Goal: Task Accomplishment & Management: Use online tool/utility

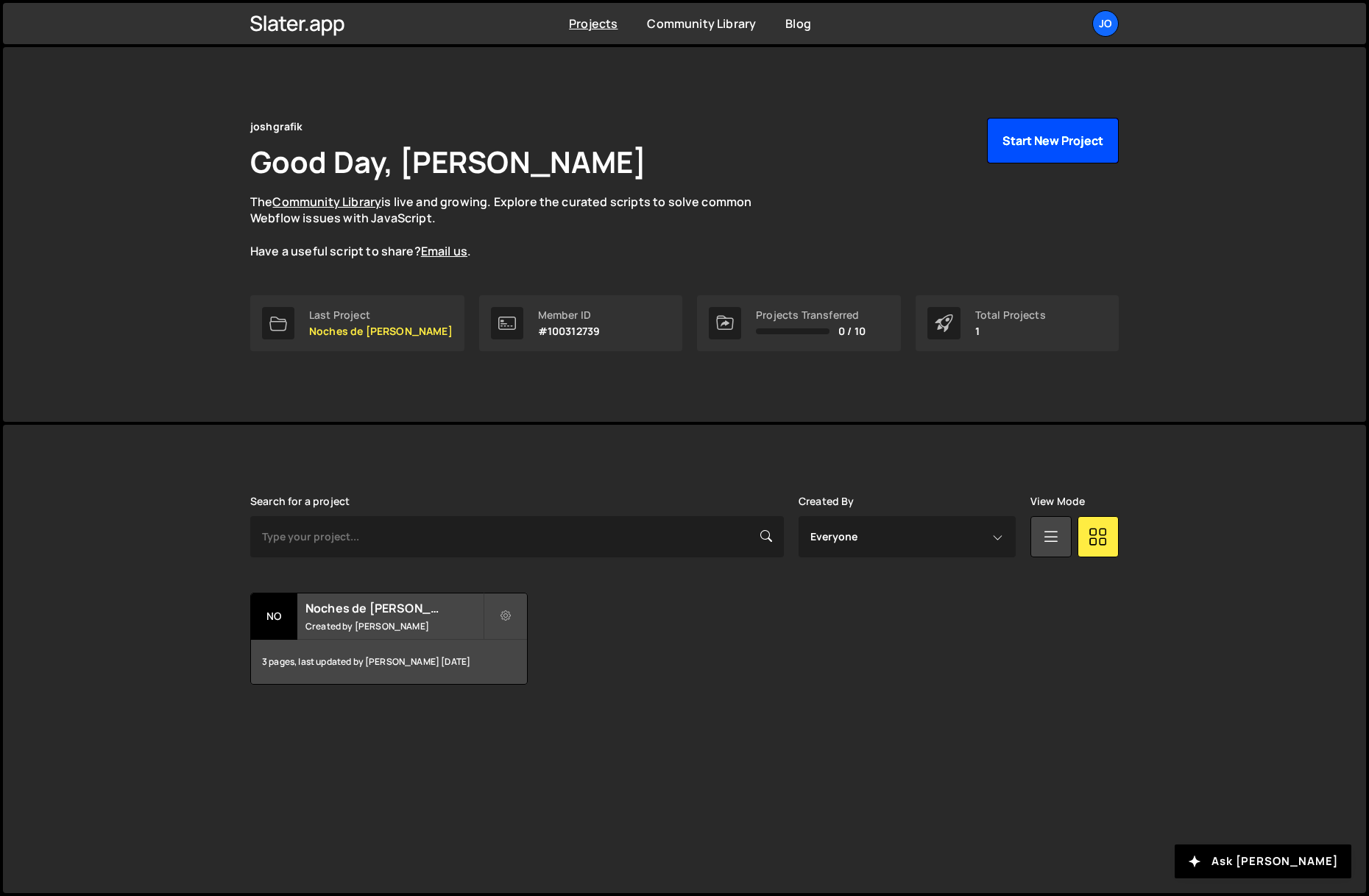
click at [1025, 145] on button "Start New Project" at bounding box center [1053, 140] width 132 height 45
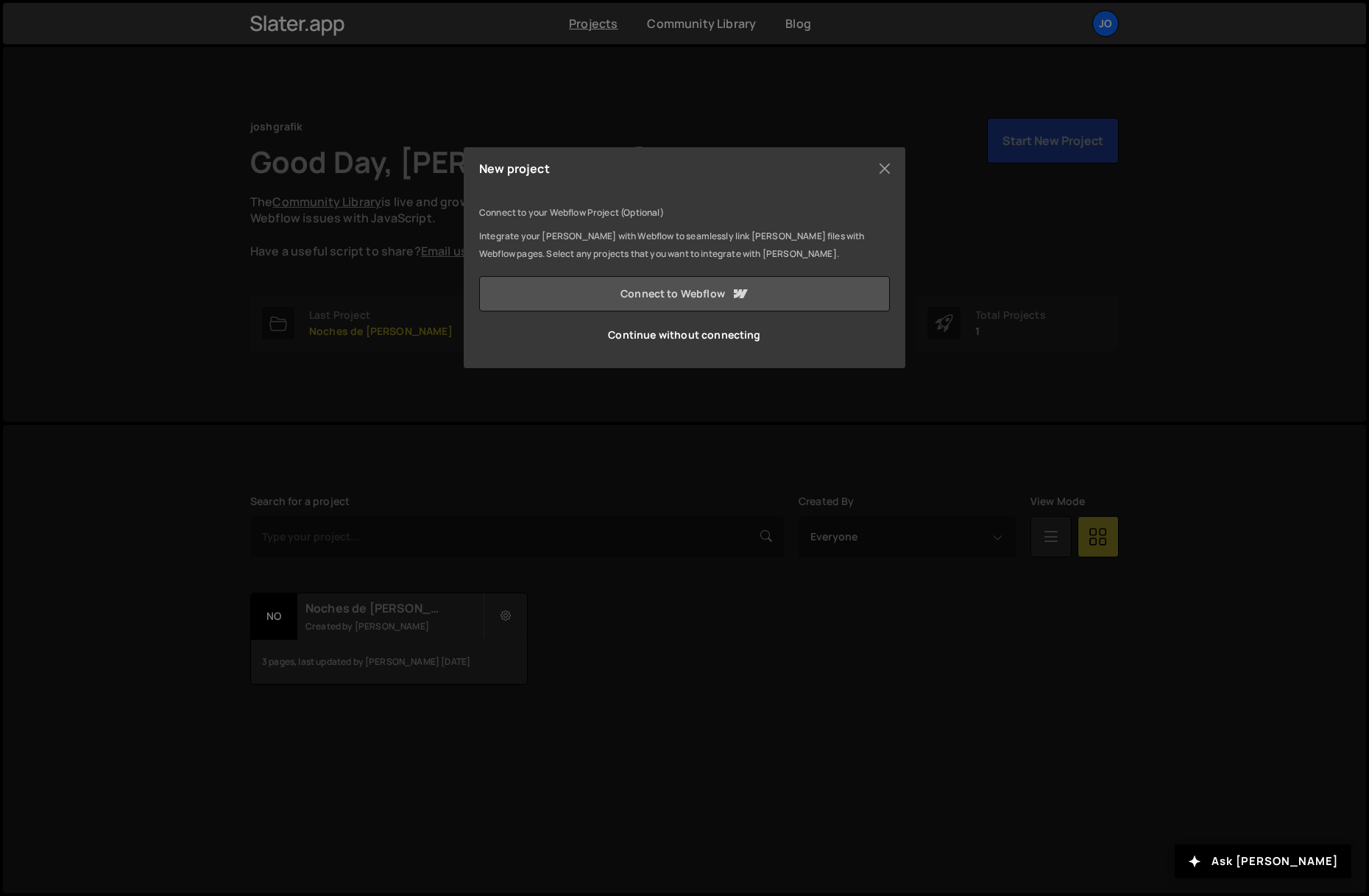
click at [678, 293] on link "Connect to Webflow" at bounding box center [684, 293] width 410 height 35
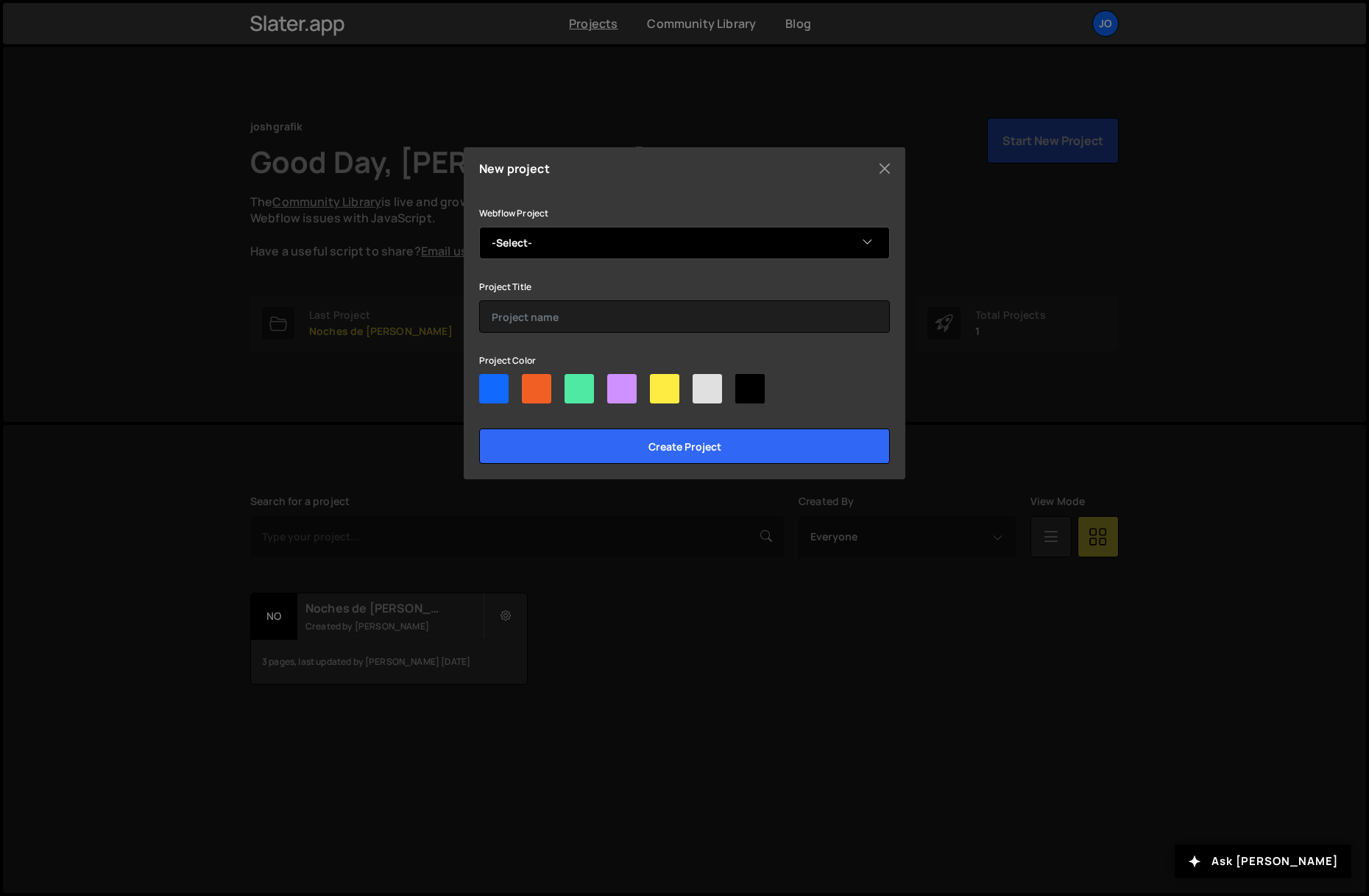
click at [593, 240] on select "-Select- thesapientsclub.com" at bounding box center [684, 243] width 410 height 32
select select "6838ba5d22bcfa773198b2fe"
click at [479, 227] on select "-Select- thesapientsclub.com" at bounding box center [684, 243] width 410 height 32
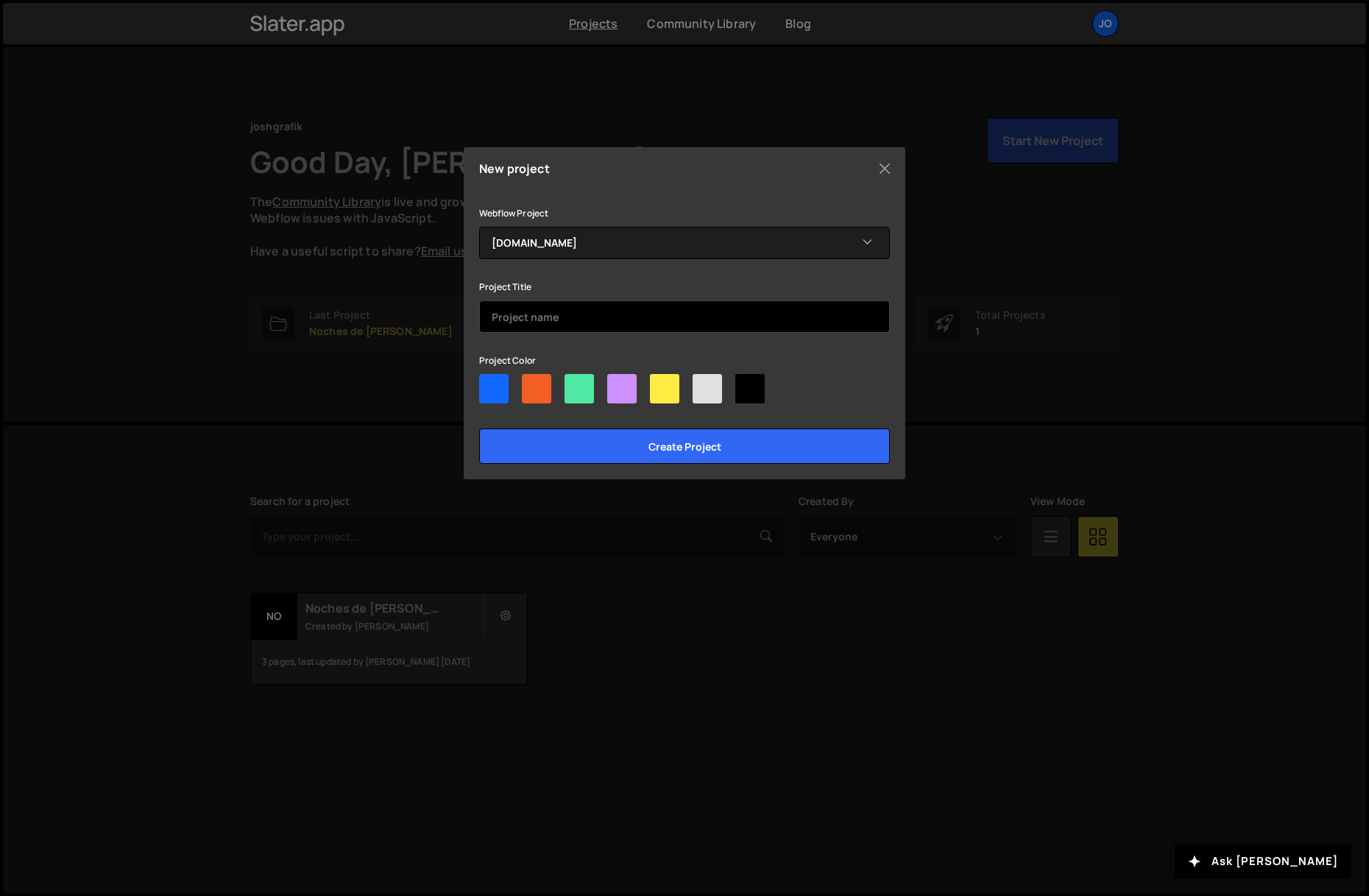
click at [564, 322] on input "text" at bounding box center [684, 316] width 410 height 32
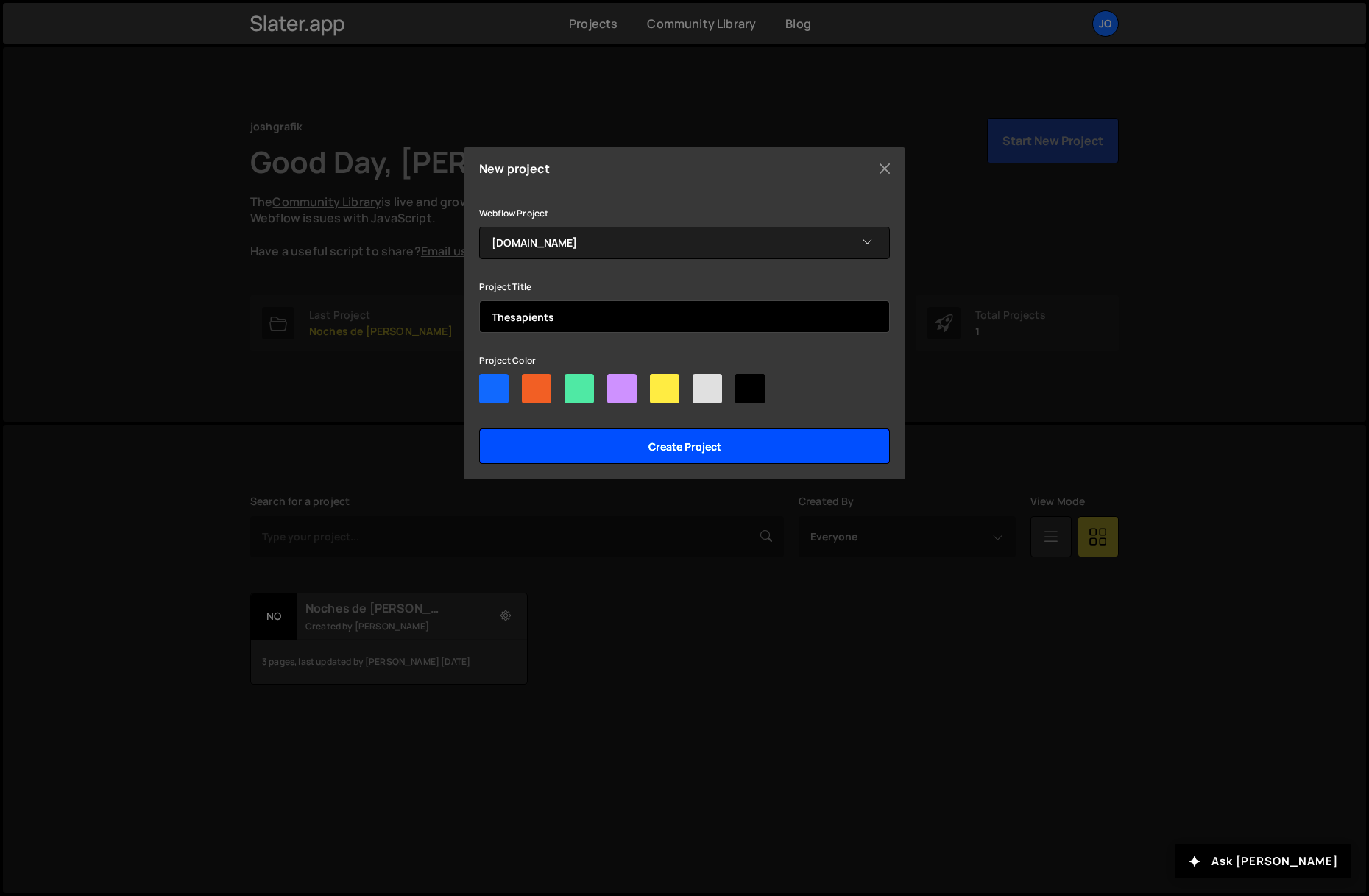
type input "Thesapients"
click at [724, 449] on input "Create project" at bounding box center [684, 445] width 410 height 35
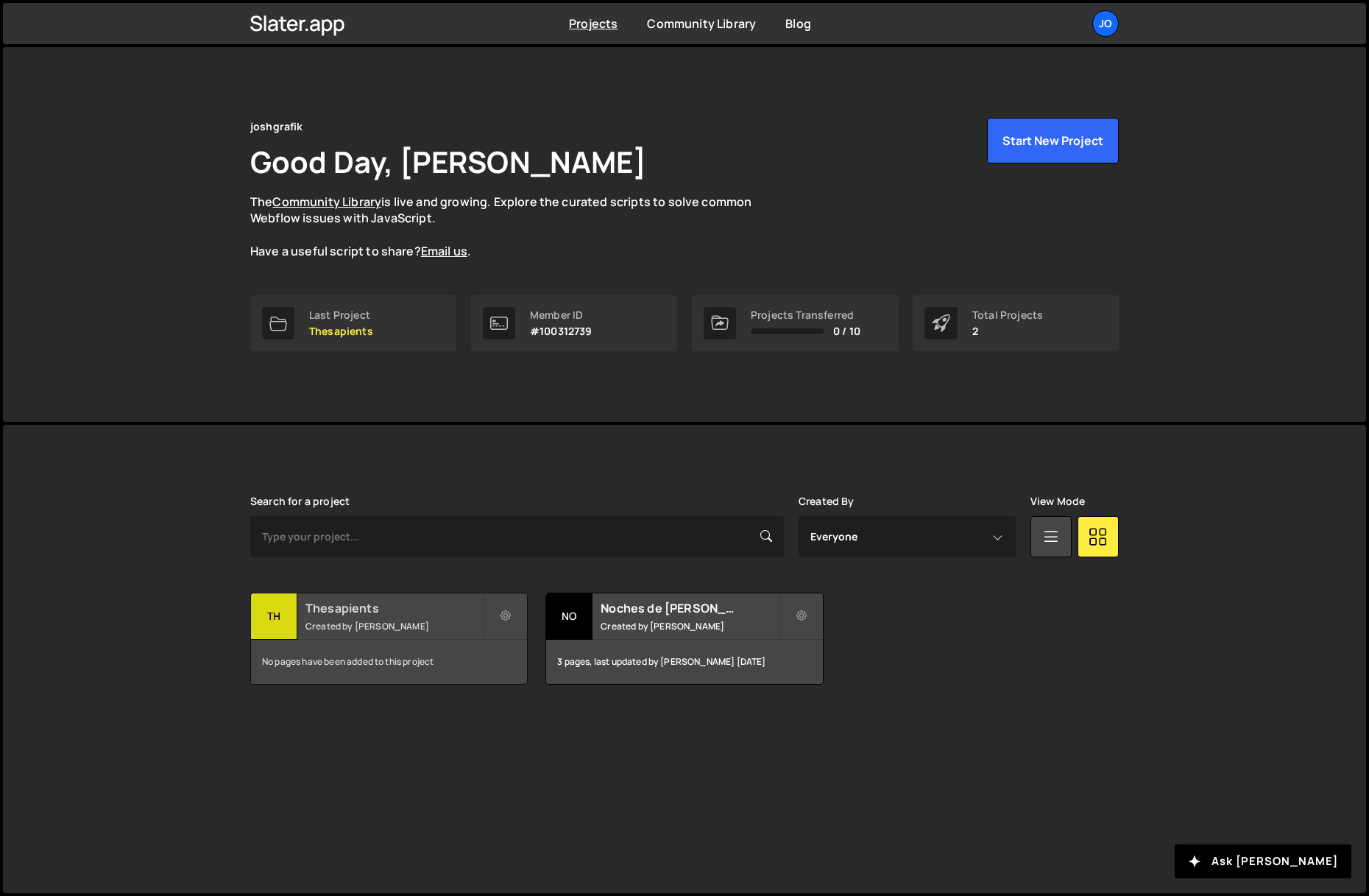
click at [389, 616] on div "Thesapients Created by Josue Alvarado" at bounding box center [389, 616] width 276 height 45
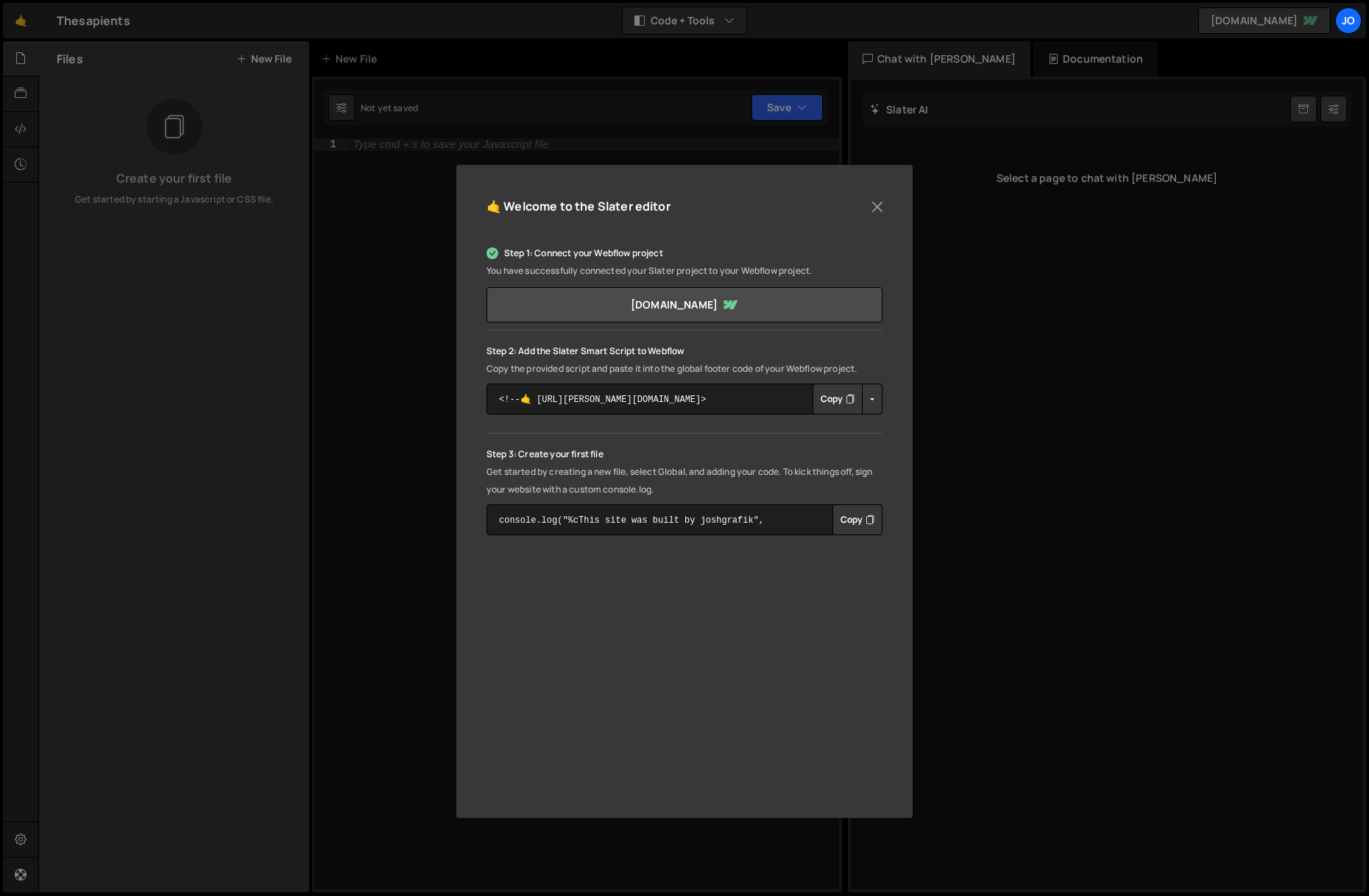
click at [834, 402] on button "Copy" at bounding box center [837, 398] width 50 height 31
click at [752, 520] on textarea "console.log("%cThis site was built by joshgrafik", "background:blue;color:#fff;…" at bounding box center [684, 520] width 396 height 31
click at [877, 209] on button "Close" at bounding box center [877, 207] width 22 height 22
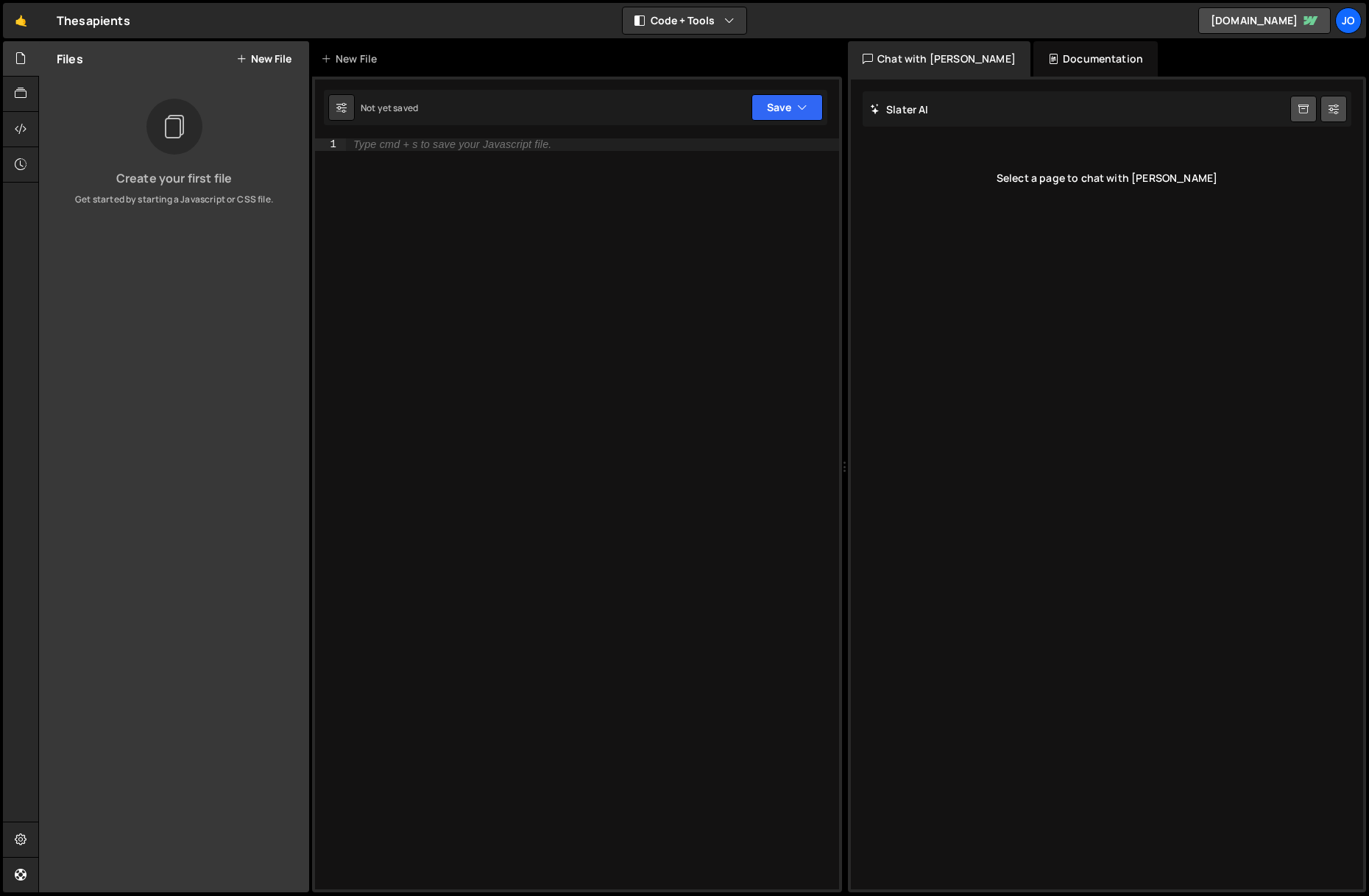
click at [565, 256] on div "Type cmd + s to save your Javascript file." at bounding box center [593, 526] width 493 height 775
paste textarea "});"
type textarea "});"
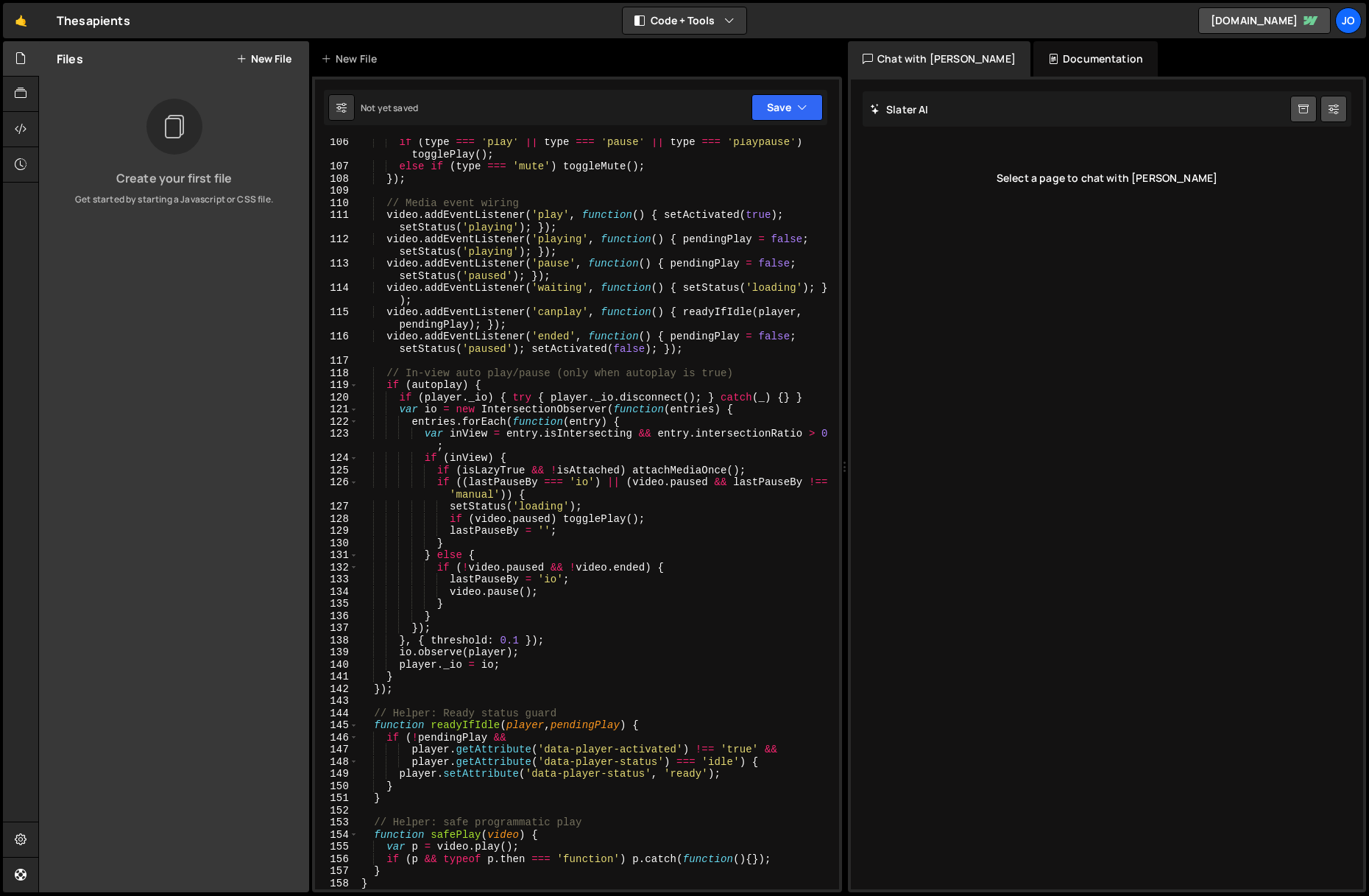
scroll to position [1435, 0]
click at [793, 105] on button "Save" at bounding box center [788, 107] width 72 height 27
click at [709, 167] on div "Not saved" at bounding box center [737, 159] width 153 height 18
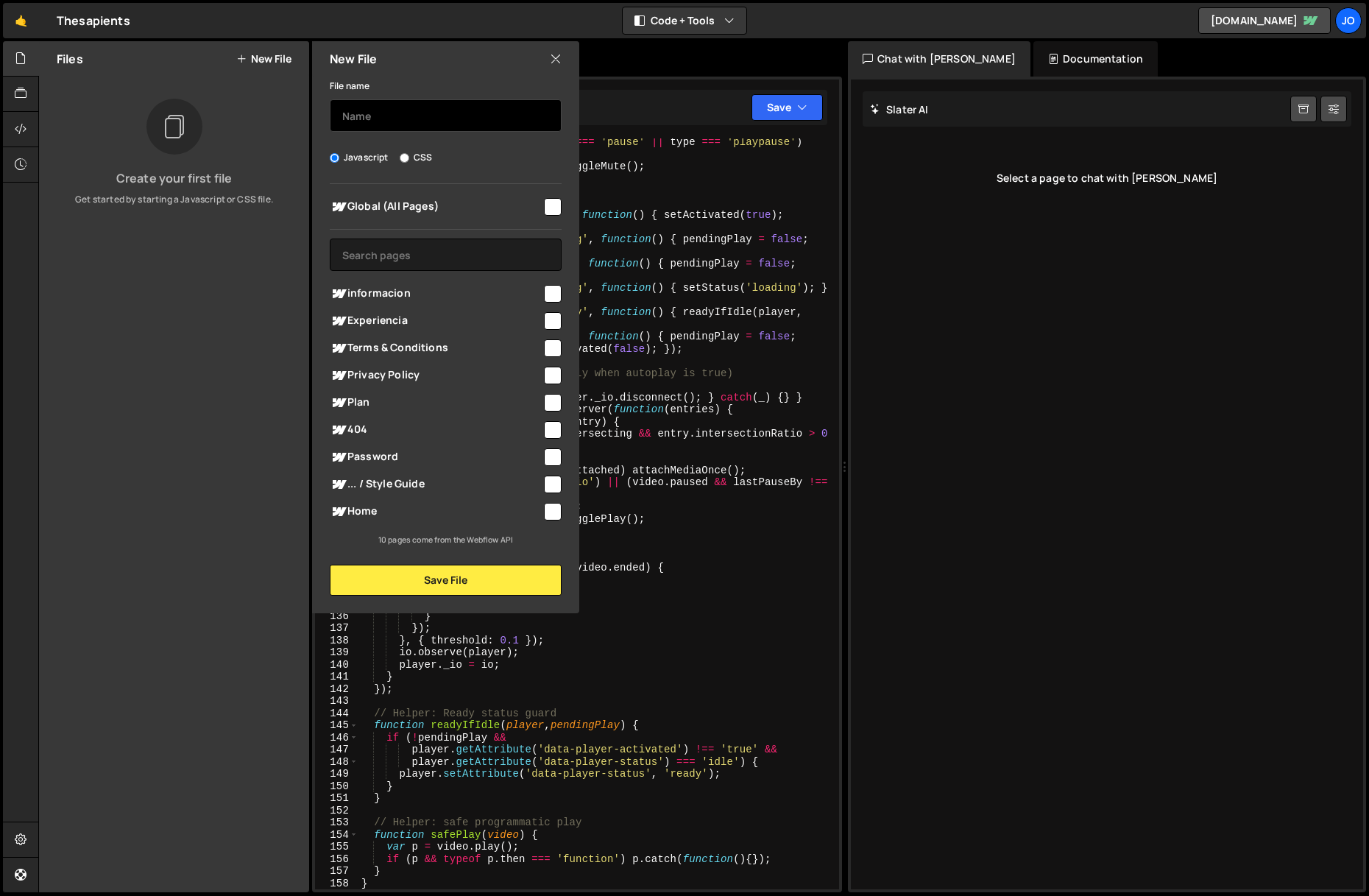
click at [409, 120] on input "text" at bounding box center [446, 115] width 232 height 32
type input "V"
type input "video-backgorund"
click at [559, 203] on input "checkbox" at bounding box center [552, 207] width 18 height 18
checkbox input "true"
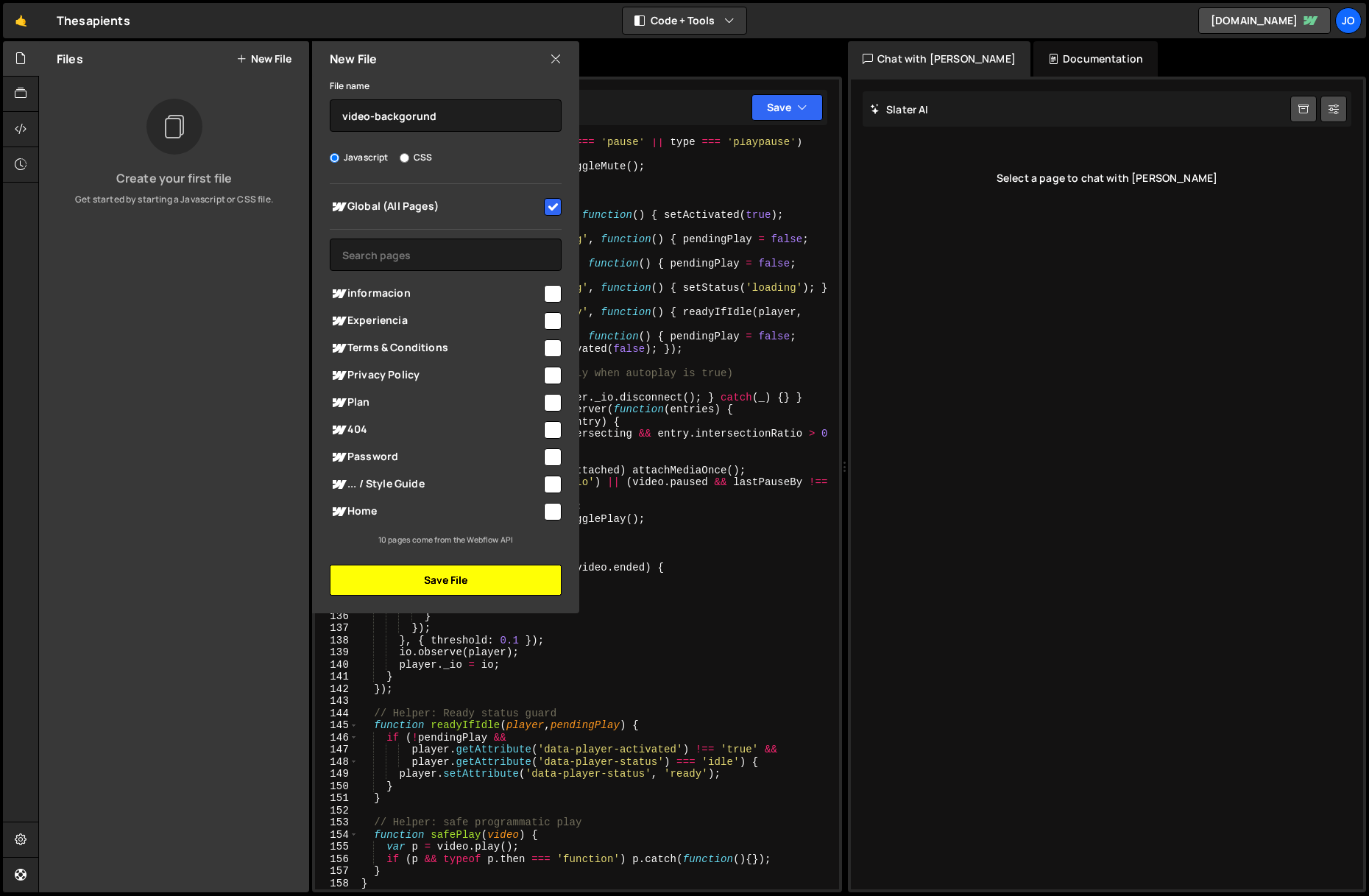
click at [474, 581] on button "Save File" at bounding box center [446, 580] width 232 height 31
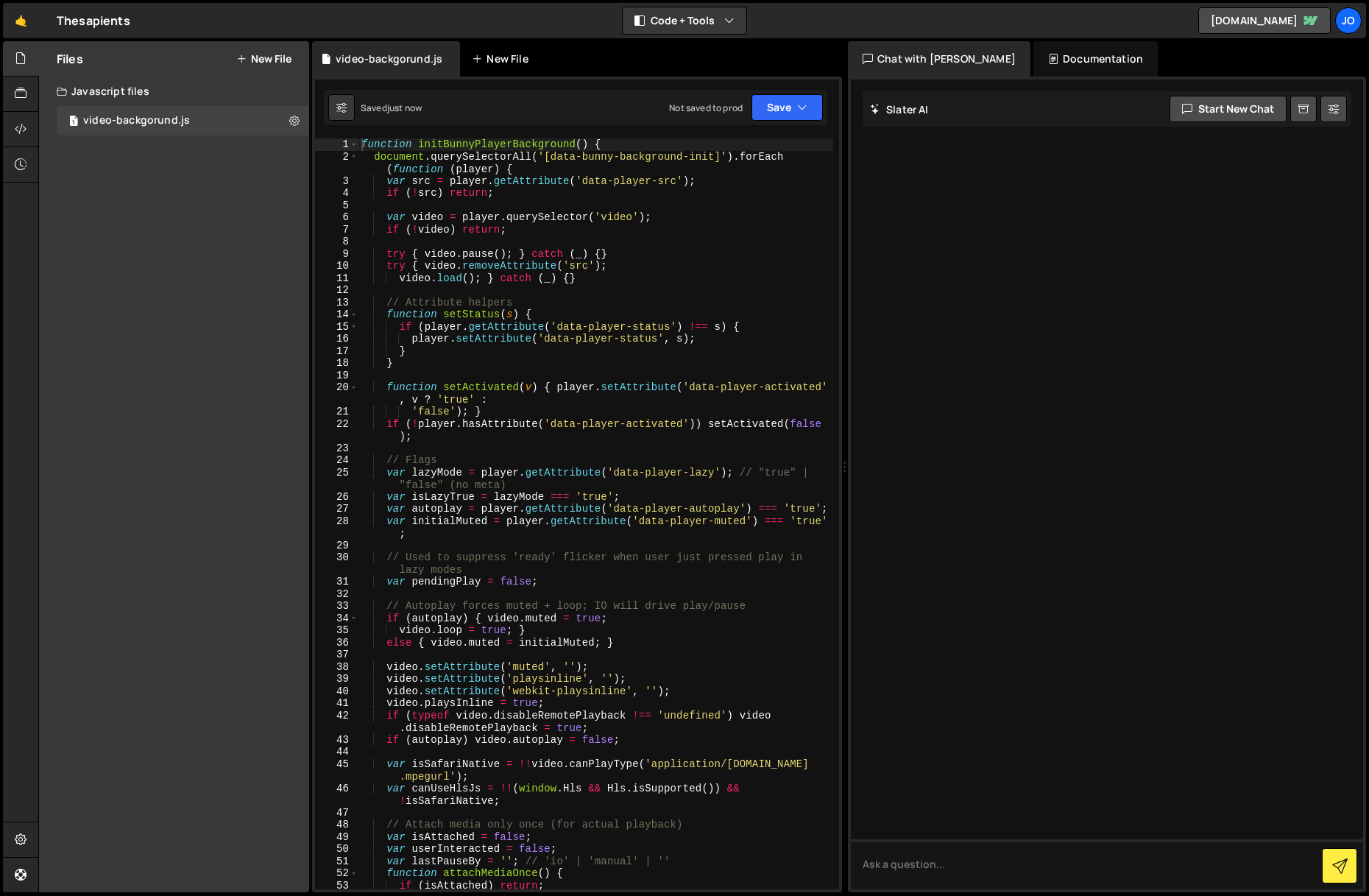
click at [499, 66] on div "New File" at bounding box center [506, 58] width 88 height 35
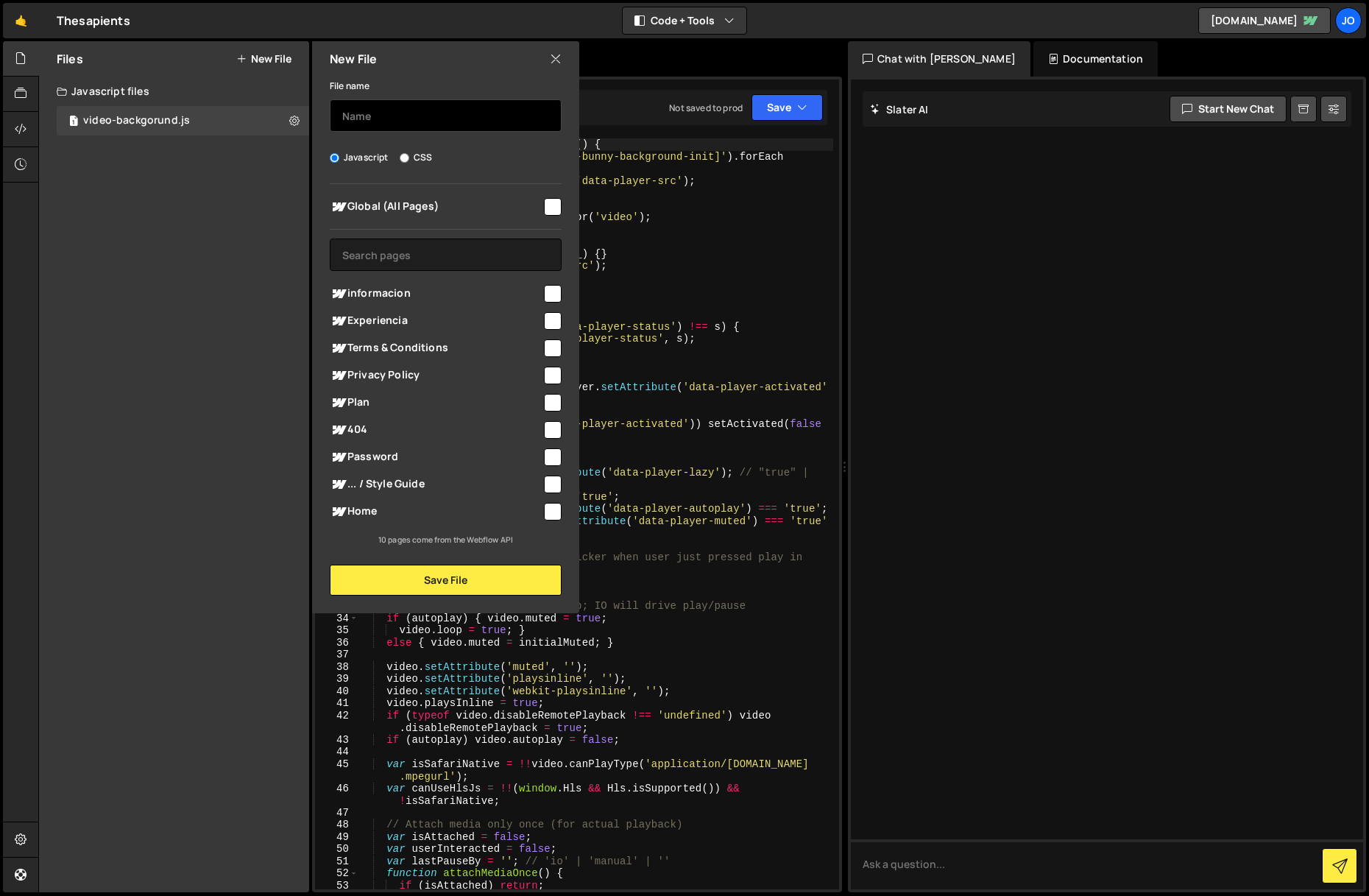
click at [430, 123] on input "text" at bounding box center [446, 115] width 232 height 32
type input "css-video-background"
click at [547, 206] on input "checkbox" at bounding box center [552, 207] width 18 height 18
checkbox input "true"
click at [440, 590] on button "Save File" at bounding box center [446, 580] width 232 height 31
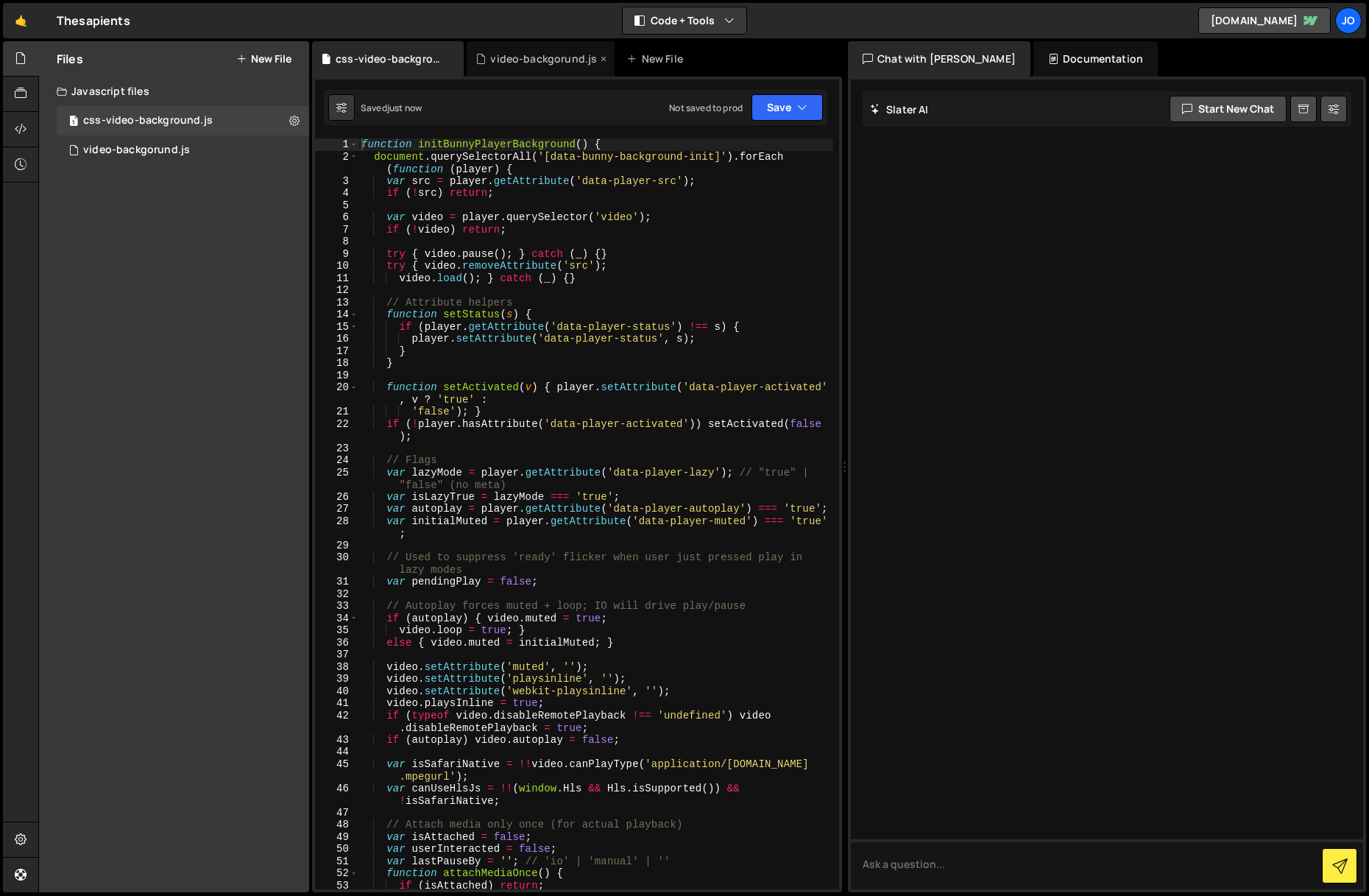
click at [525, 64] on div "video-backgorund.js" at bounding box center [543, 58] width 107 height 15
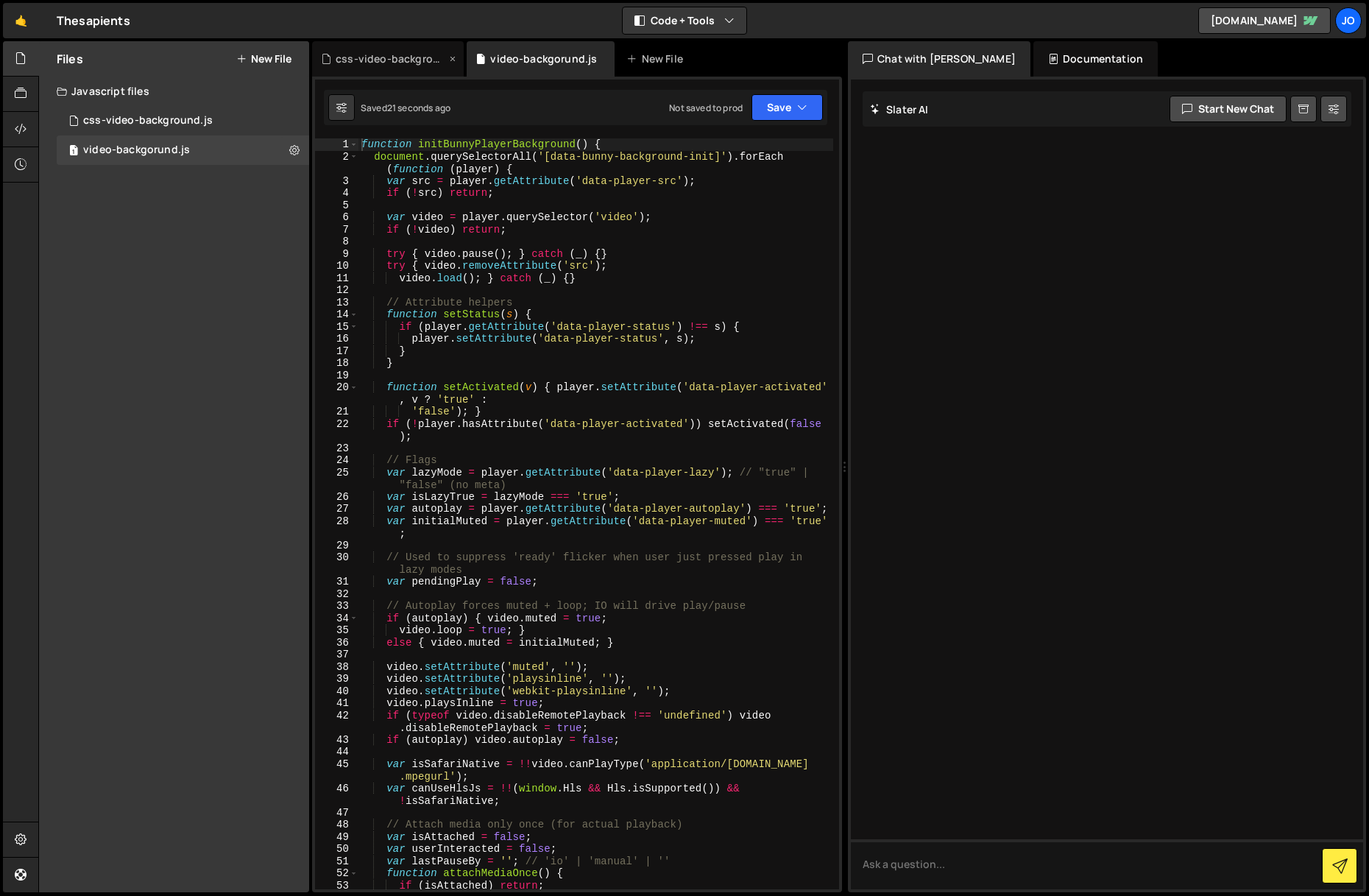
click at [405, 75] on div "css-video-background.js" at bounding box center [387, 58] width 151 height 35
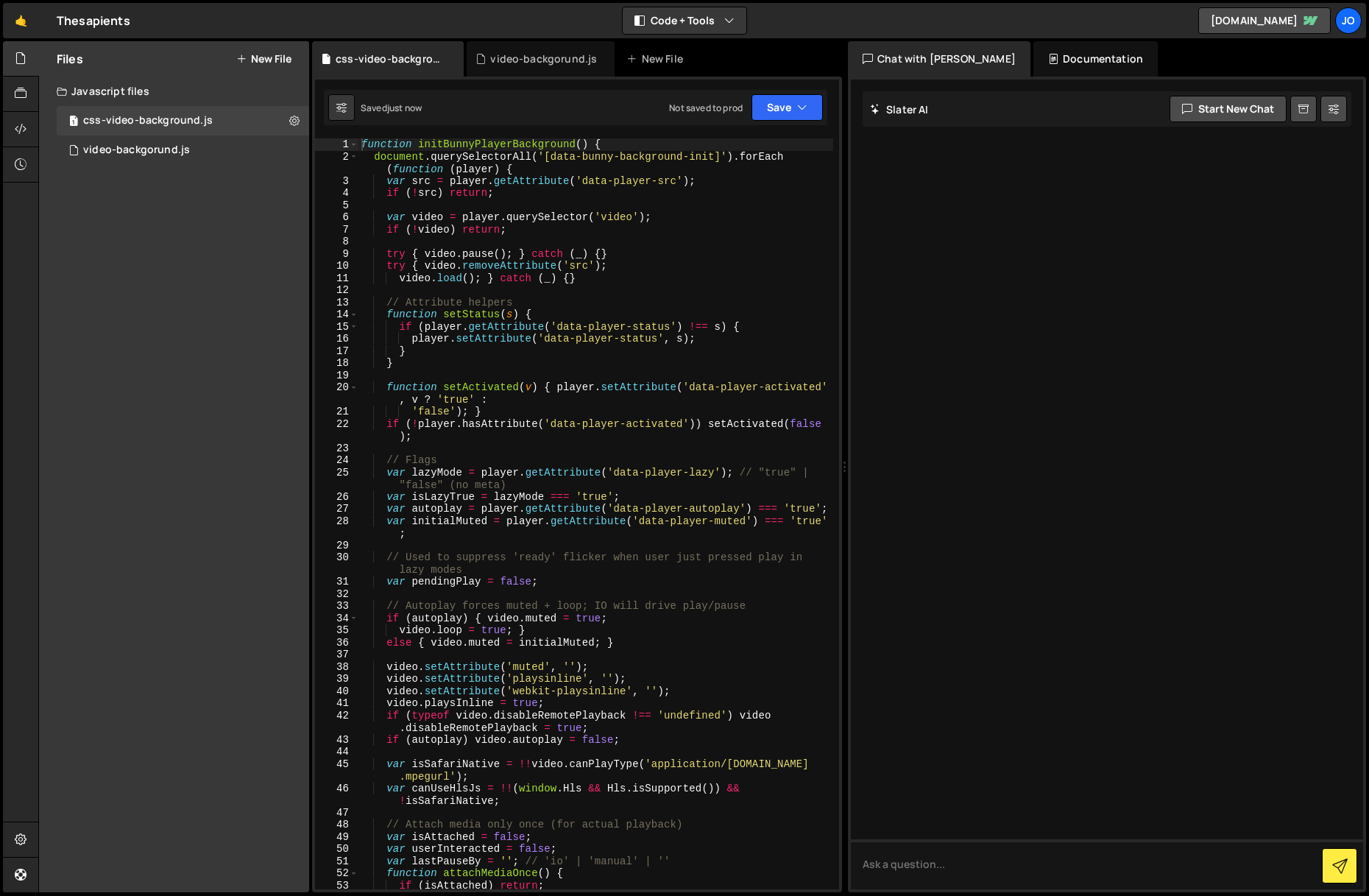
click at [437, 202] on div "function initBunnyPlayerBackground ( ) { document . querySelectorAll ( '[data-b…" at bounding box center [595, 526] width 475 height 775
type textarea "});"
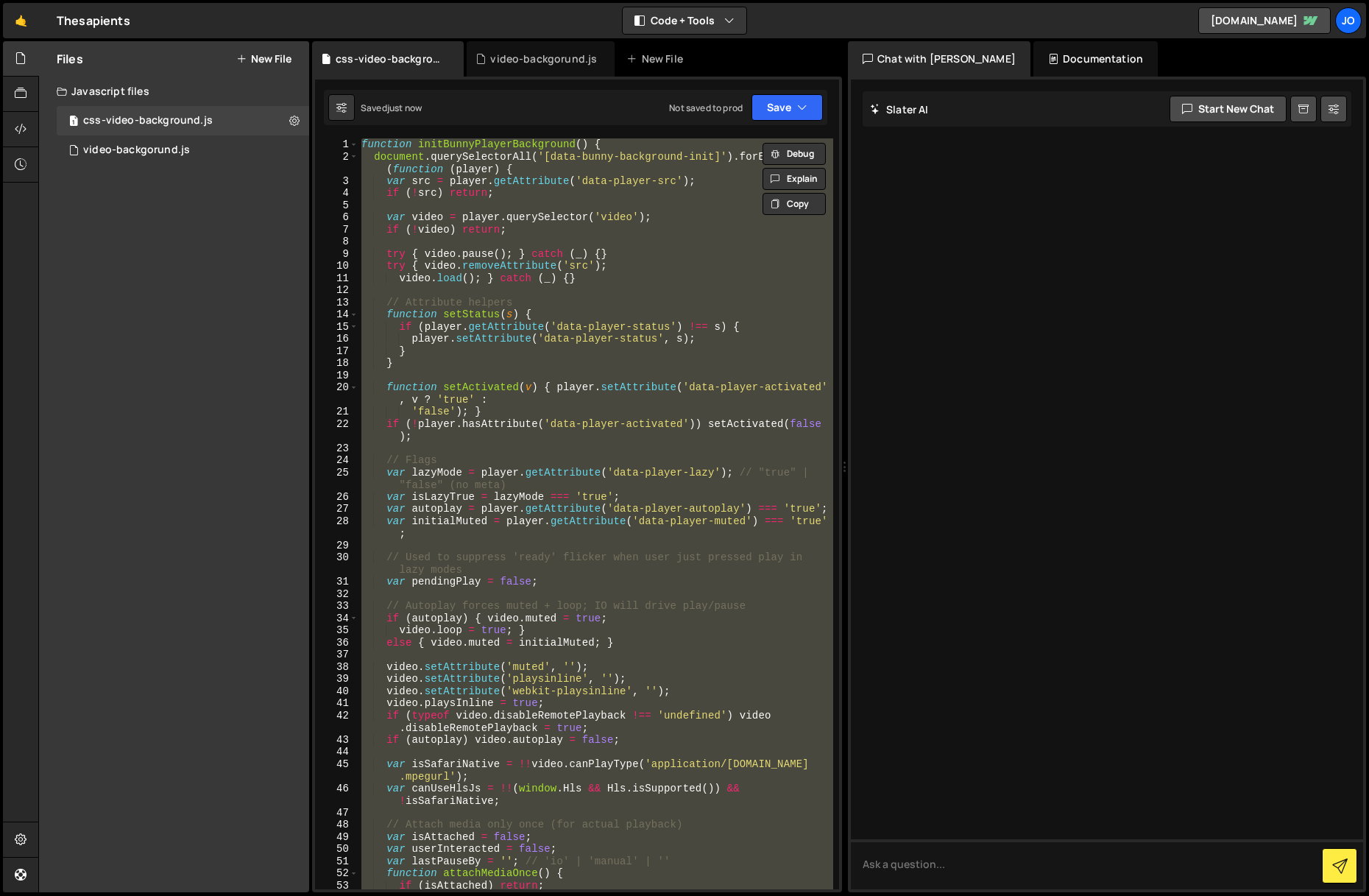
paste textarea "}"
type textarea "}"
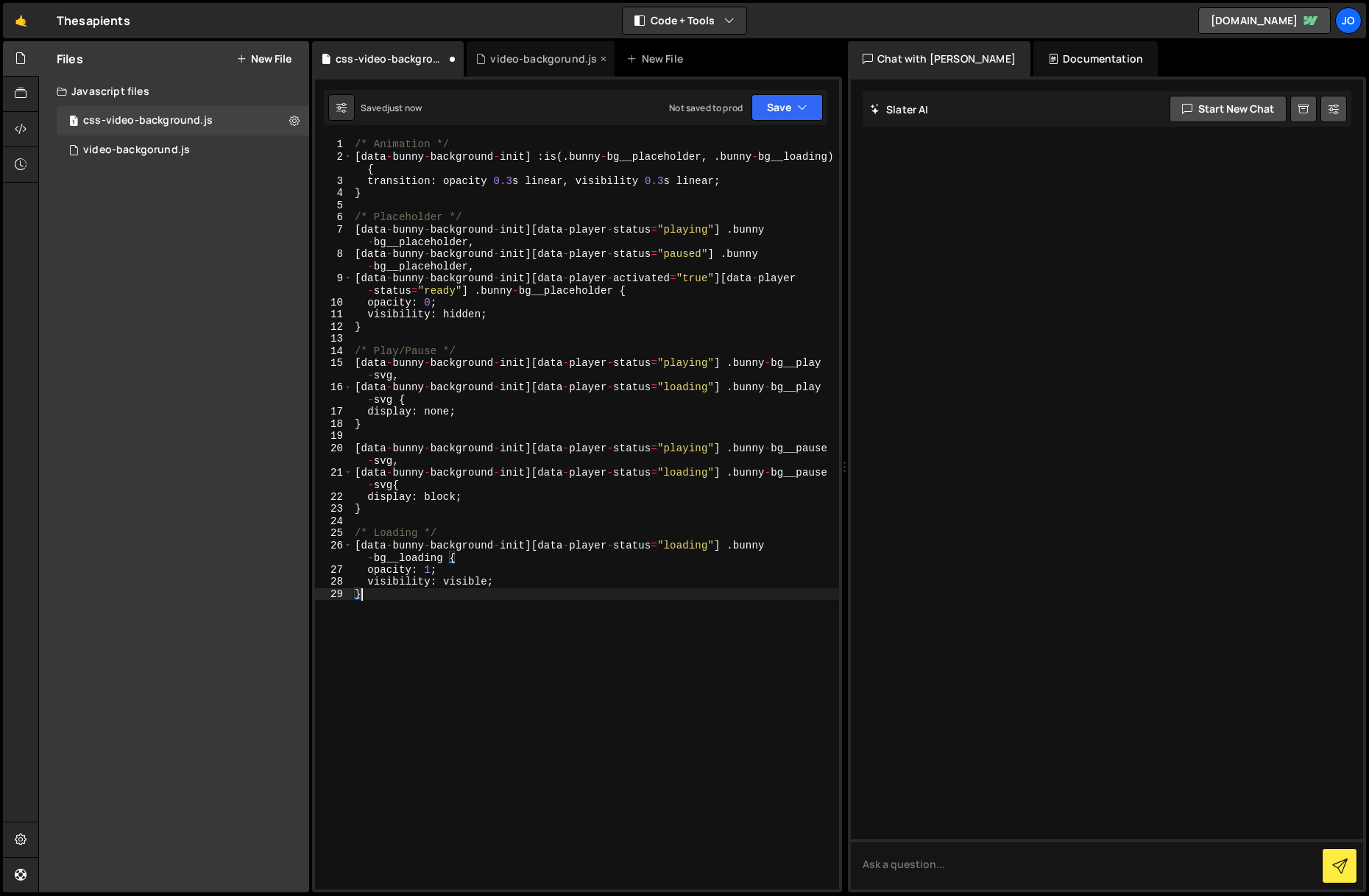
click at [519, 61] on div "video-backgorund.js" at bounding box center [543, 58] width 107 height 15
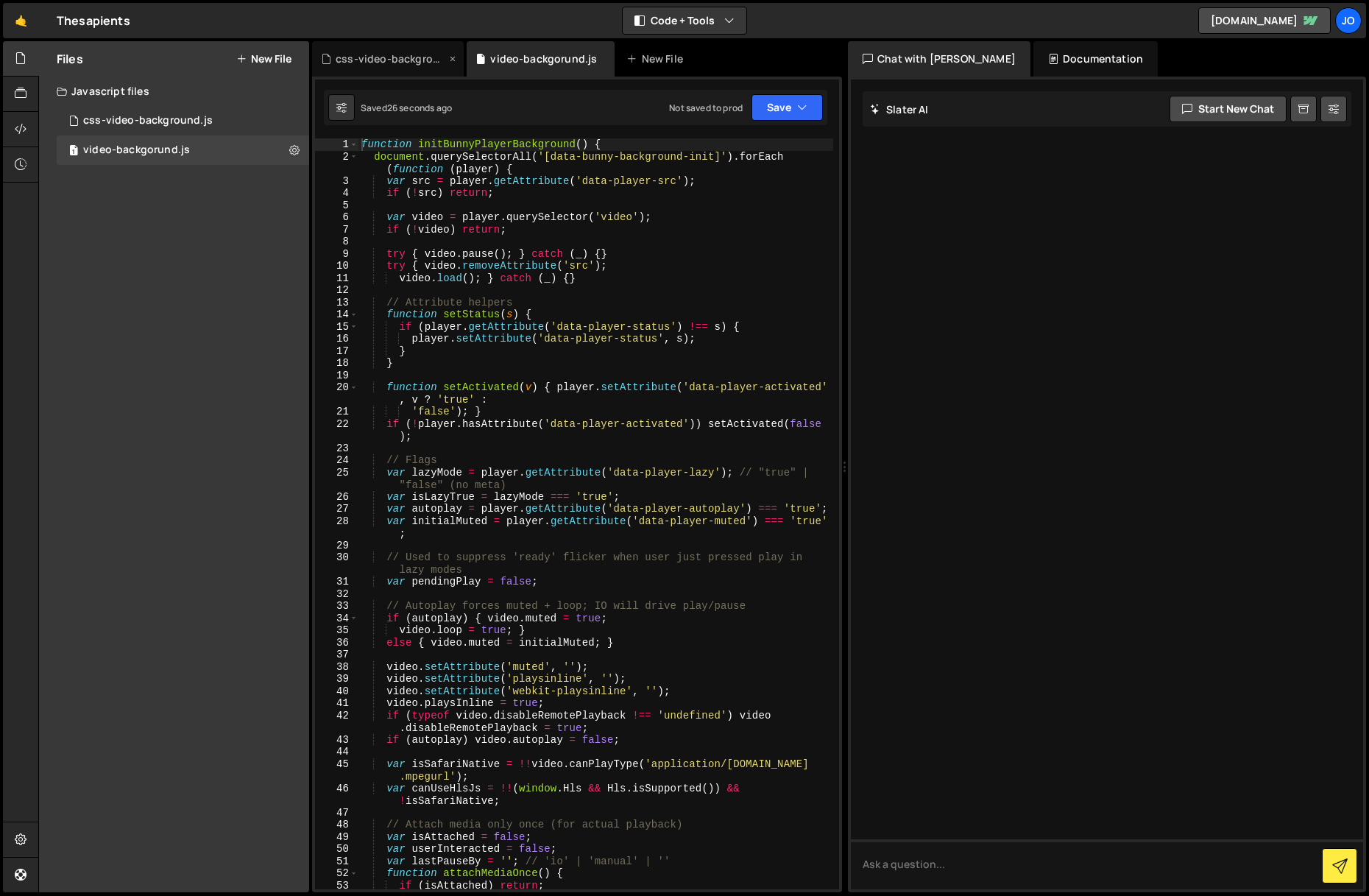
click at [421, 63] on div "css-video-background.js" at bounding box center [391, 58] width 110 height 15
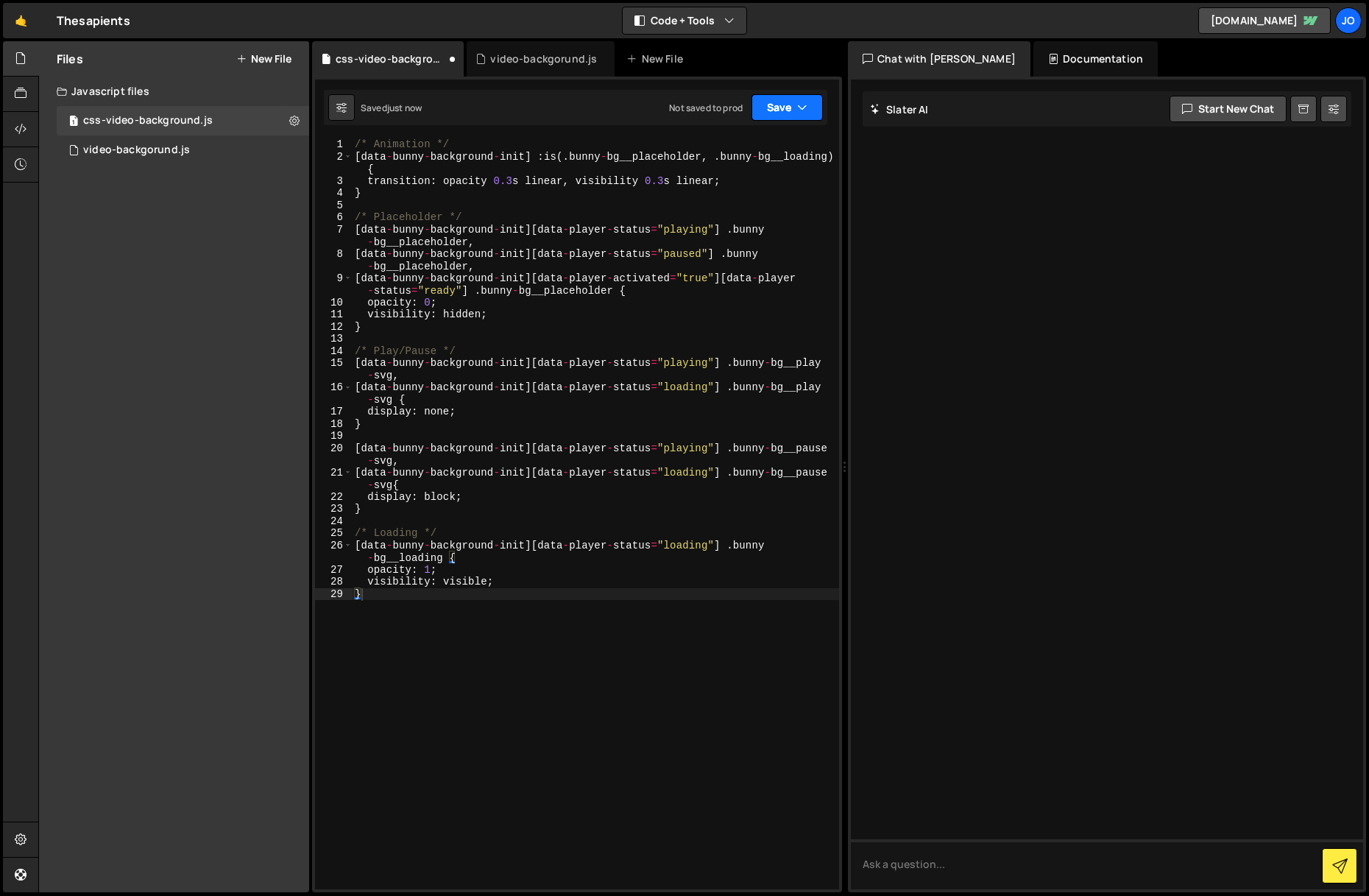
click at [791, 112] on button "Save" at bounding box center [788, 107] width 72 height 27
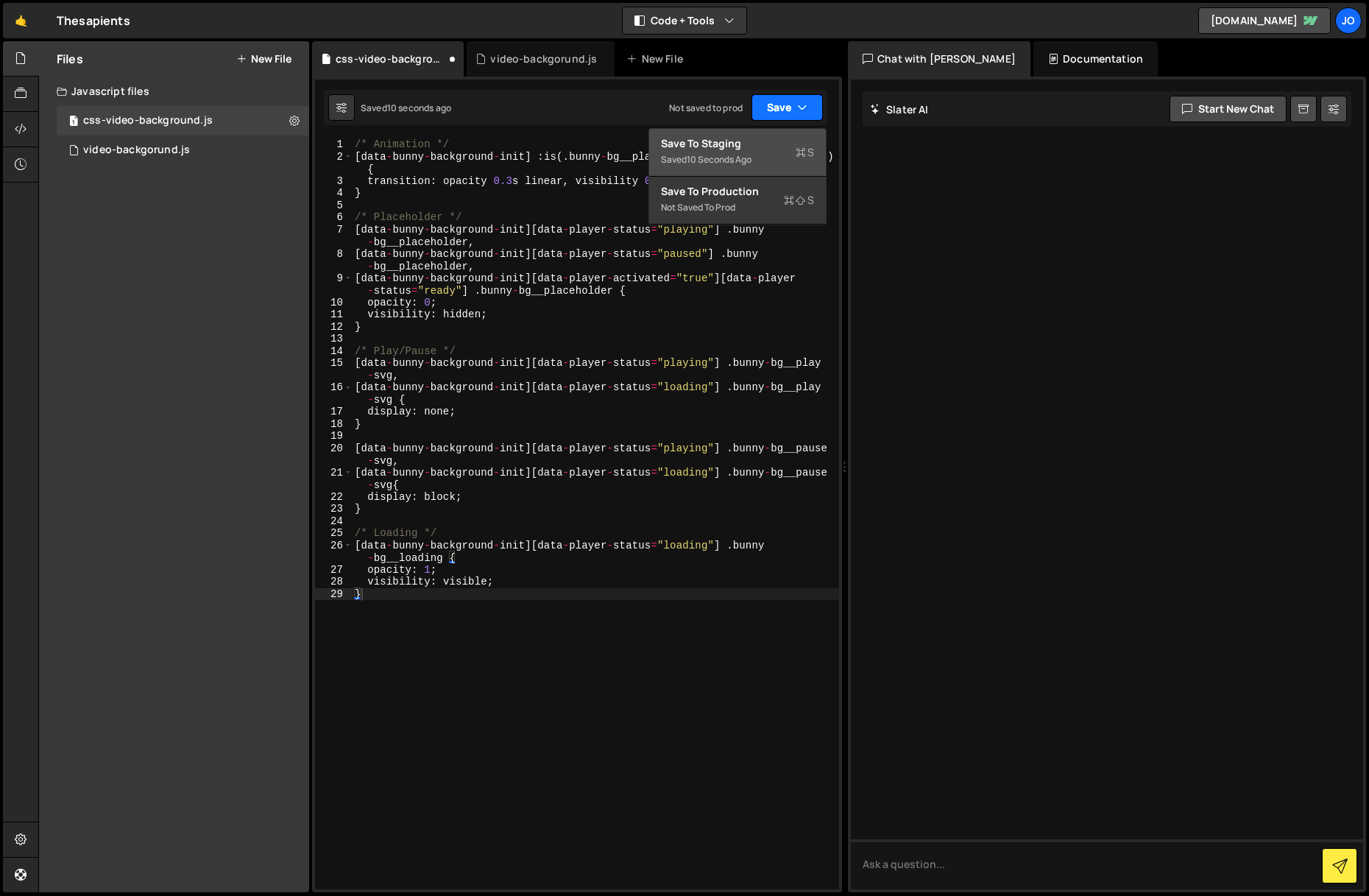
click at [765, 157] on div "Saved 10 seconds ago" at bounding box center [737, 159] width 153 height 18
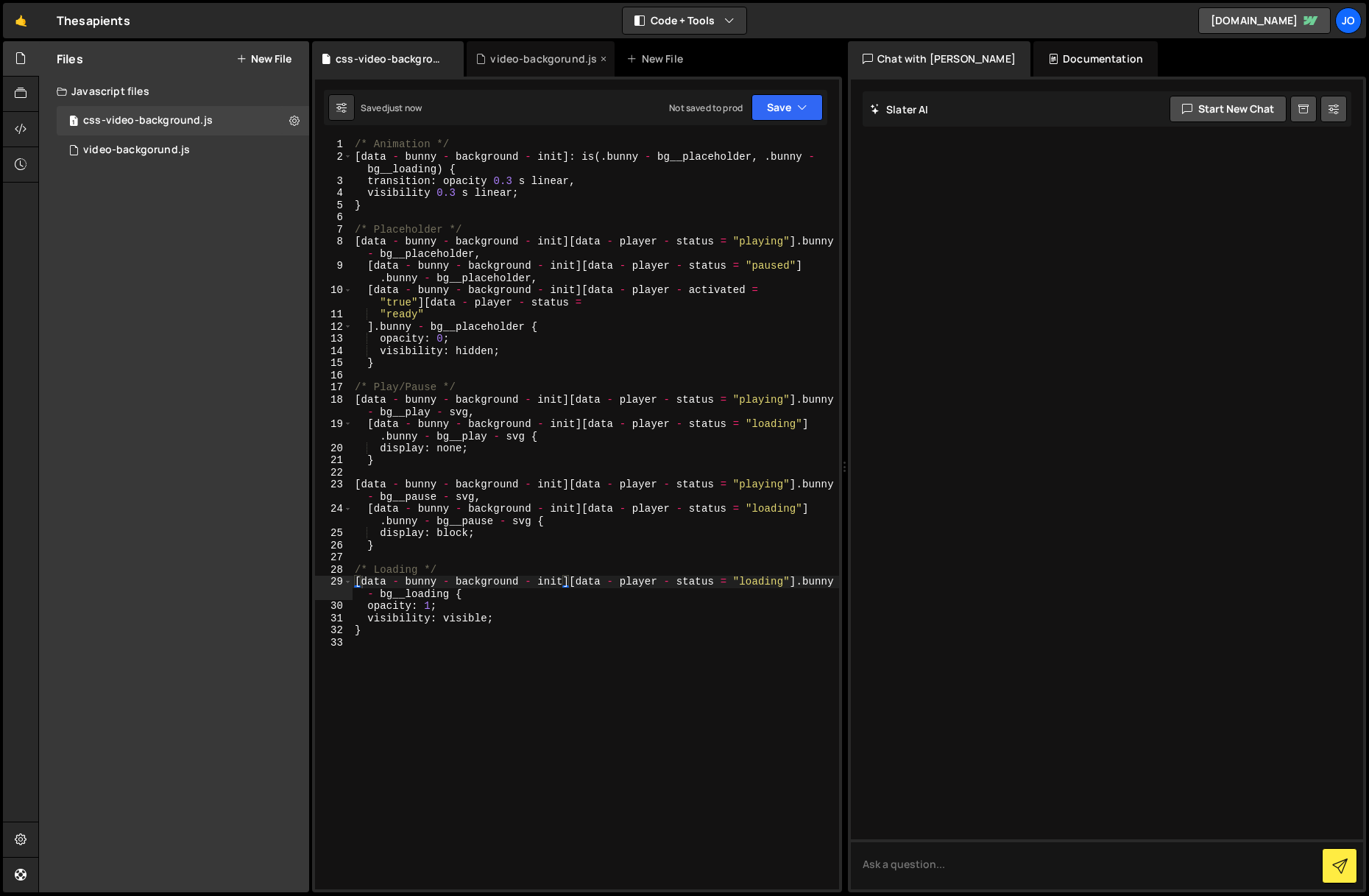
click at [528, 57] on div "video-backgorund.js" at bounding box center [543, 58] width 107 height 15
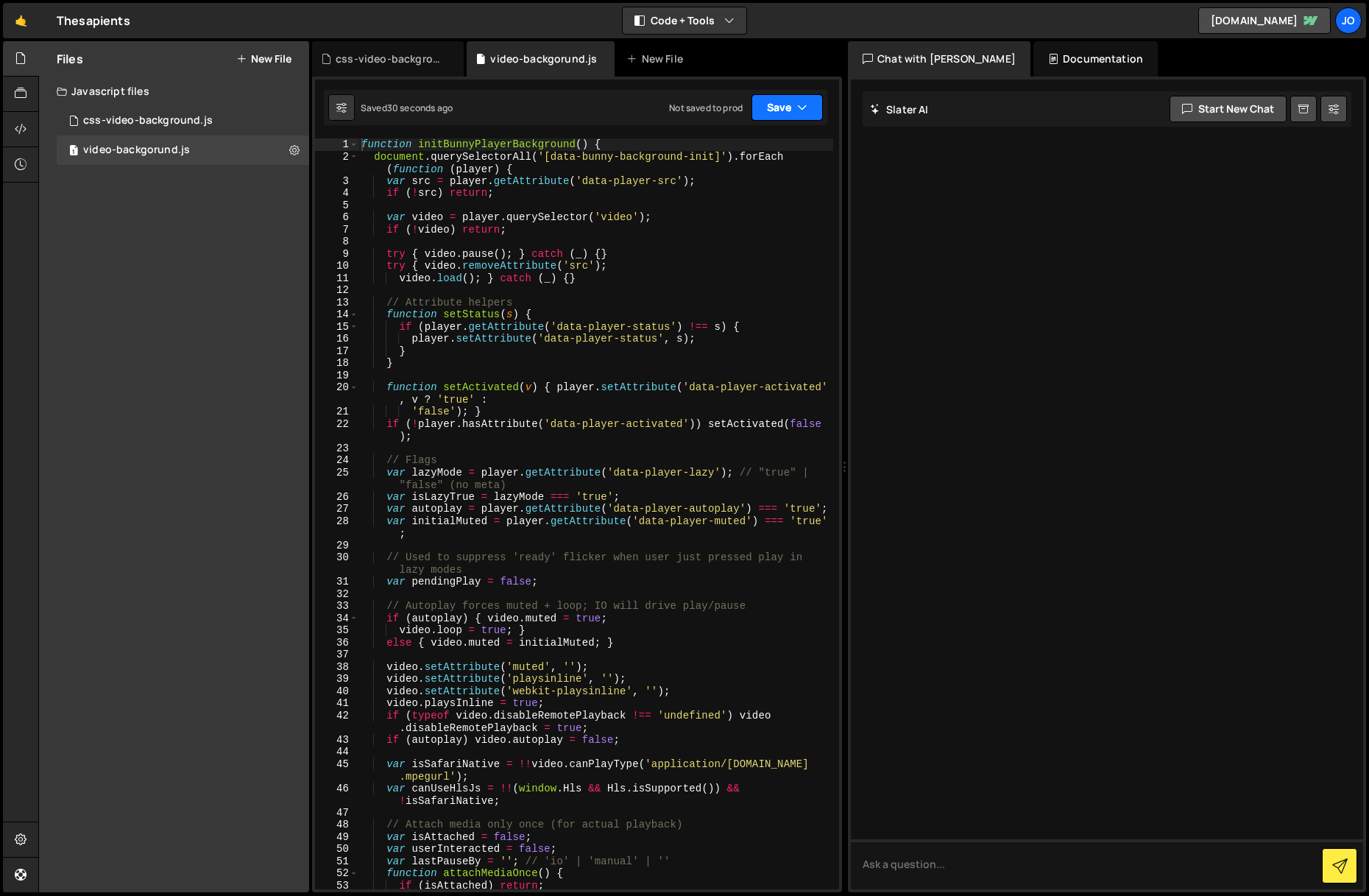
click at [777, 109] on button "Save" at bounding box center [788, 107] width 72 height 27
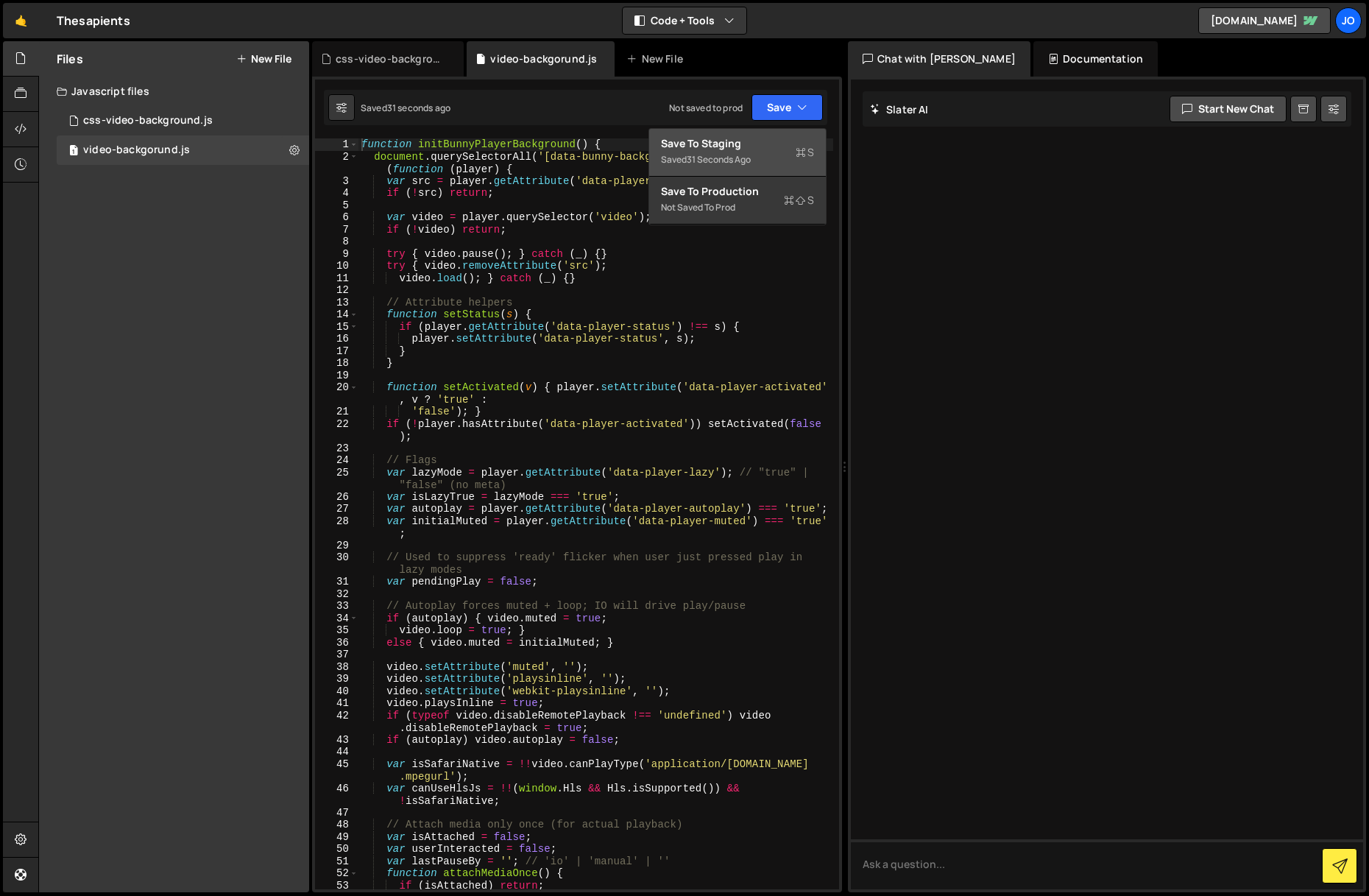
click at [726, 145] on div "Save to Staging S" at bounding box center [737, 143] width 153 height 15
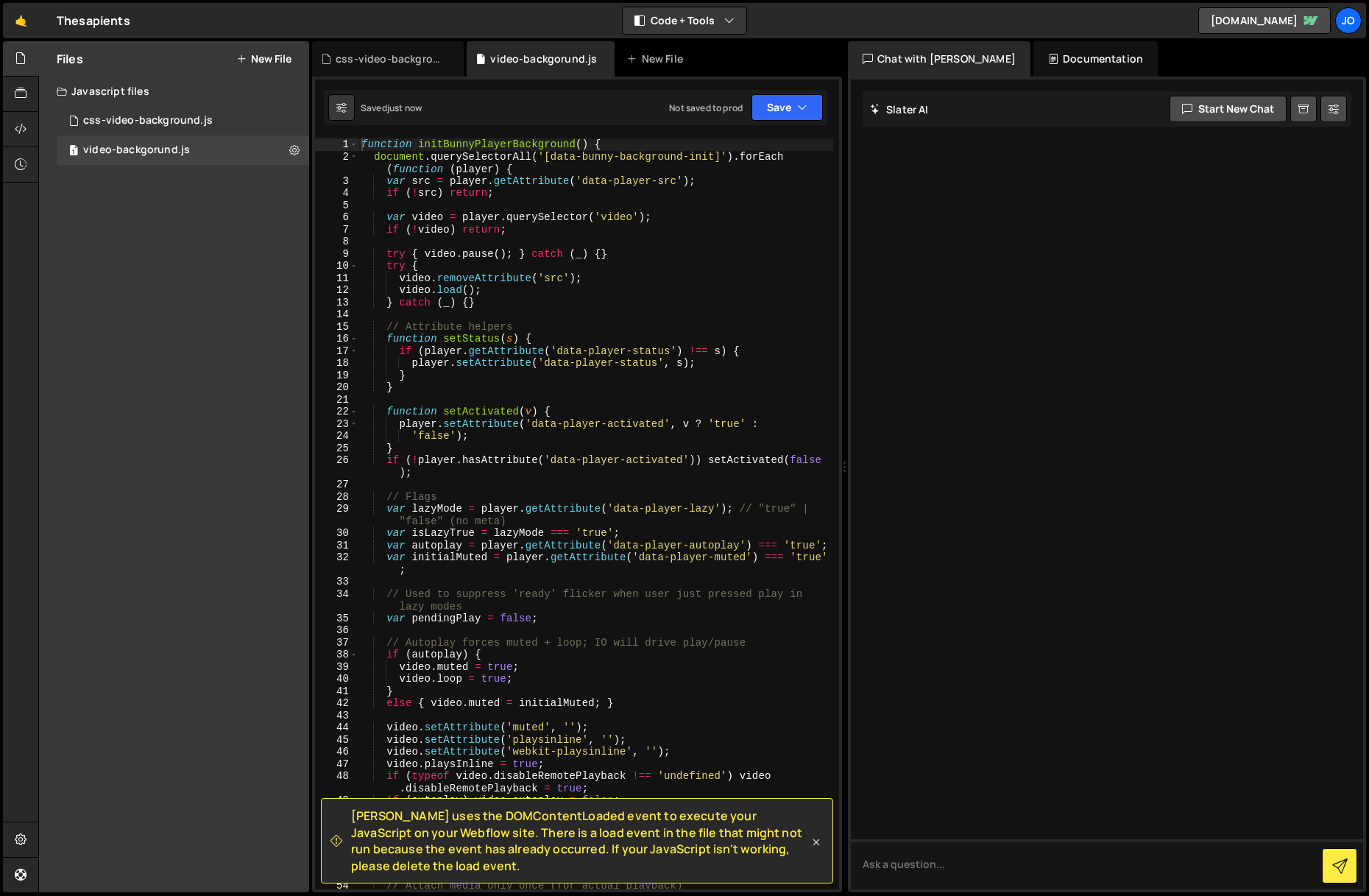
click at [815, 842] on icon at bounding box center [817, 841] width 7 height 7
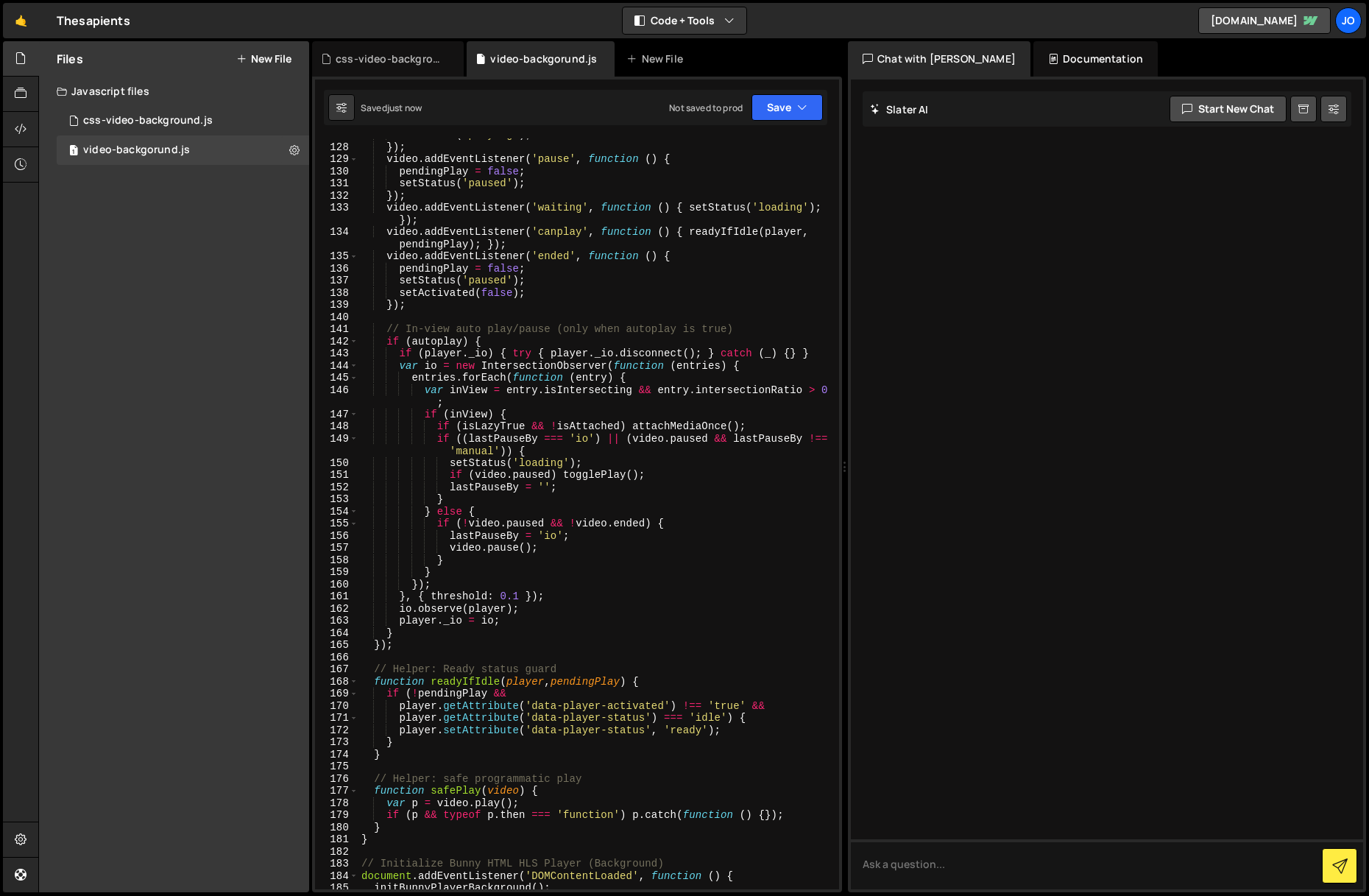
scroll to position [2084, 0]
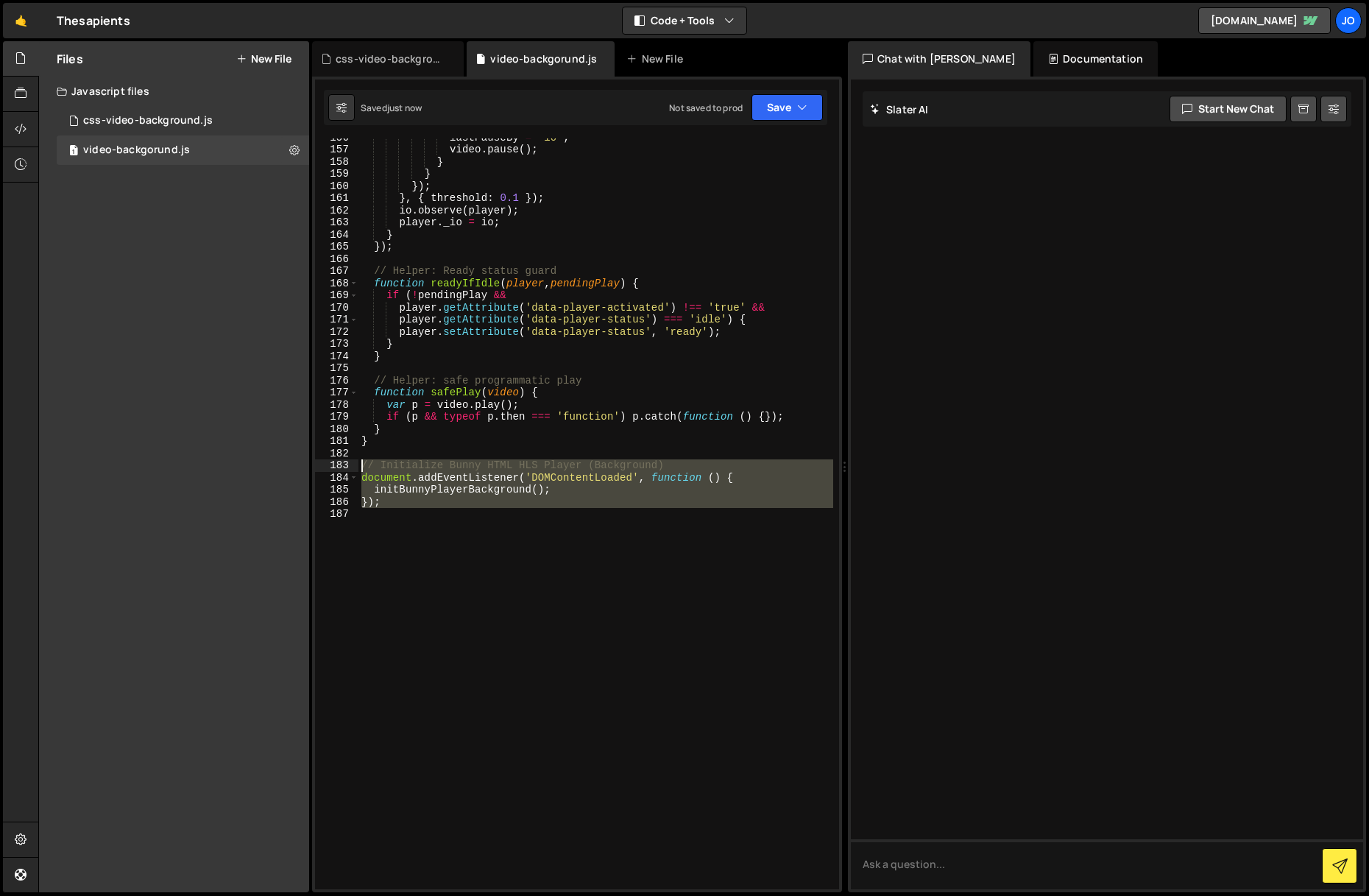
drag, startPoint x: 399, startPoint y: 516, endPoint x: 360, endPoint y: 462, distance: 66.6
click at [360, 462] on div "lastPauseBy = 'io' ; video . pause ( ) ; } } }) ; } , { threshold : 0.1 }) ; io…" at bounding box center [595, 518] width 475 height 775
type textarea "// Initialize Bunny HTML HLS Player (Background) document.addEventListener('DOM…"
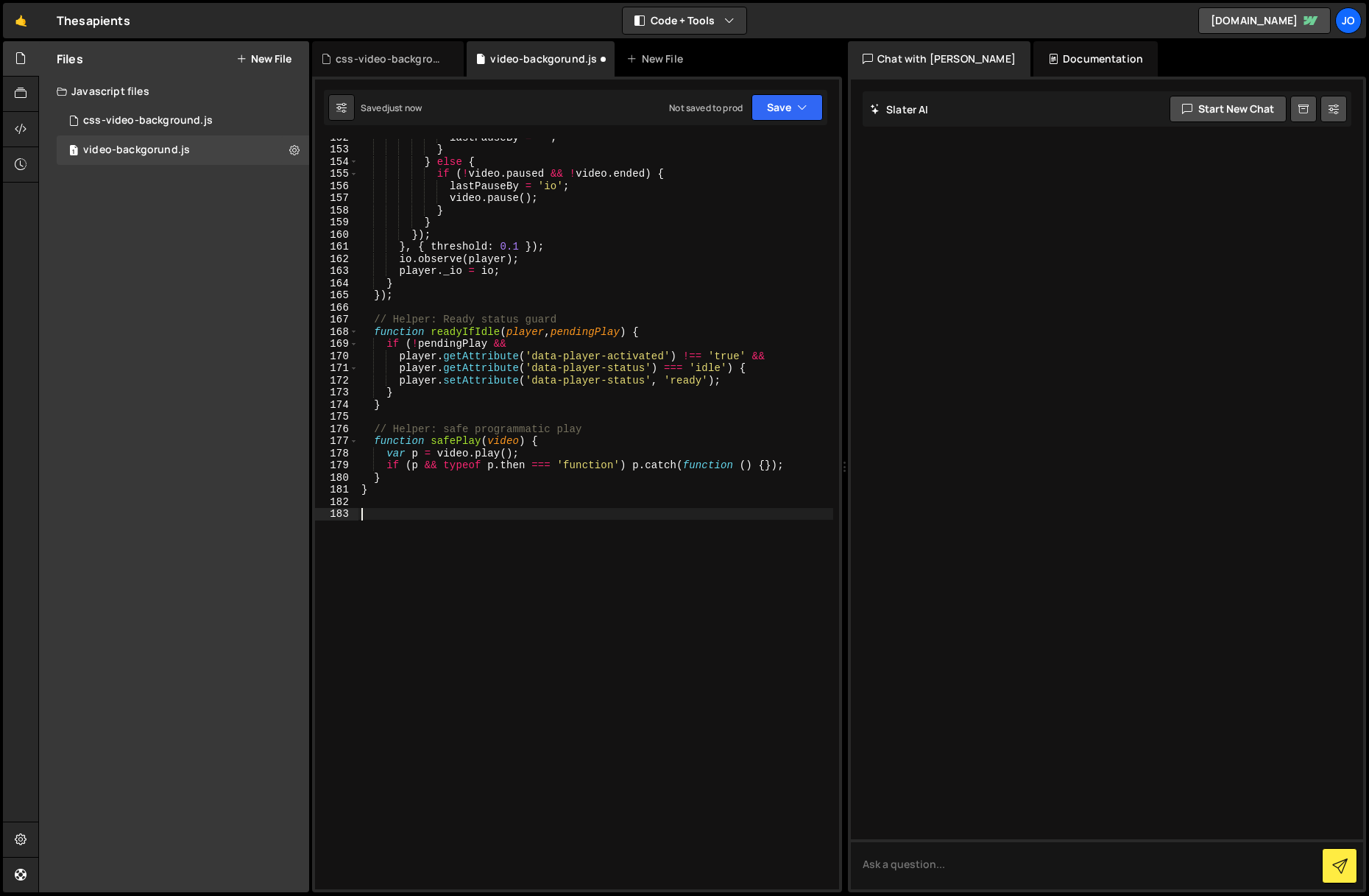
scroll to position [2035, 0]
click at [390, 60] on div "css-video-background.js" at bounding box center [391, 58] width 110 height 15
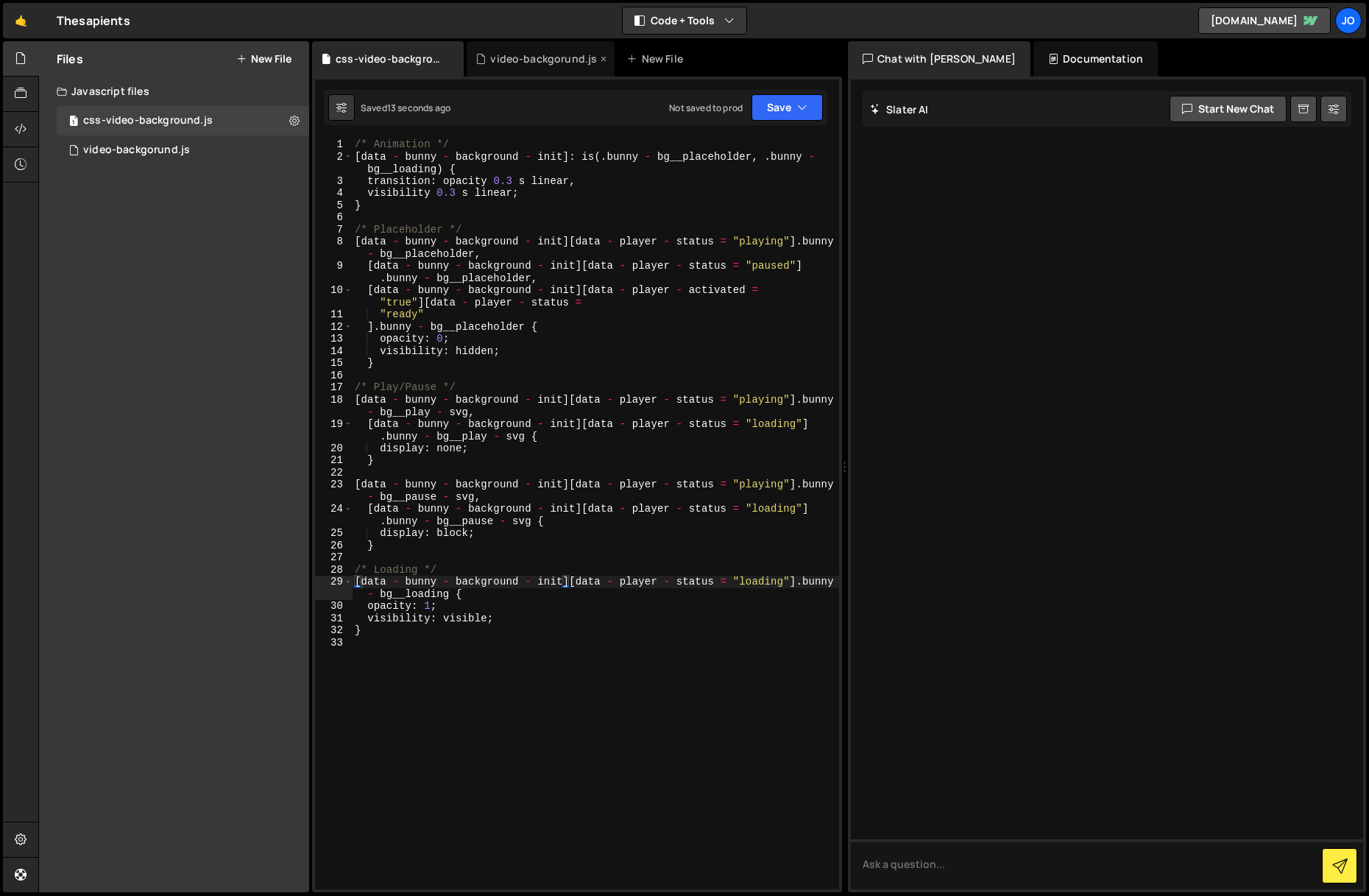
click at [552, 66] on div "video-backgorund.js" at bounding box center [543, 58] width 107 height 15
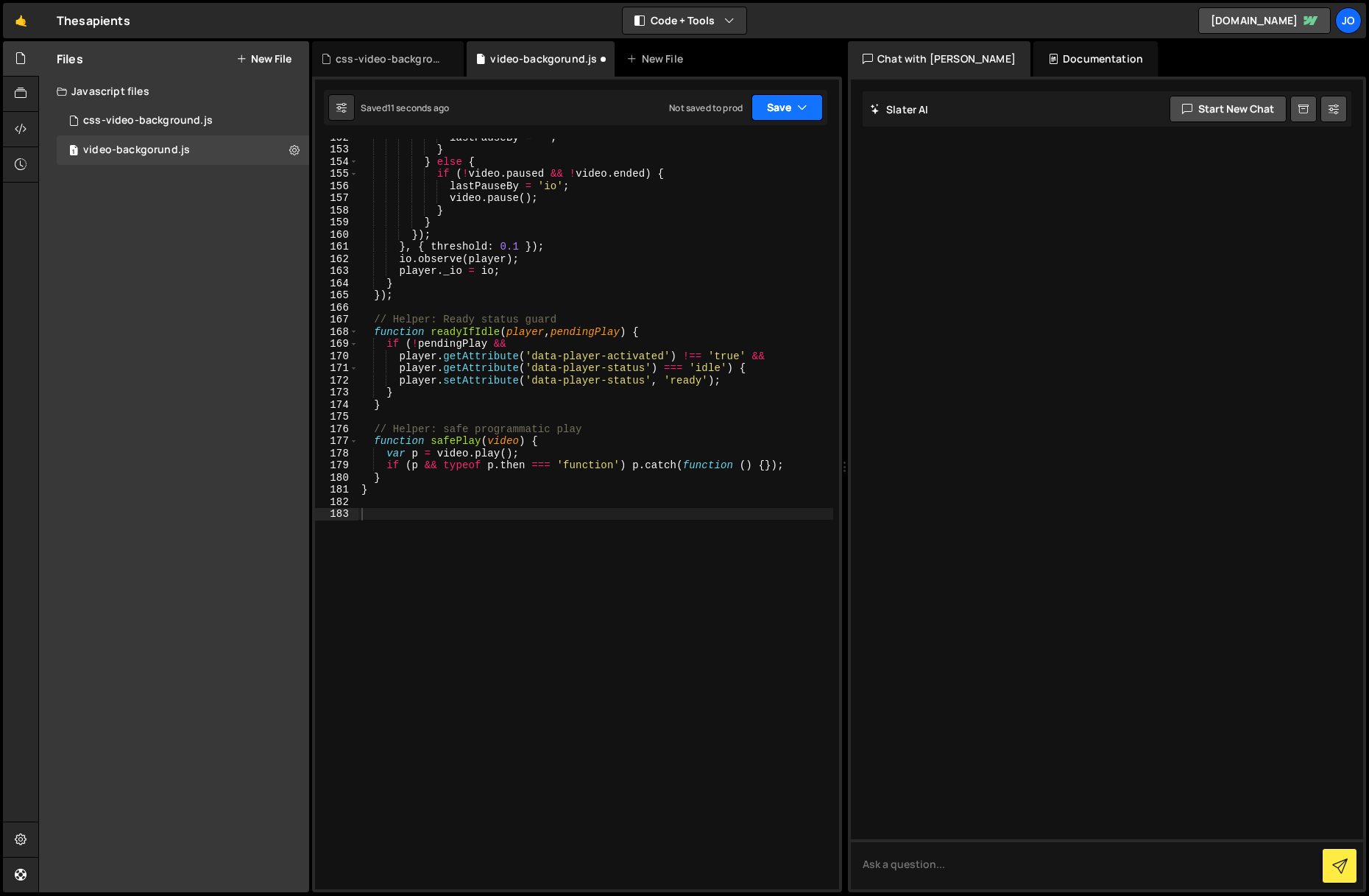
click at [798, 109] on icon "button" at bounding box center [802, 107] width 10 height 15
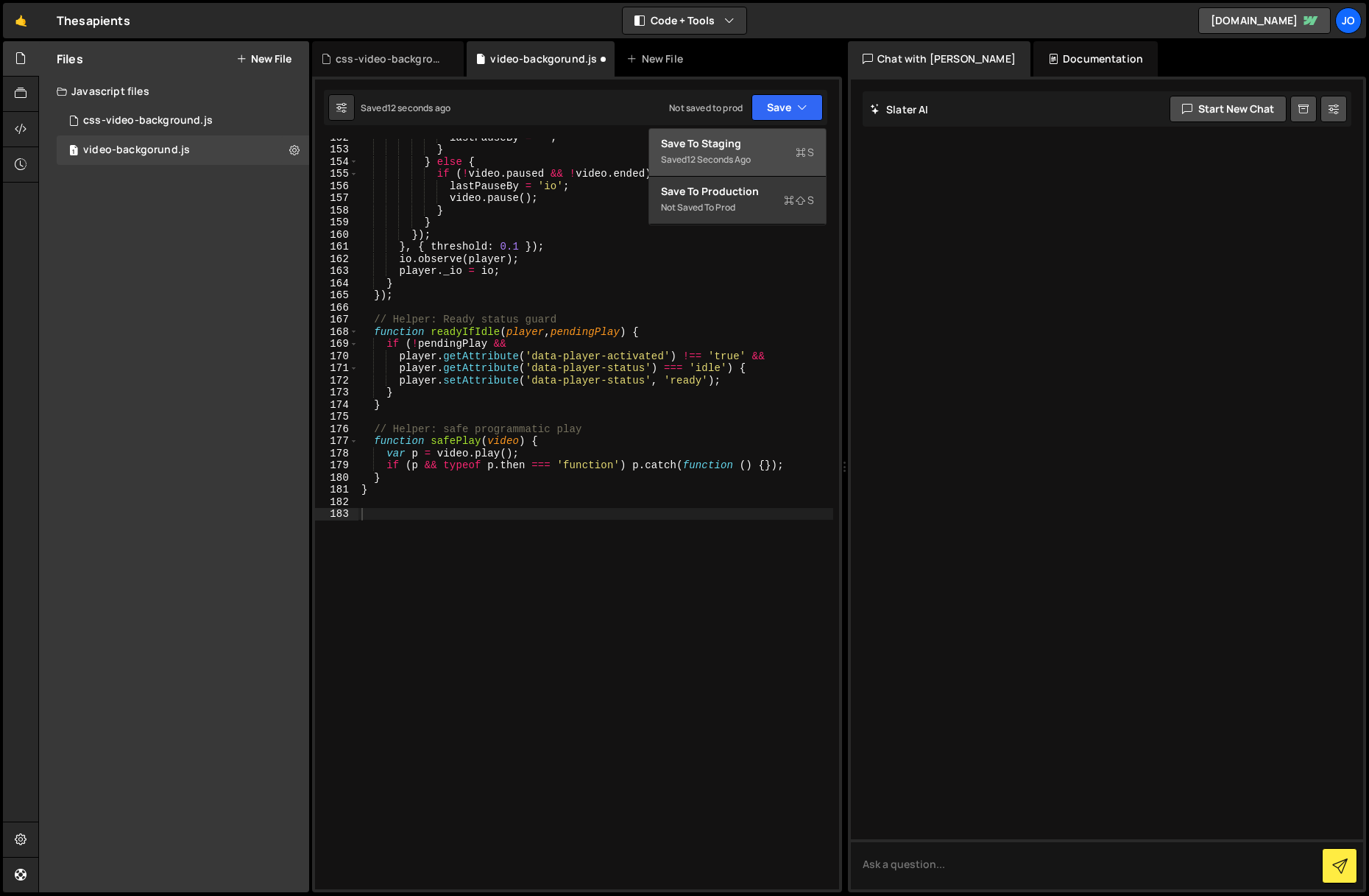
click at [770, 169] on button "Save to Staging S Saved 12 seconds ago" at bounding box center [737, 153] width 177 height 48
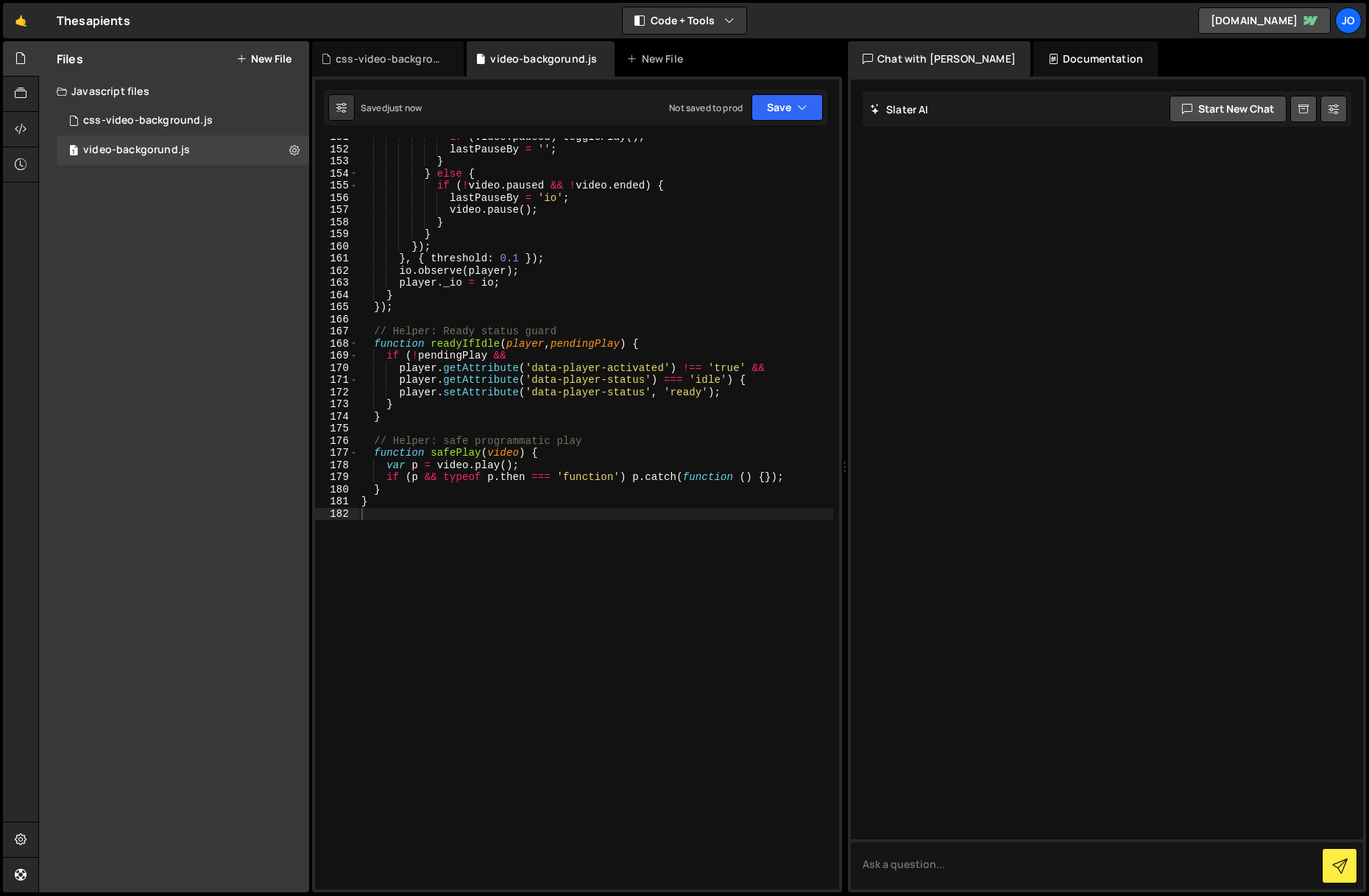
scroll to position [2023, 0]
click at [389, 52] on div "css-video-background.js" at bounding box center [391, 58] width 110 height 15
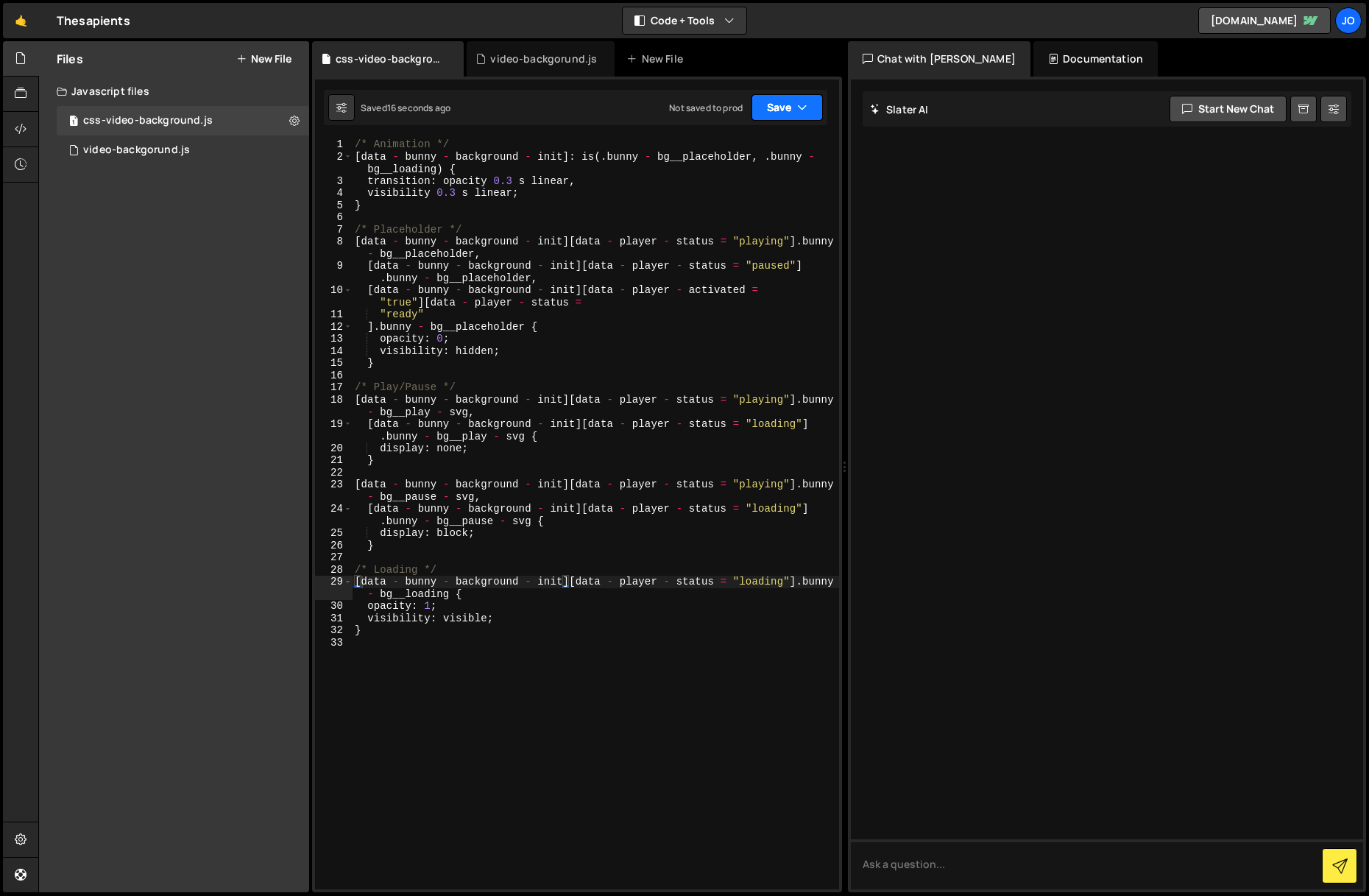
click at [775, 104] on button "Save" at bounding box center [788, 107] width 72 height 27
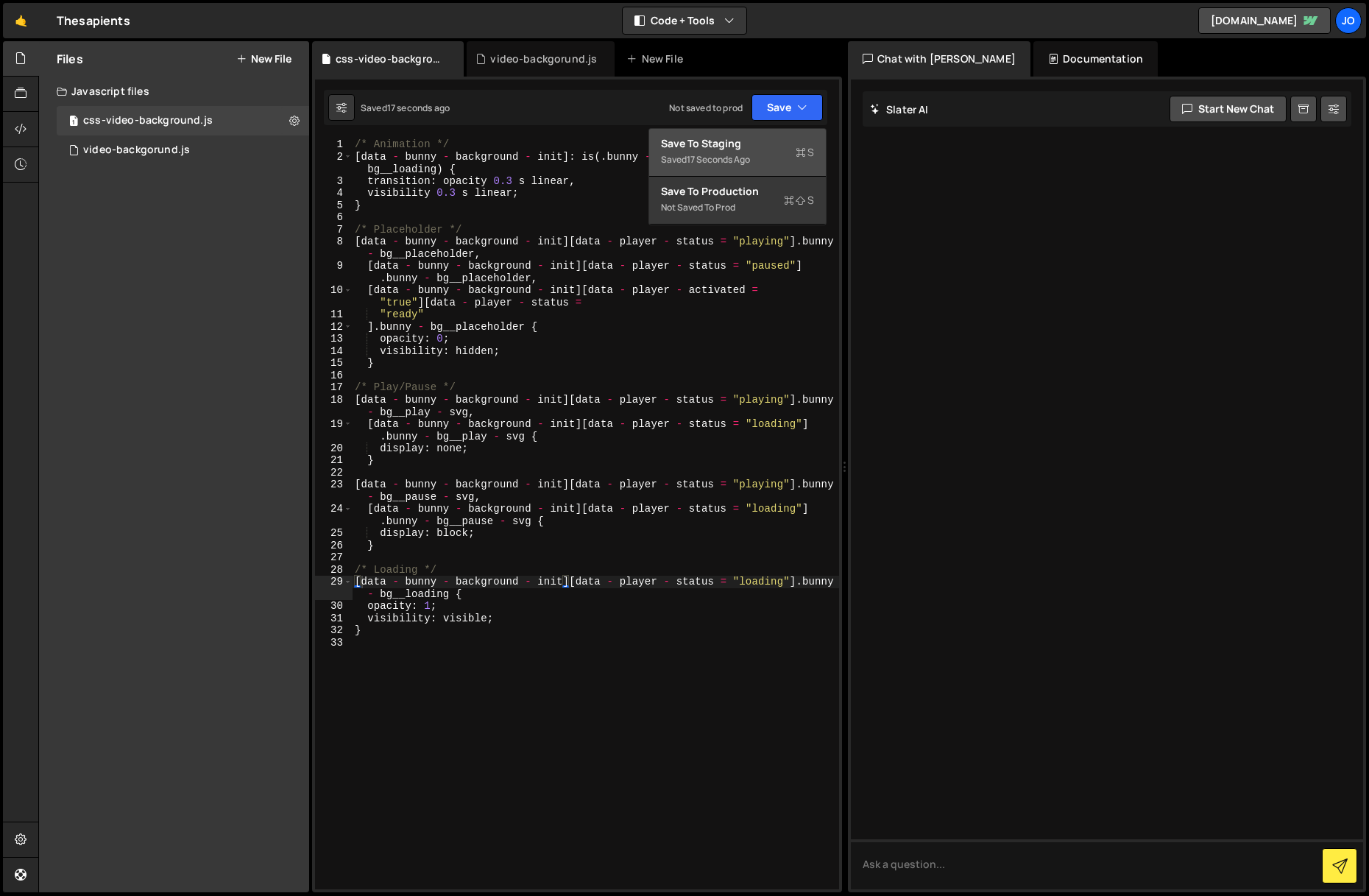
click at [755, 142] on div "Save to Staging S" at bounding box center [737, 143] width 153 height 15
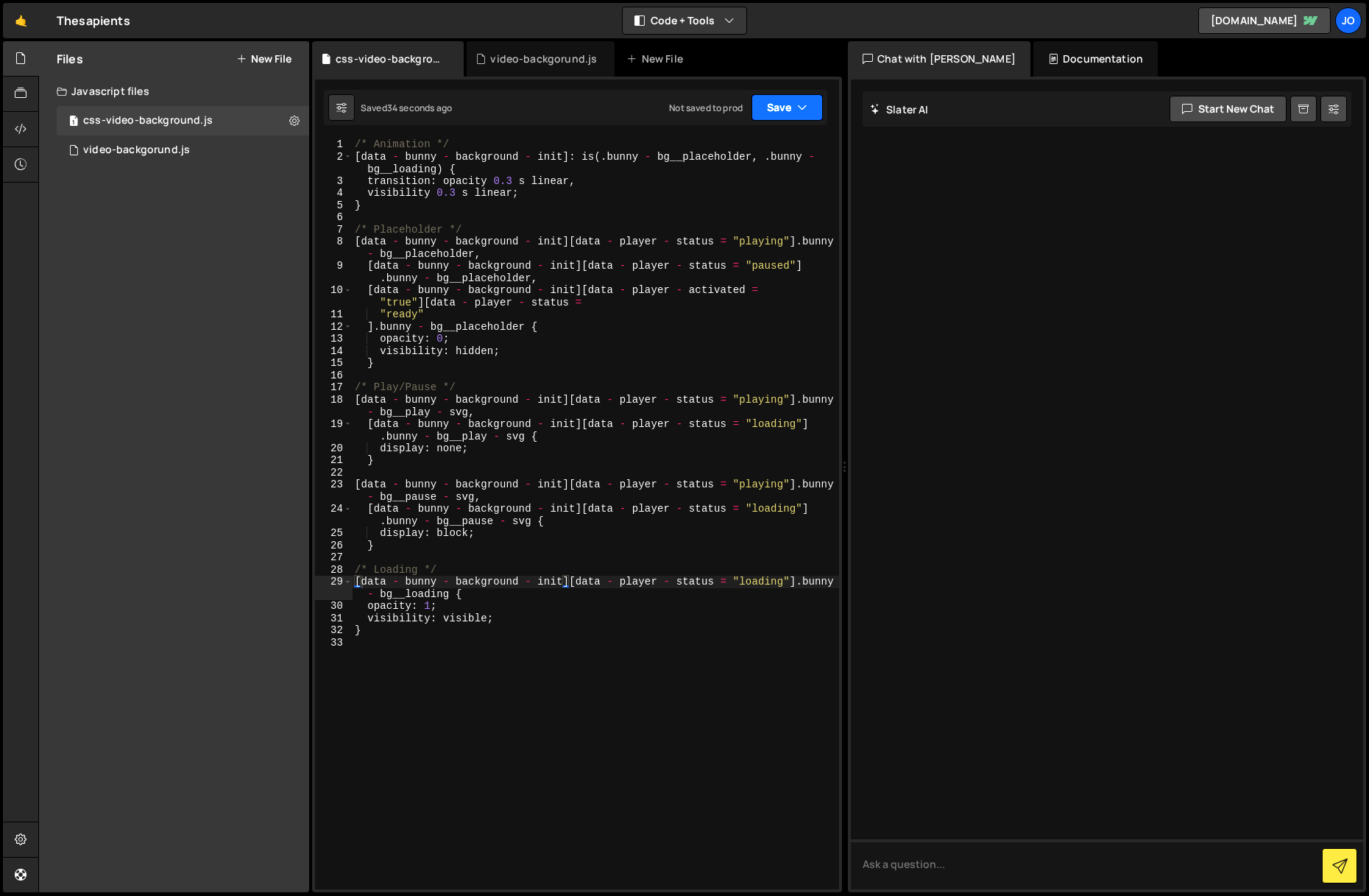
click at [791, 96] on button "Save" at bounding box center [788, 107] width 72 height 27
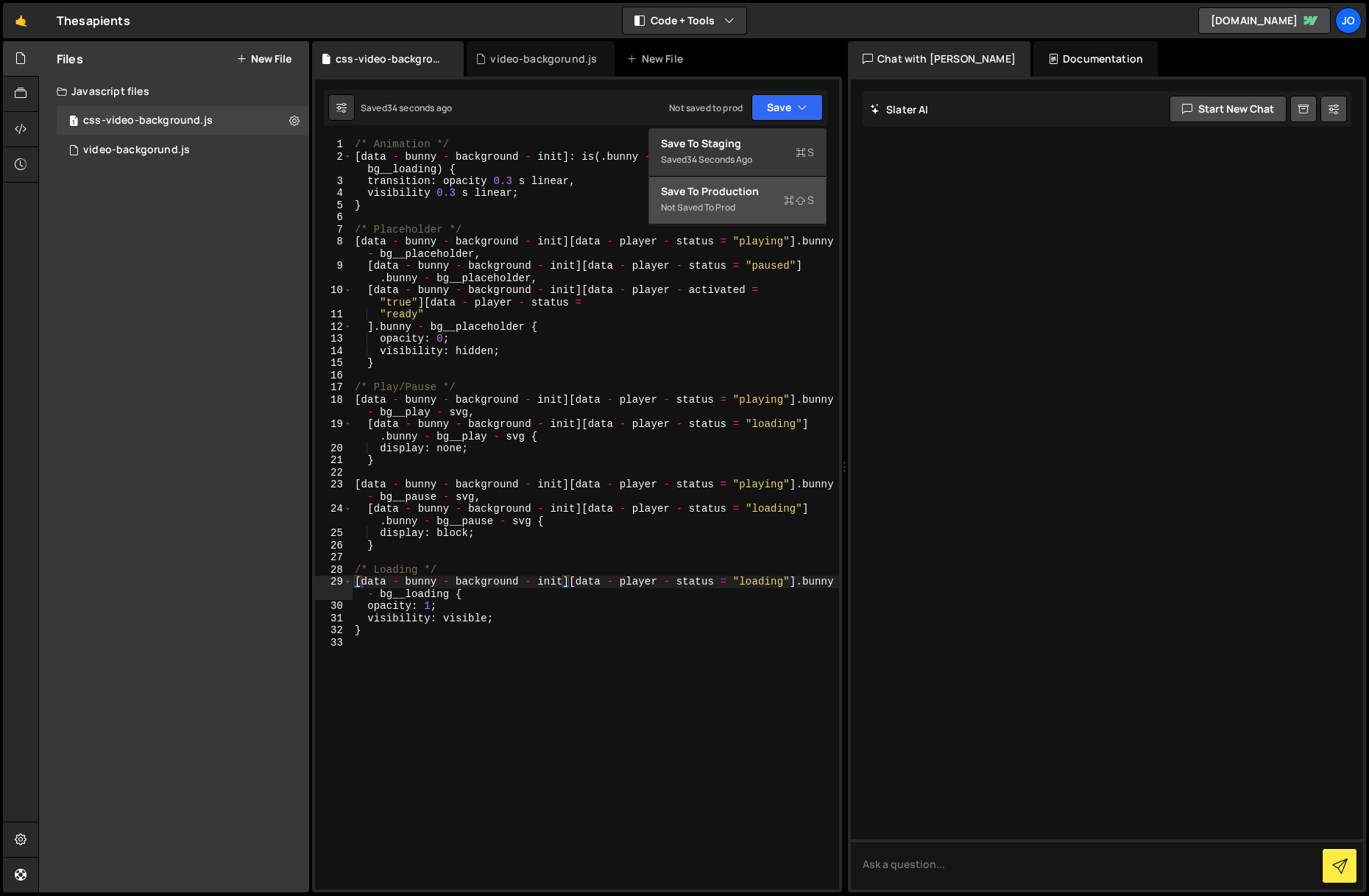
click at [754, 209] on div "Not saved to prod" at bounding box center [737, 207] width 153 height 18
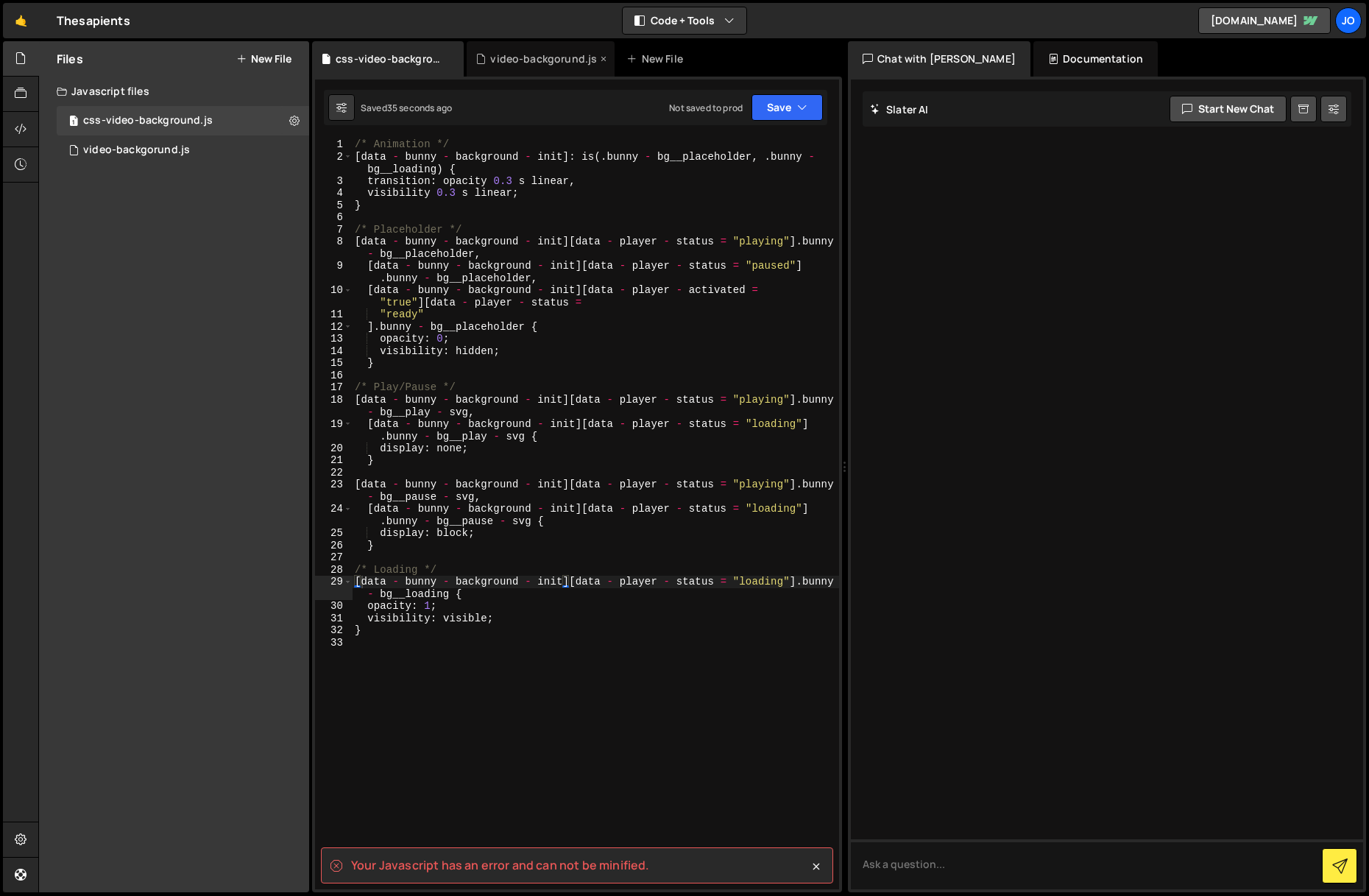
click at [540, 68] on div "video-backgorund.js" at bounding box center [540, 58] width 148 height 35
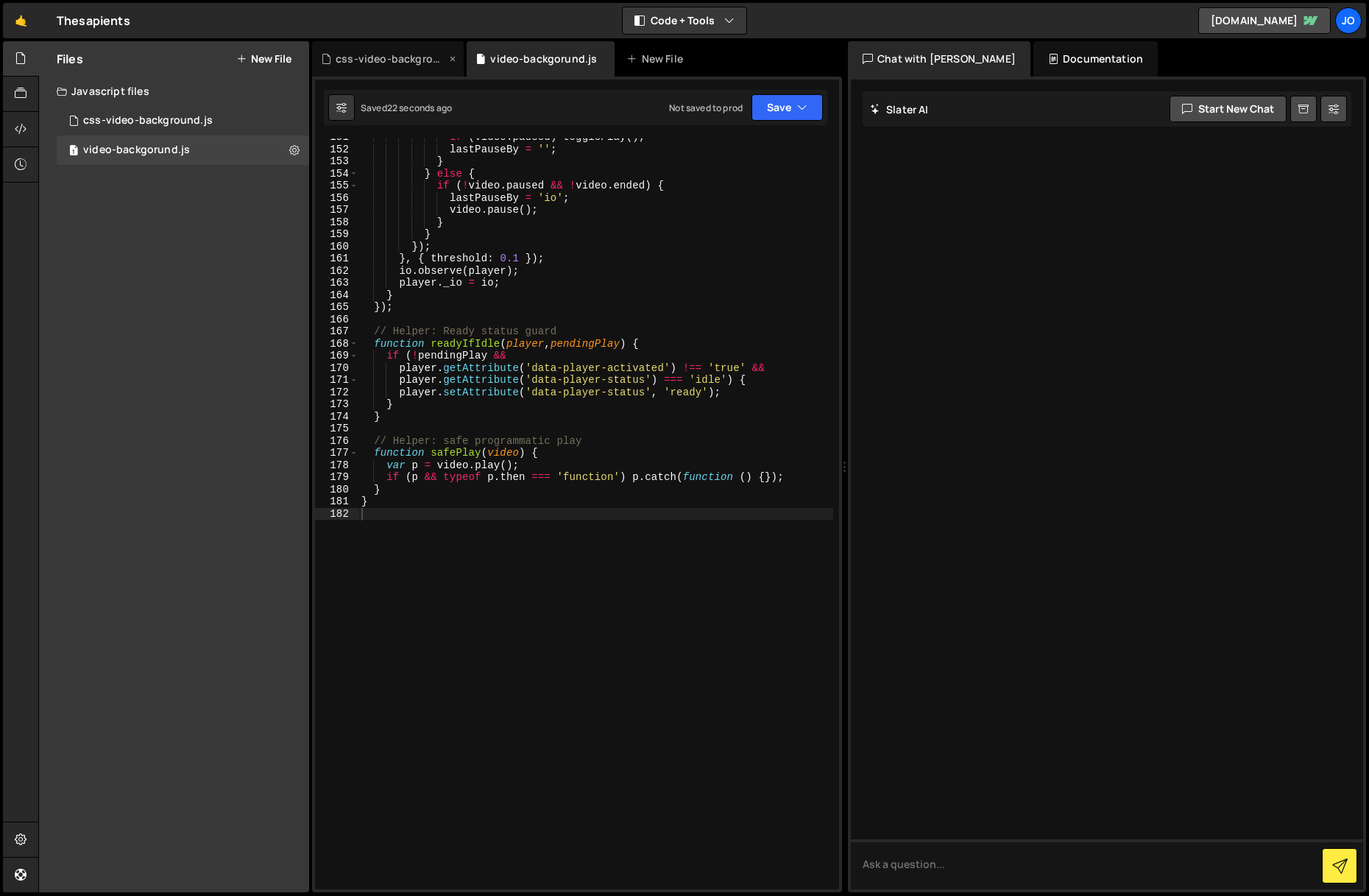
click at [410, 50] on div "css-video-background.js" at bounding box center [387, 58] width 151 height 35
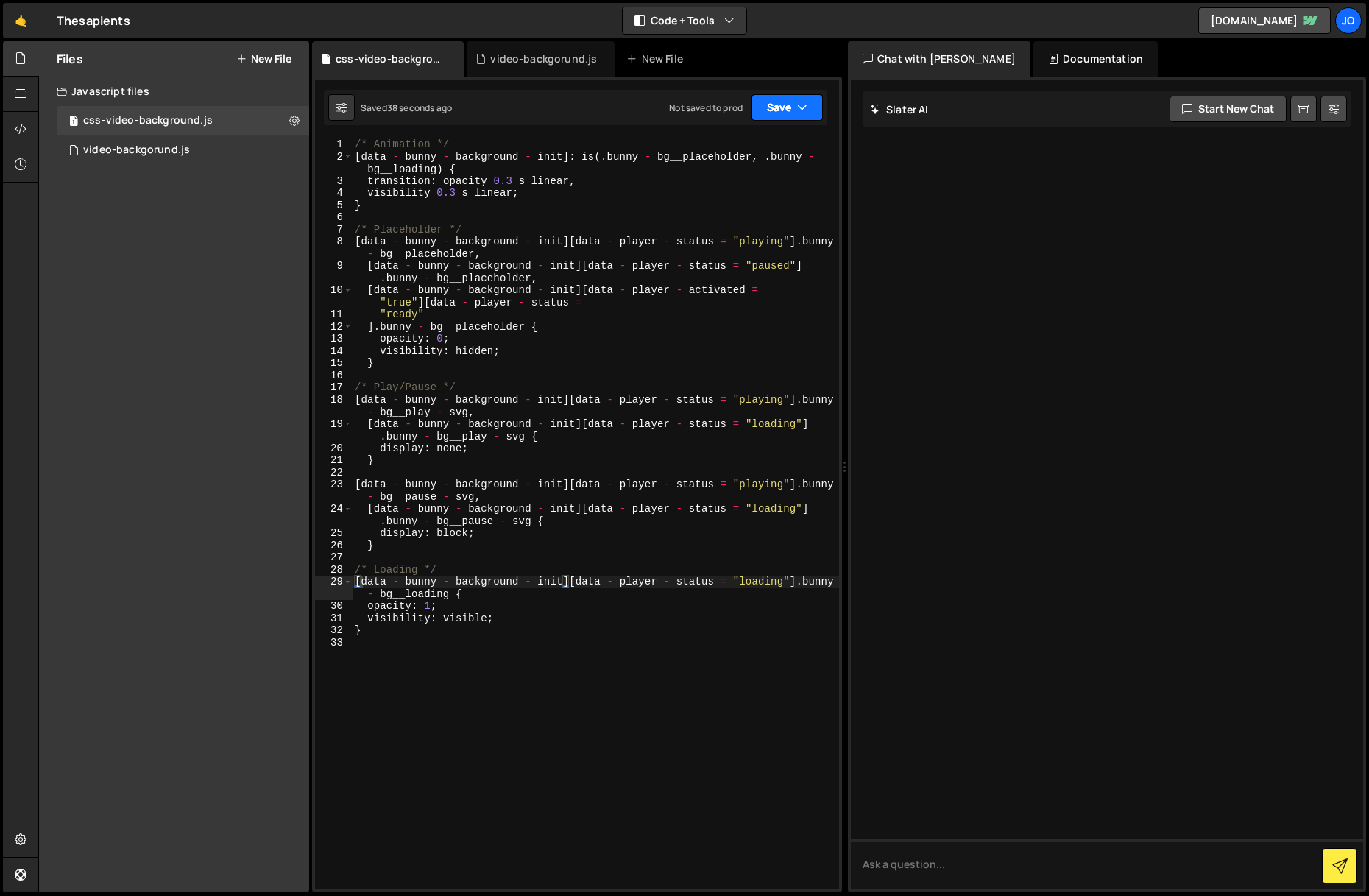
click at [788, 104] on button "Save" at bounding box center [788, 107] width 72 height 27
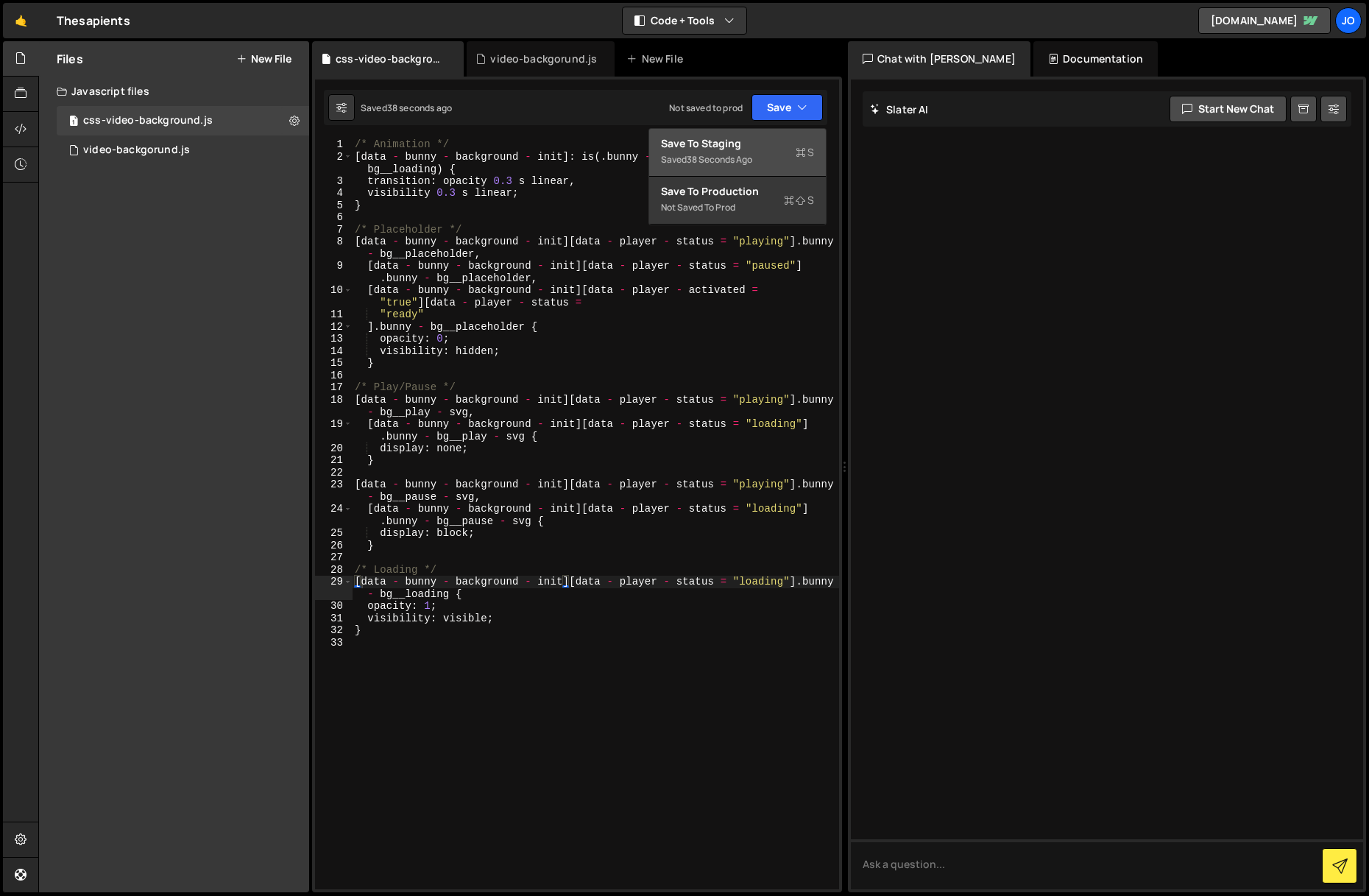
click at [770, 162] on div "Saved 38 seconds ago" at bounding box center [737, 159] width 153 height 18
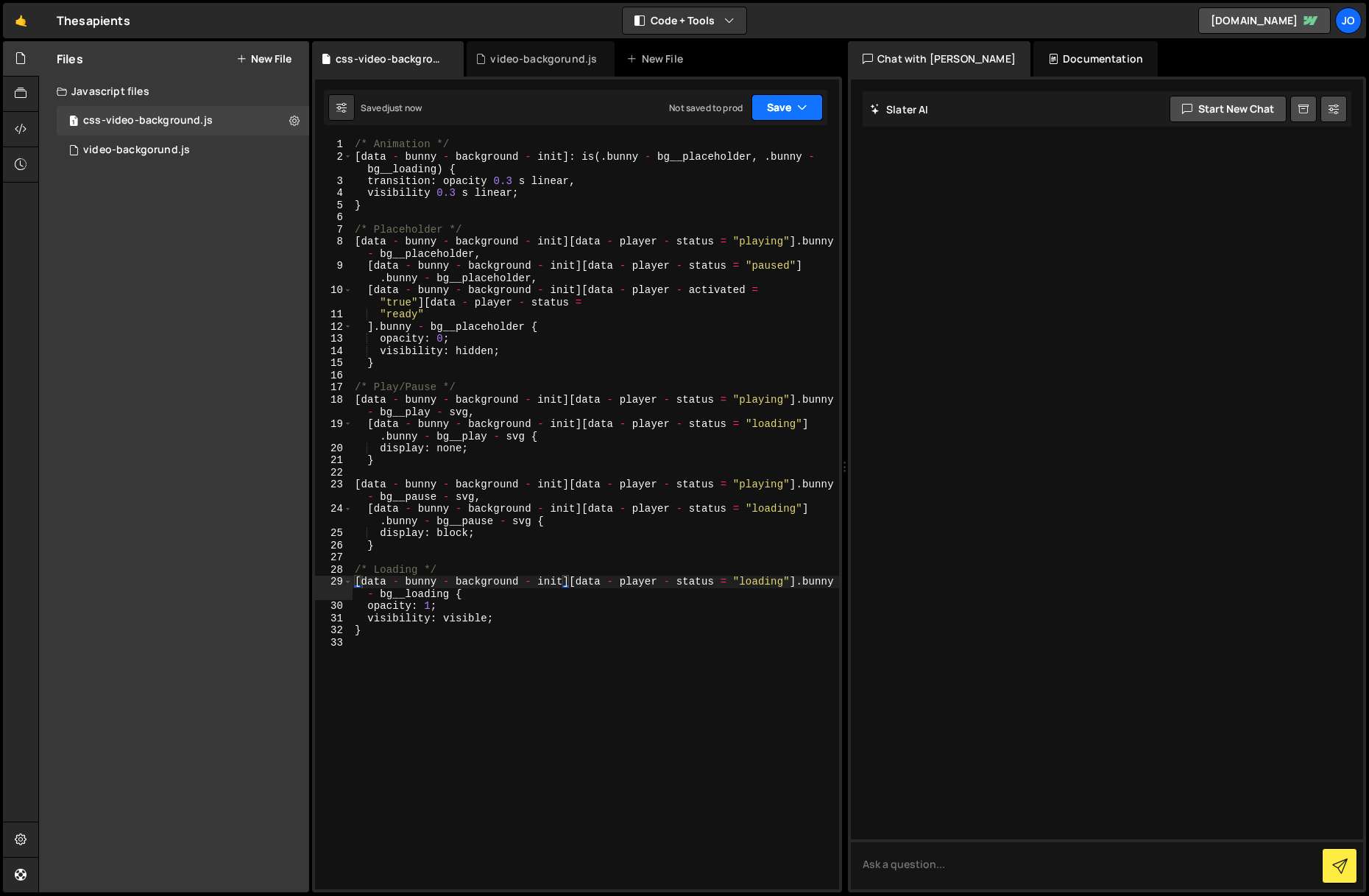
click at [781, 118] on button "Save" at bounding box center [788, 107] width 72 height 27
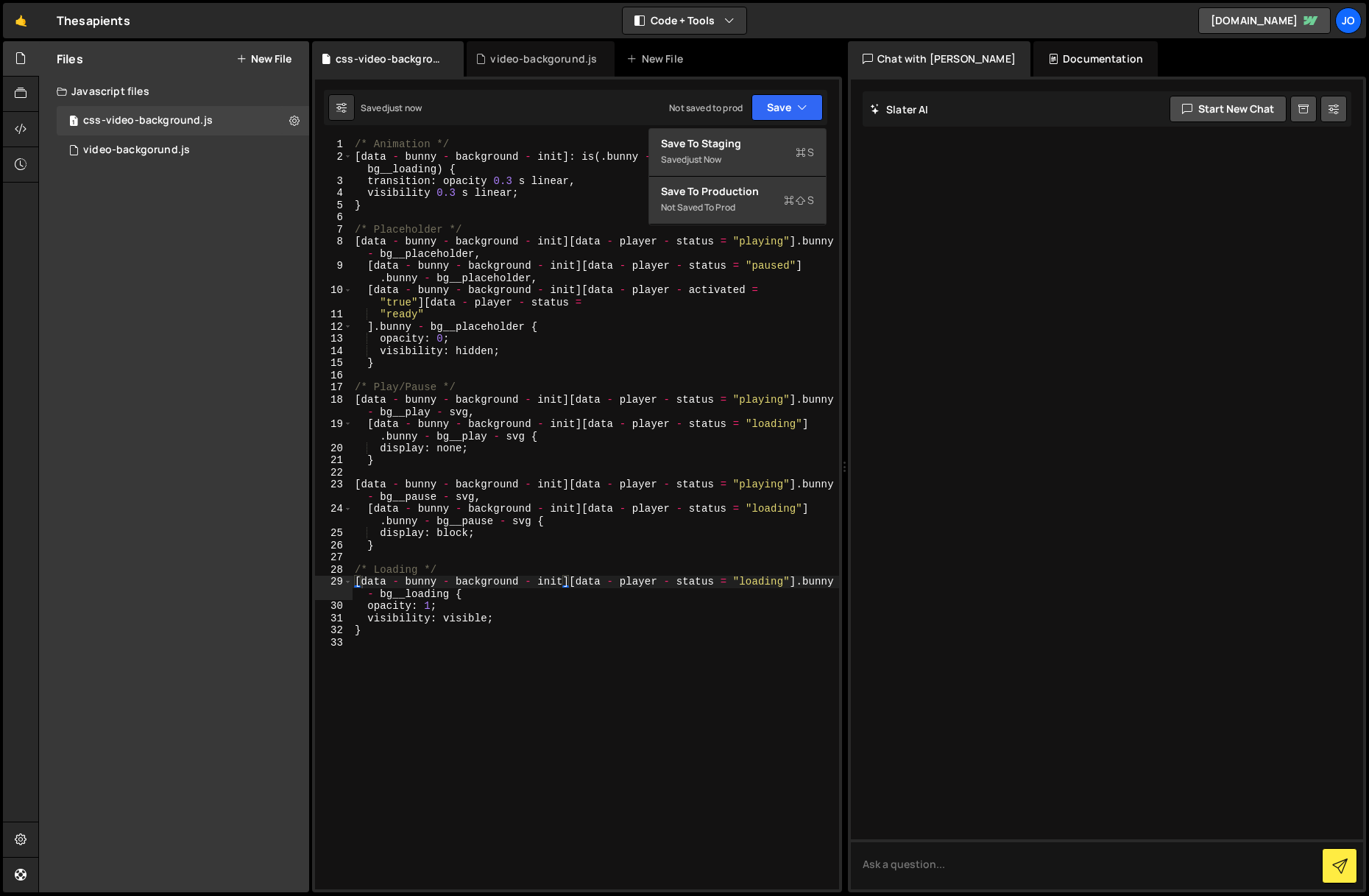
type textarea "[data - bunny - background - init][data - player - status = "playing"].bunny - …"
click at [742, 238] on div "/* Animation */ [ data - bunny - background - init ] : is ( . bunny - bg__place…" at bounding box center [595, 526] width 487 height 775
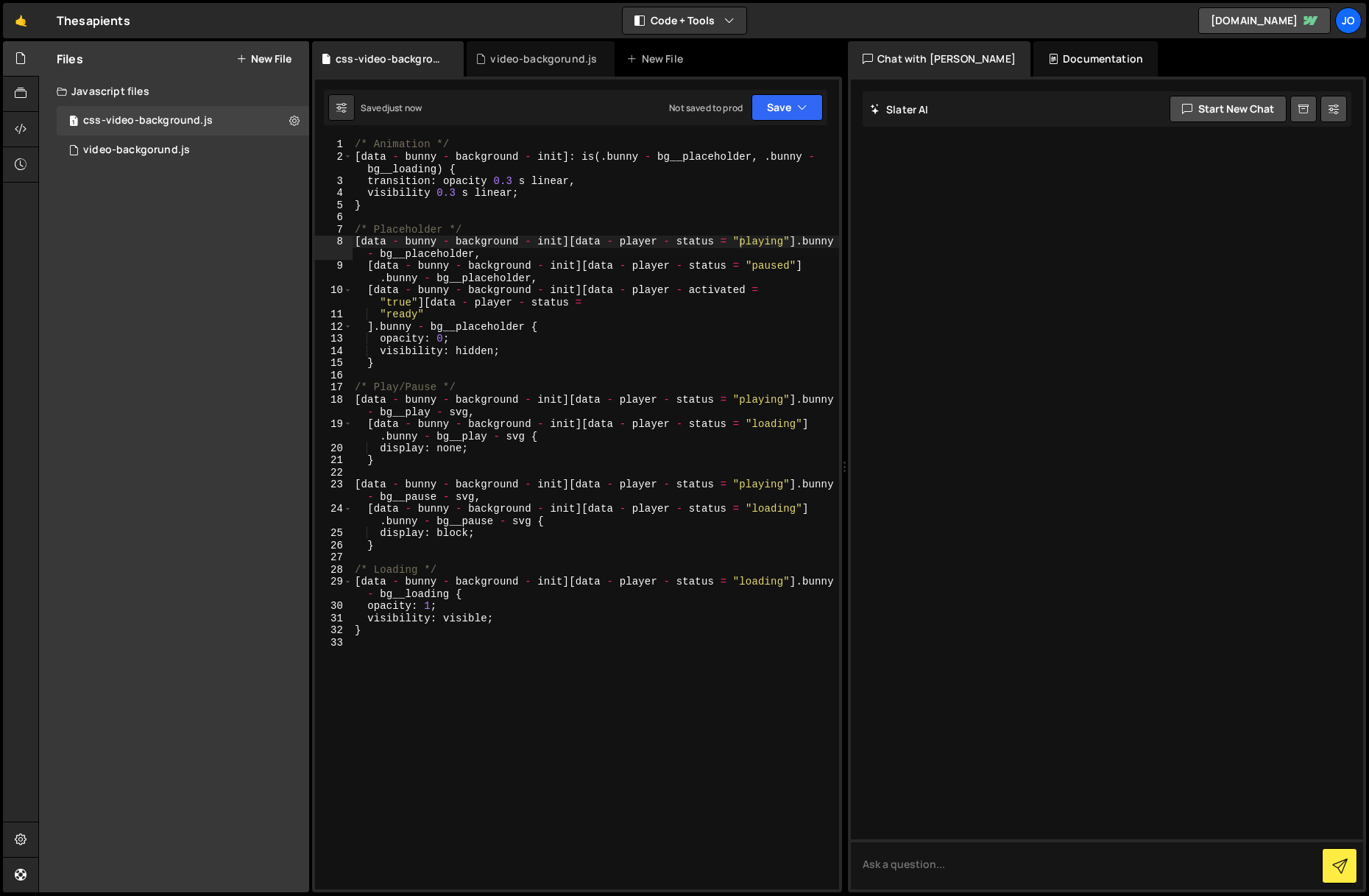
click at [793, 127] on div "}); 106 107 108 109 110 111 112 113 114 115 116 117 118 119 120 121 122 123 124…" at bounding box center [577, 485] width 530 height 816
click at [786, 111] on button "Save" at bounding box center [788, 107] width 72 height 27
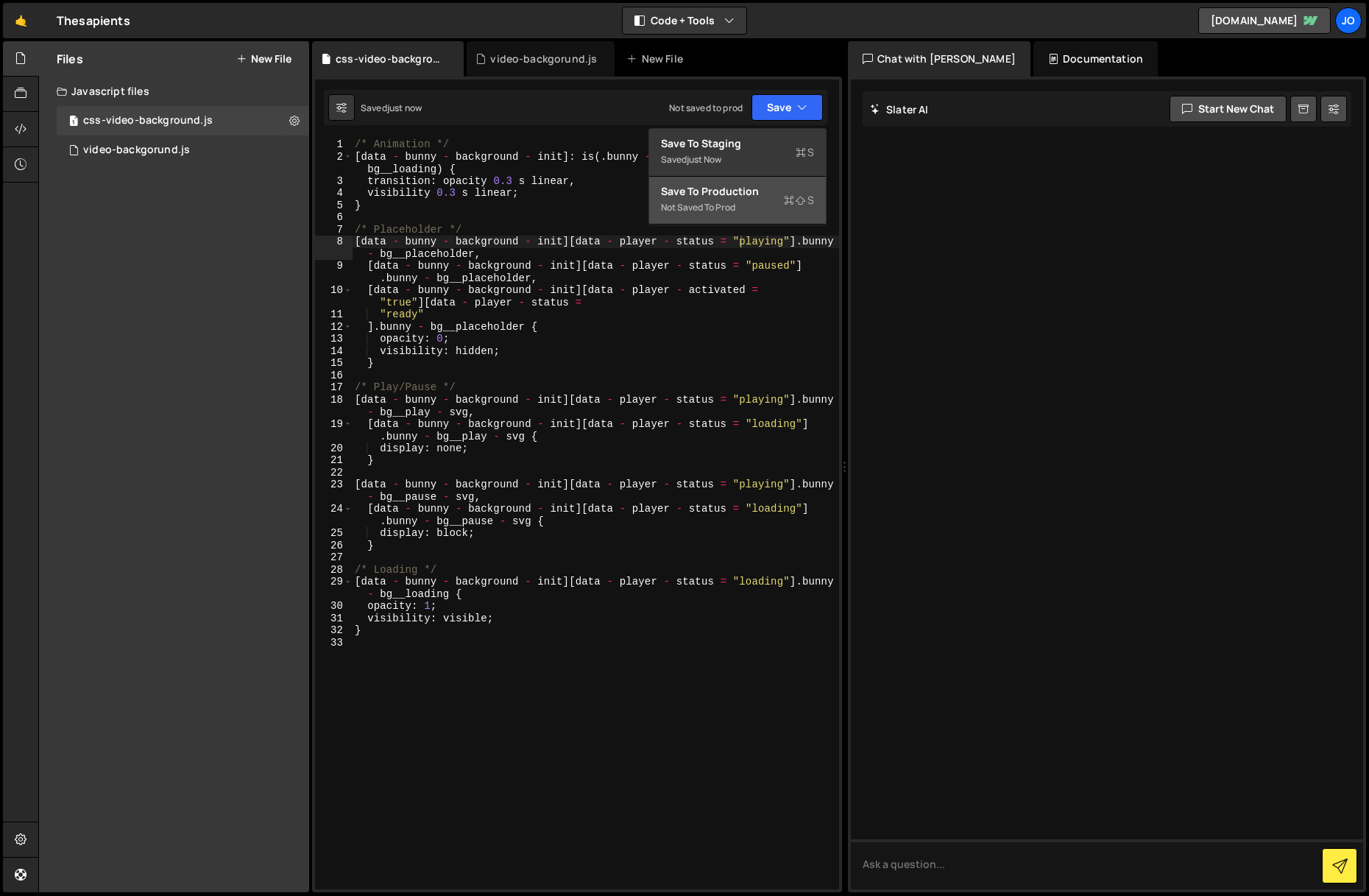
click at [750, 206] on div "Not saved to prod" at bounding box center [737, 207] width 153 height 18
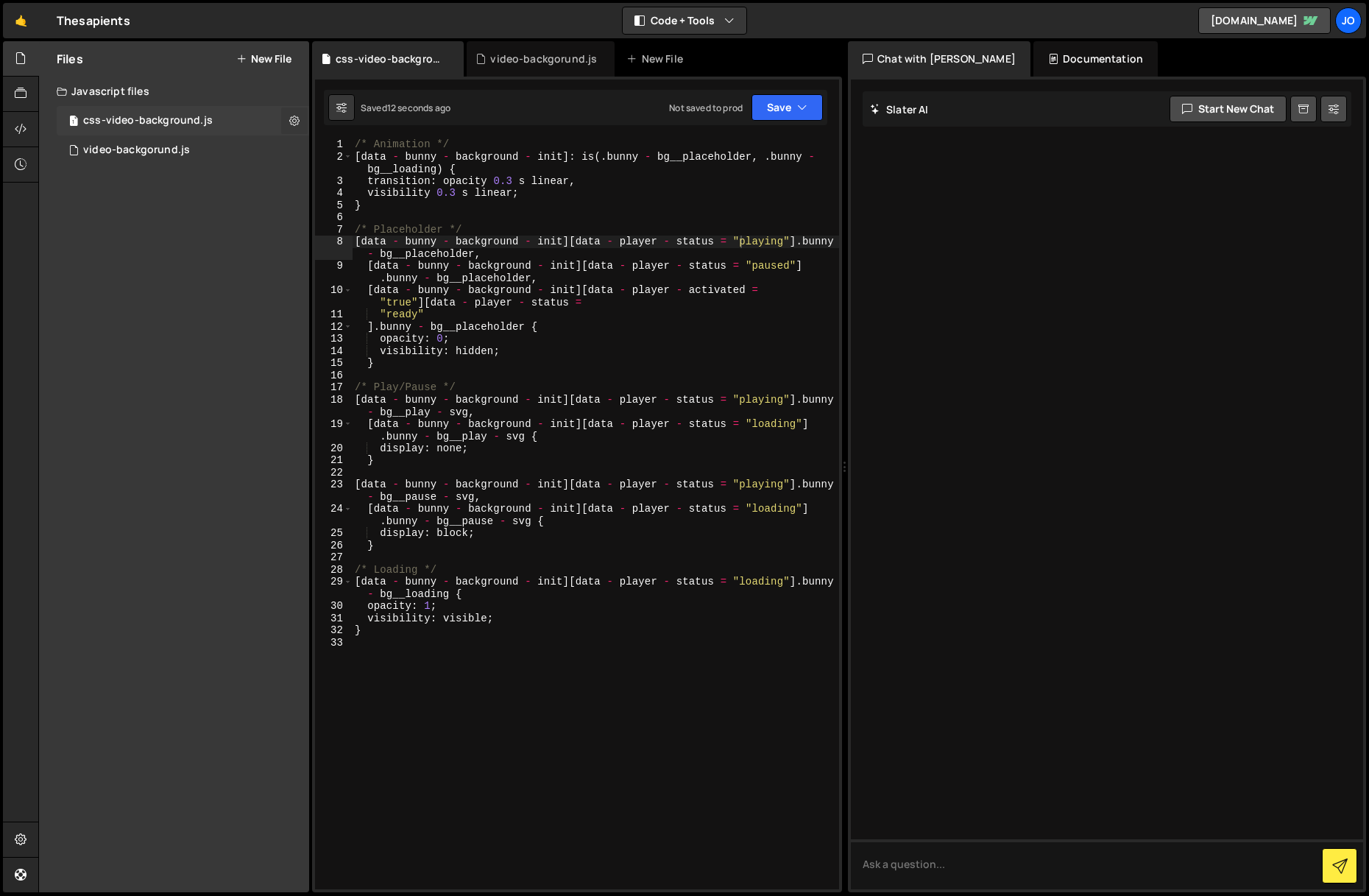
click at [292, 123] on icon at bounding box center [294, 121] width 10 height 14
click at [373, 209] on button "Delete File" at bounding box center [384, 210] width 145 height 29
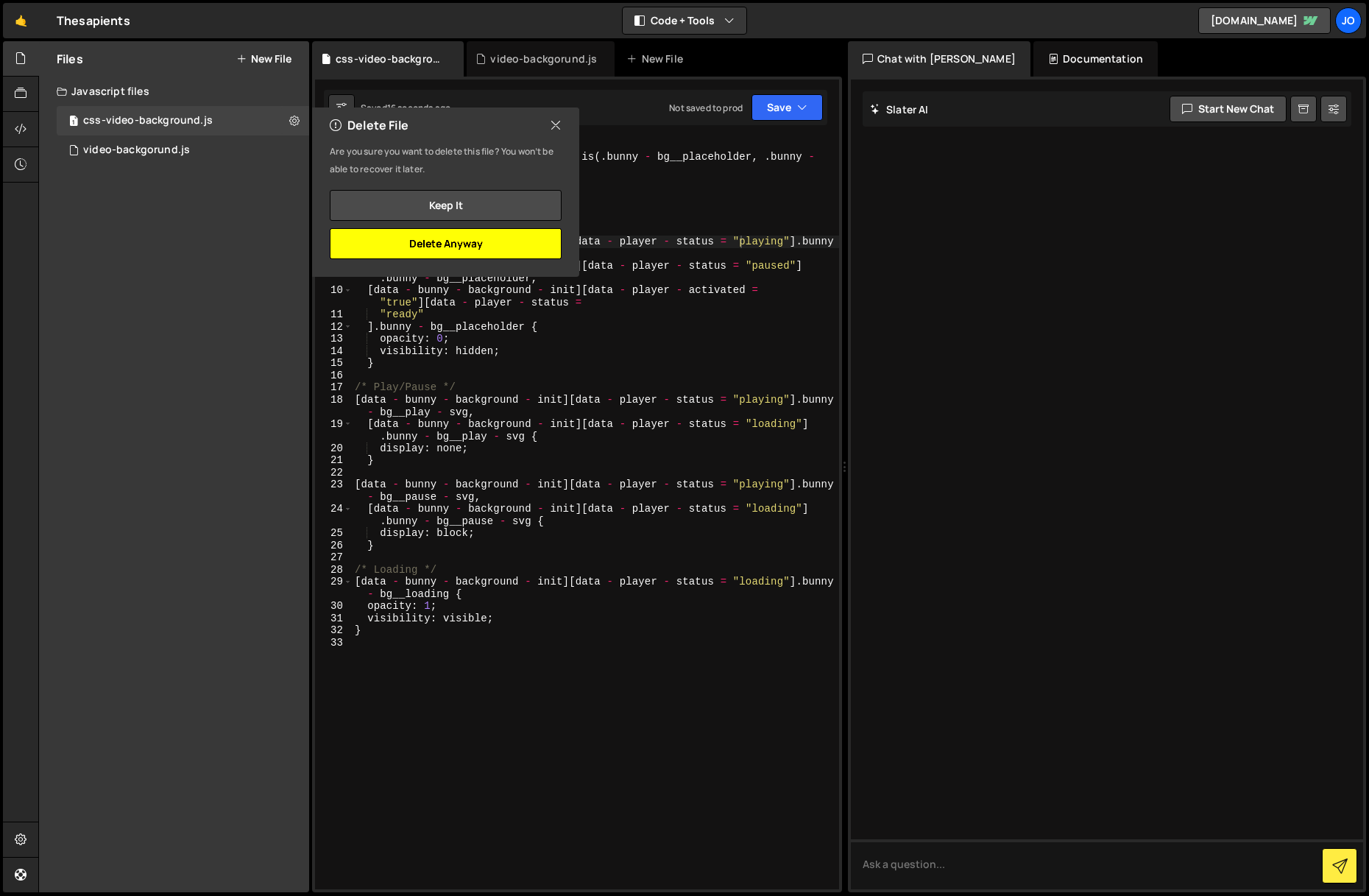
click at [384, 242] on button "Delete Anyway" at bounding box center [446, 244] width 232 height 31
checkbox input "false"
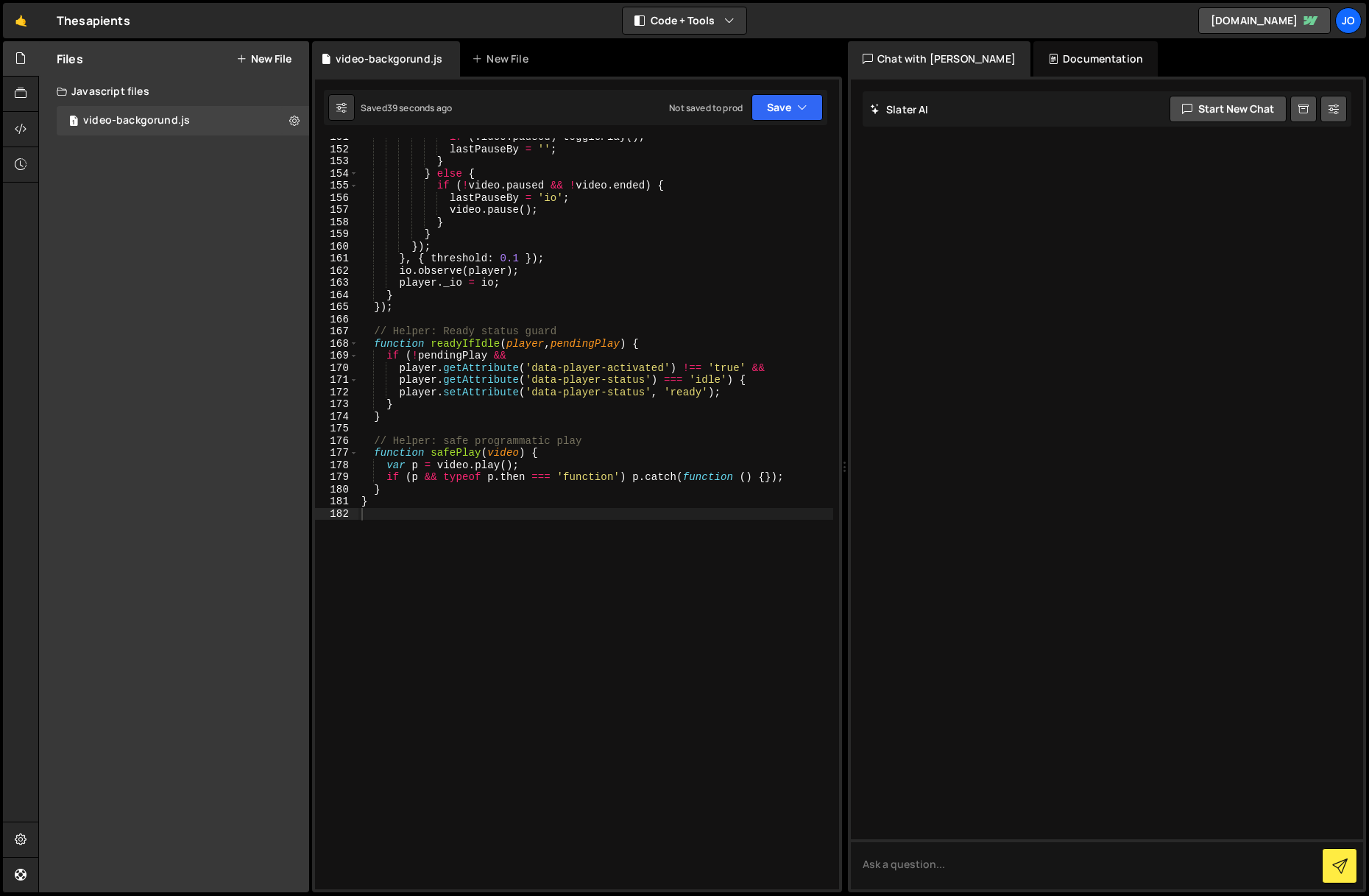
click at [182, 192] on div "Files New File Create your first file Get started by starting a Javascript or C…" at bounding box center [174, 466] width 270 height 851
click at [257, 57] on button "New File" at bounding box center [263, 59] width 56 height 12
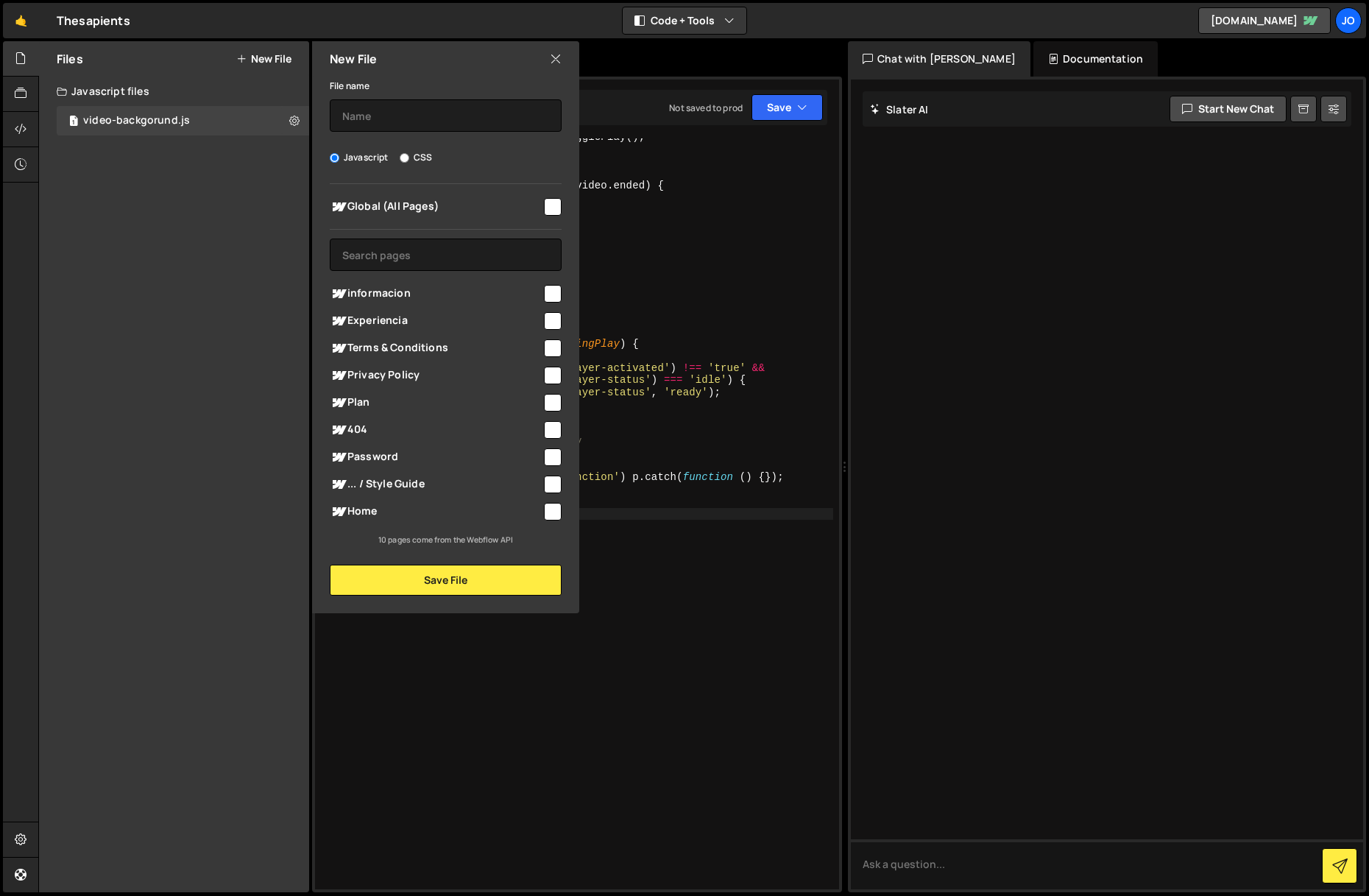
click at [404, 156] on input "CSS" at bounding box center [404, 157] width 9 height 9
radio input "true"
click at [378, 108] on input "text" at bounding box center [446, 115] width 232 height 32
type input "css-video-background"
click at [557, 219] on div "Global (All Pages)" at bounding box center [446, 207] width 232 height 27
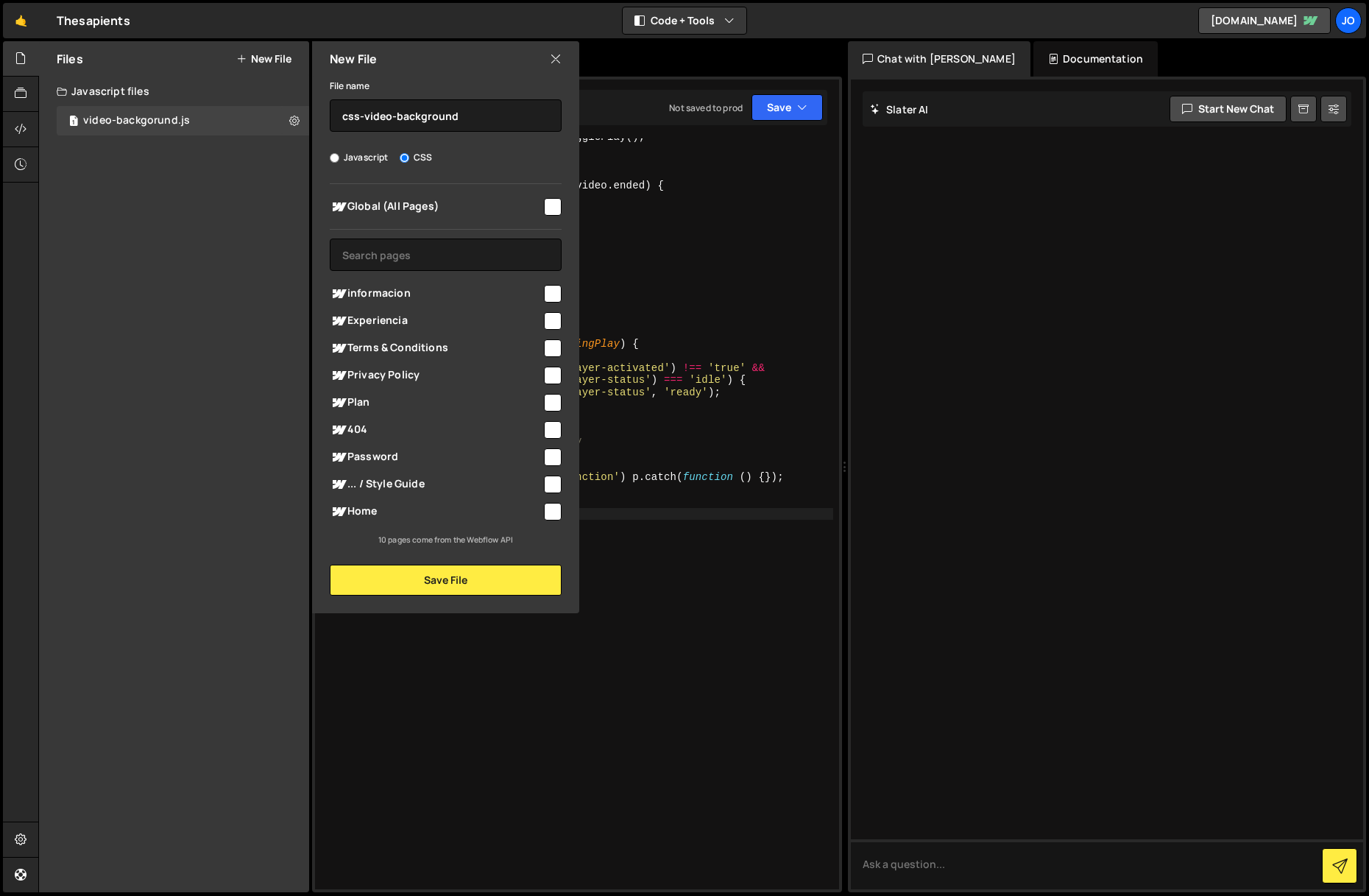
click at [558, 214] on input "checkbox" at bounding box center [552, 207] width 18 height 18
checkbox input "true"
click at [434, 579] on button "Save File" at bounding box center [446, 580] width 232 height 31
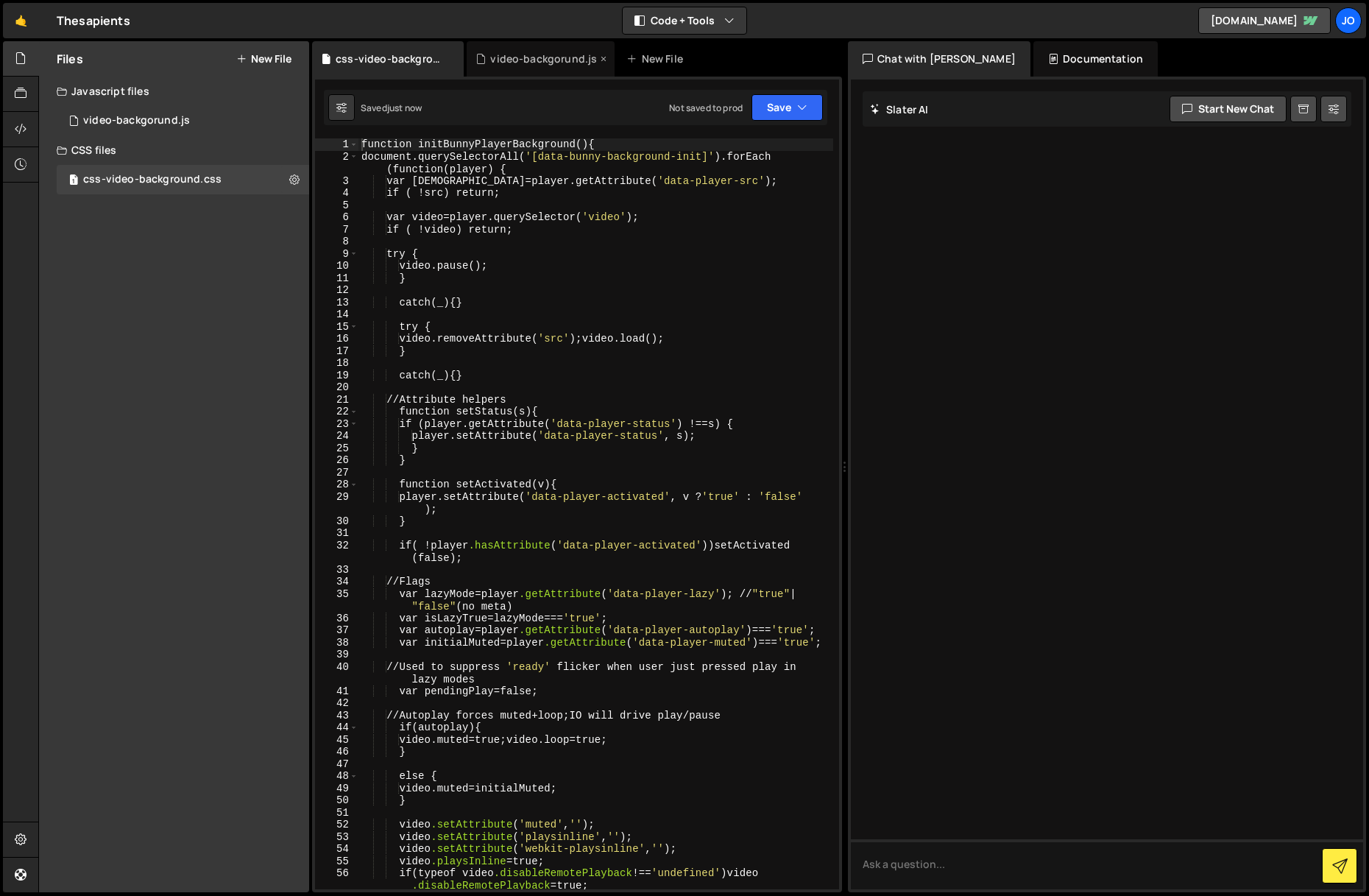
click at [542, 71] on div "video-backgorund.js" at bounding box center [540, 58] width 148 height 35
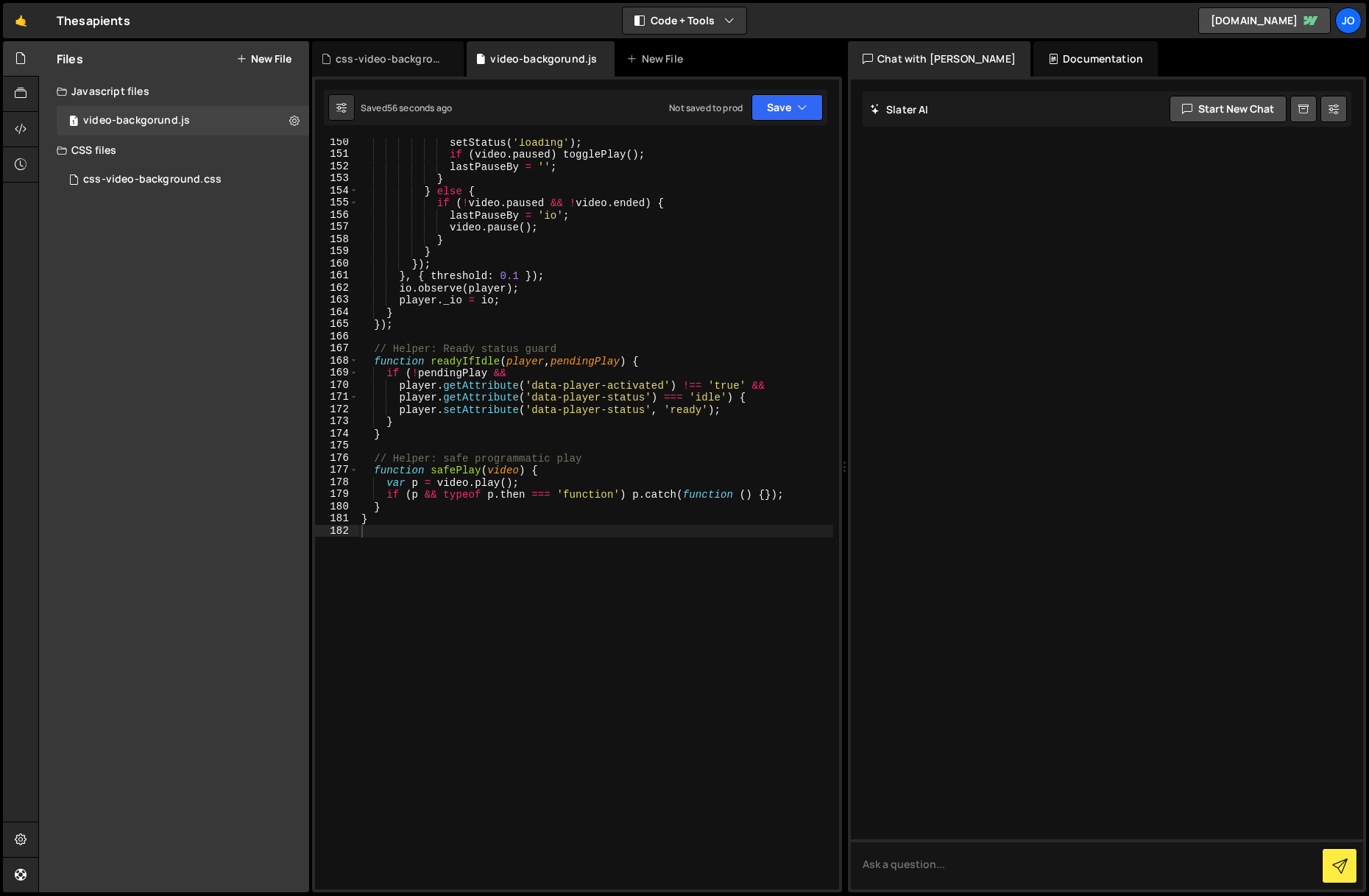
scroll to position [2007, 0]
click at [176, 178] on div "css-video-background.css" at bounding box center [152, 179] width 139 height 13
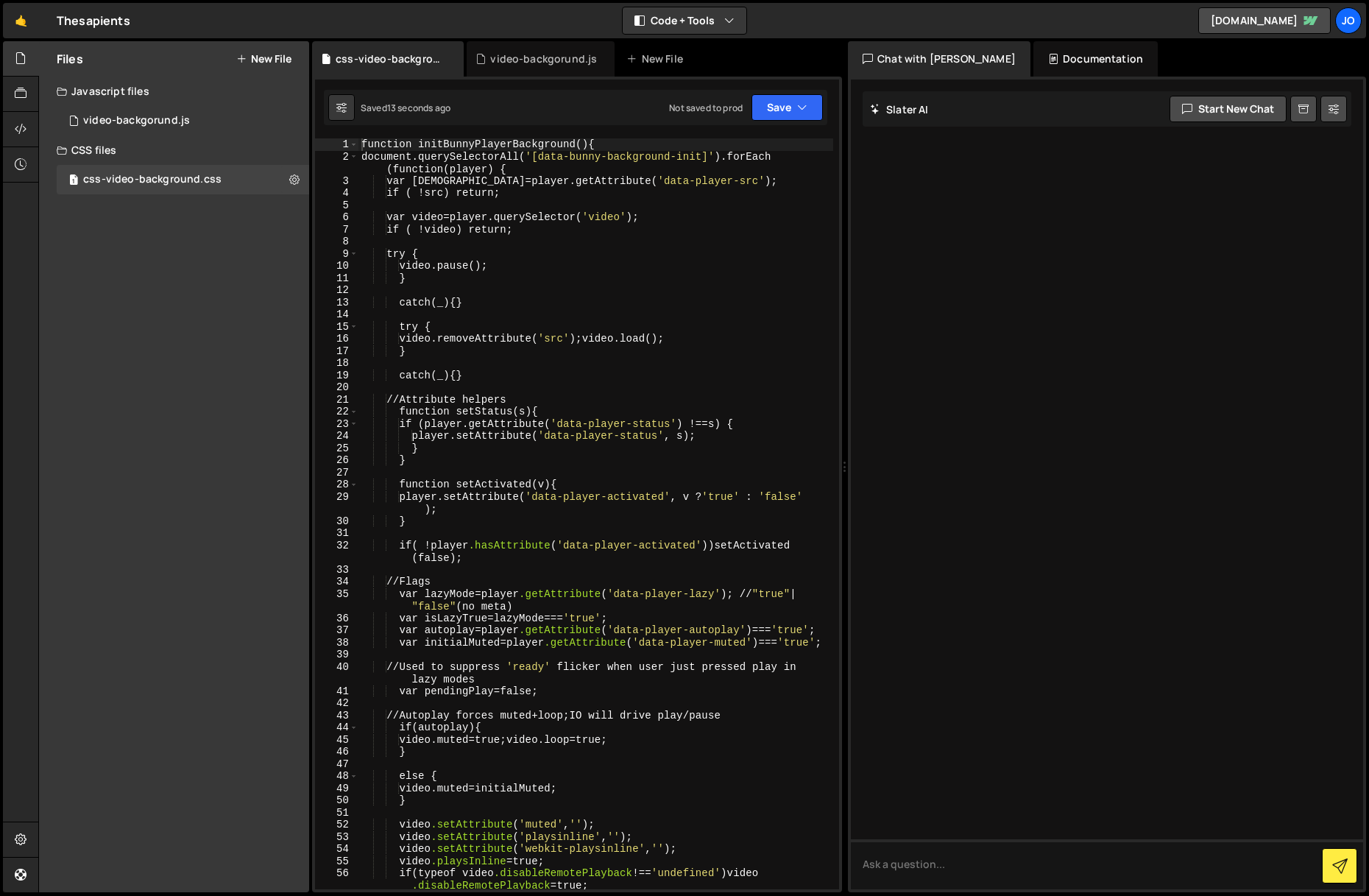
click at [436, 366] on div "function initBunnyPlayerBackground () { document.querySelectorAll( ' [data-bunn…" at bounding box center [595, 526] width 475 height 775
type textarea "});"
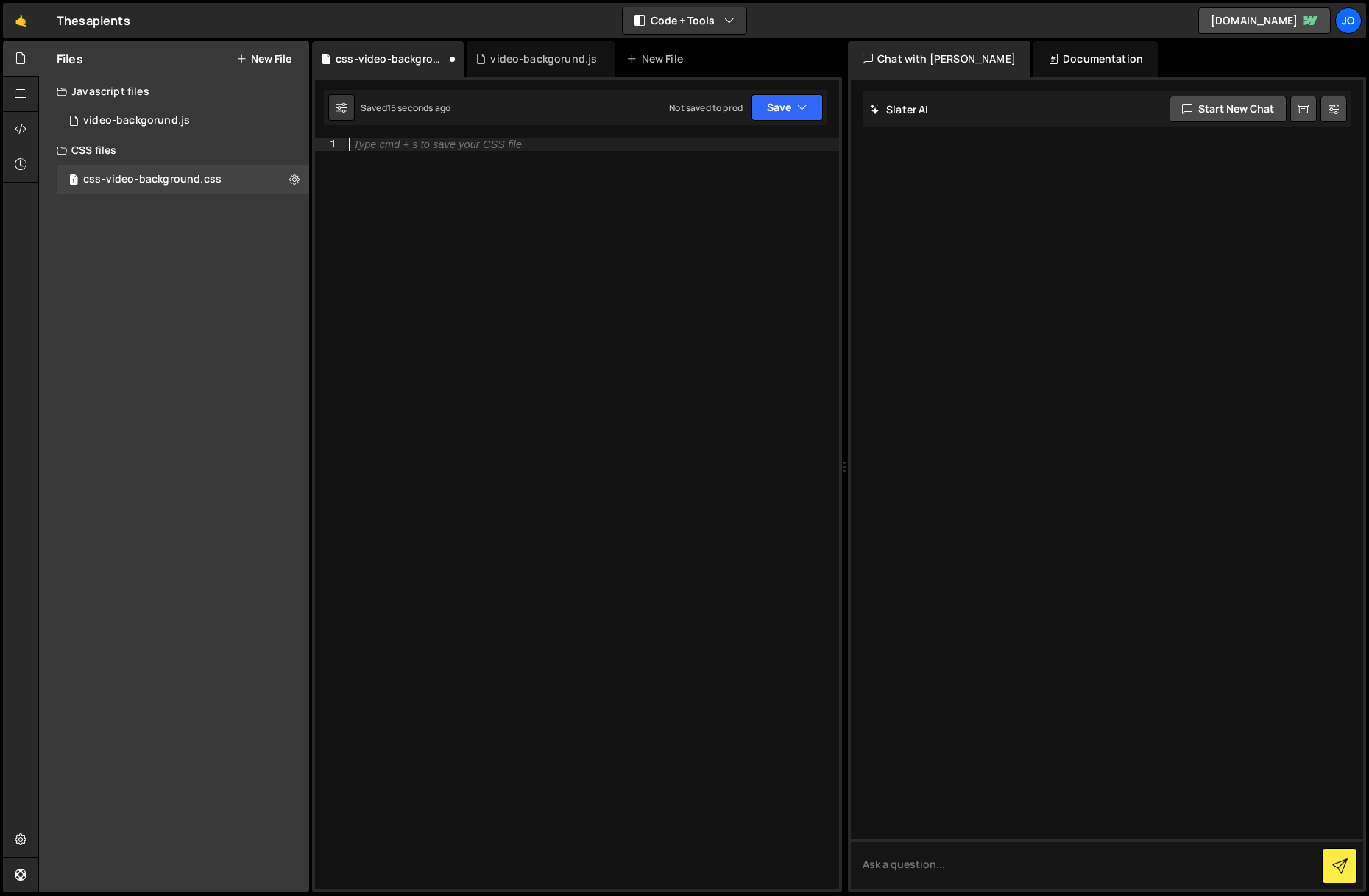
paste textarea "}"
type textarea "}"
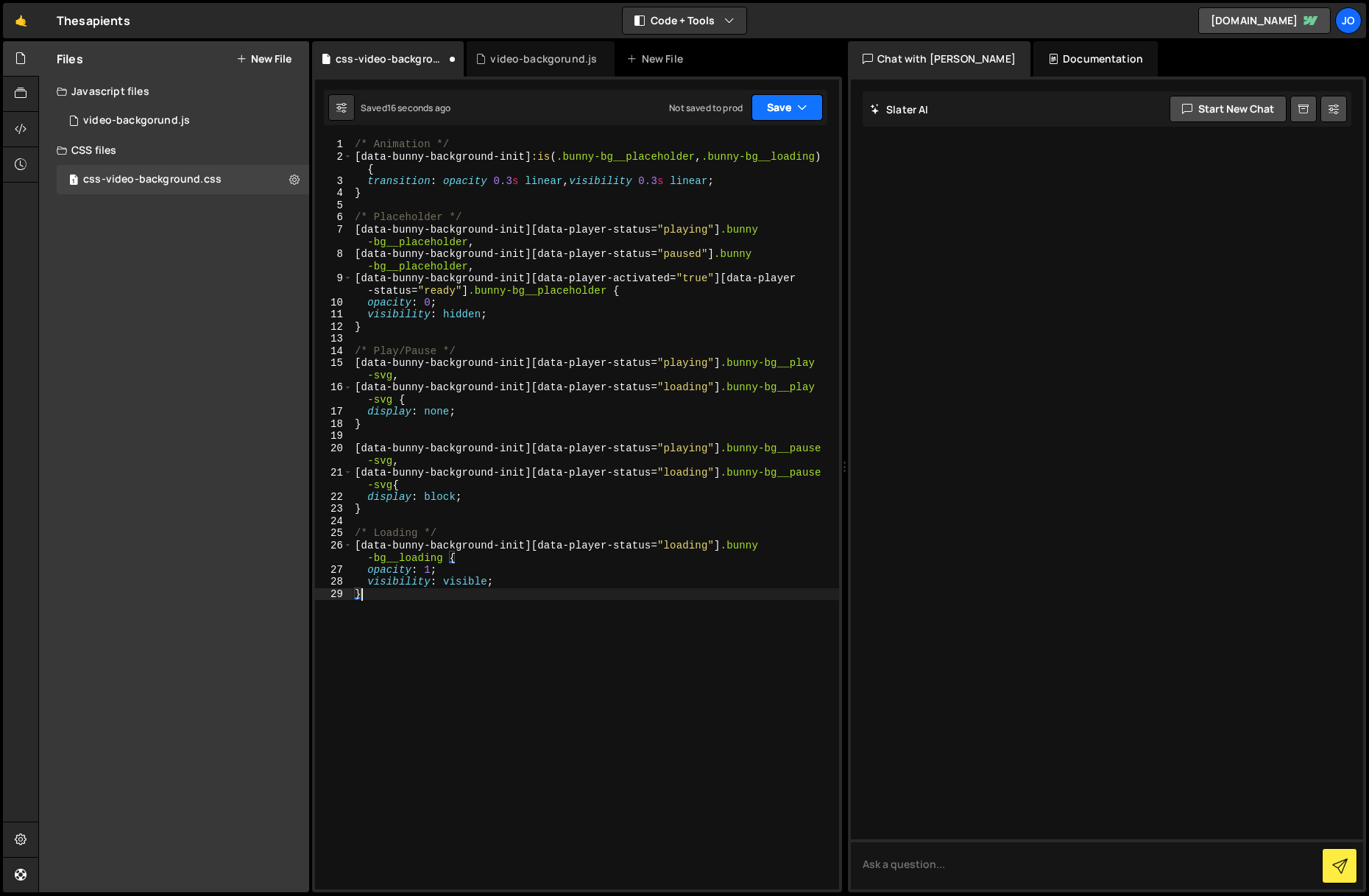
click at [794, 109] on button "Save" at bounding box center [788, 107] width 72 height 27
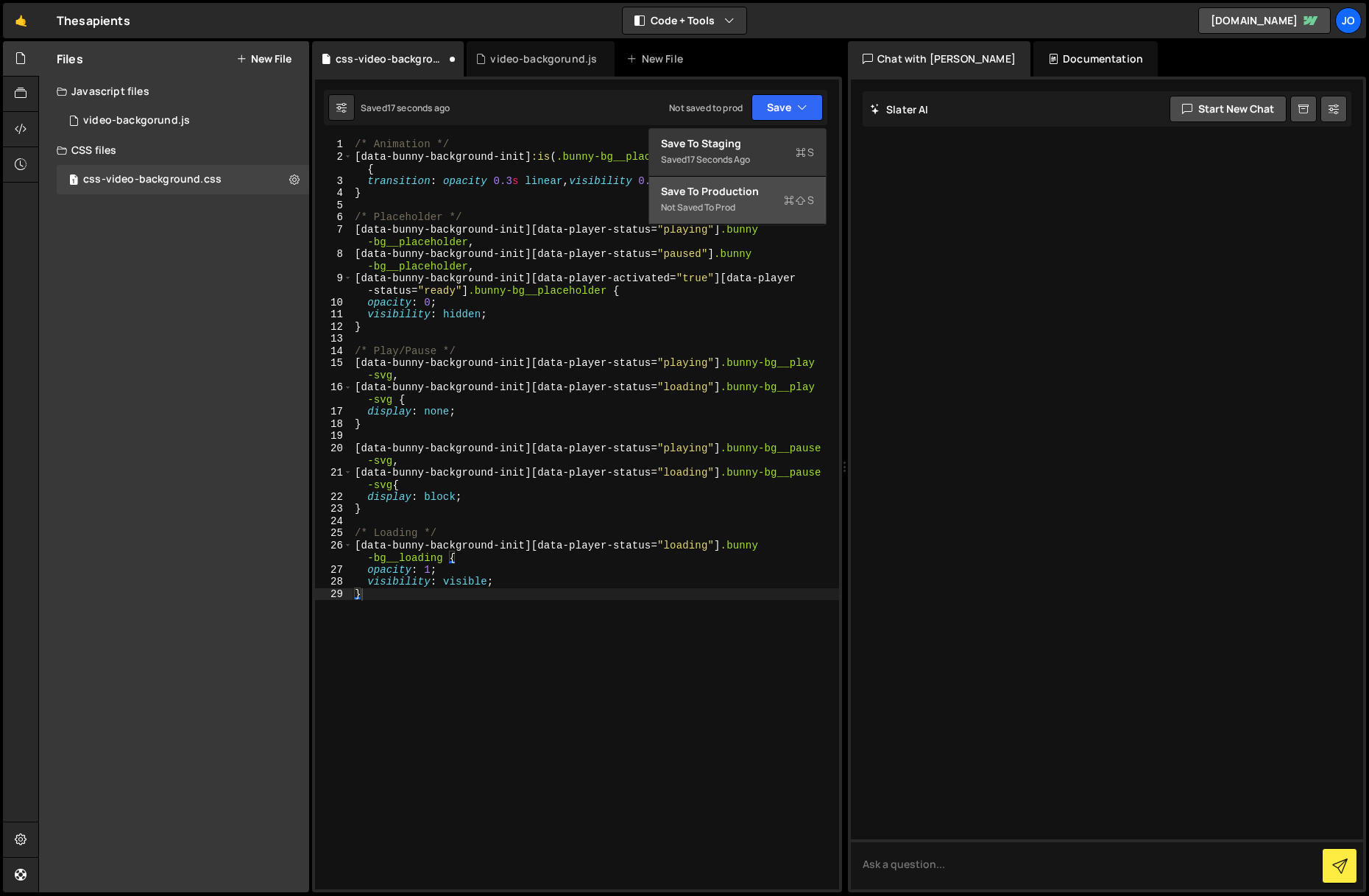
click at [767, 203] on div "Not saved to prod" at bounding box center [737, 207] width 153 height 18
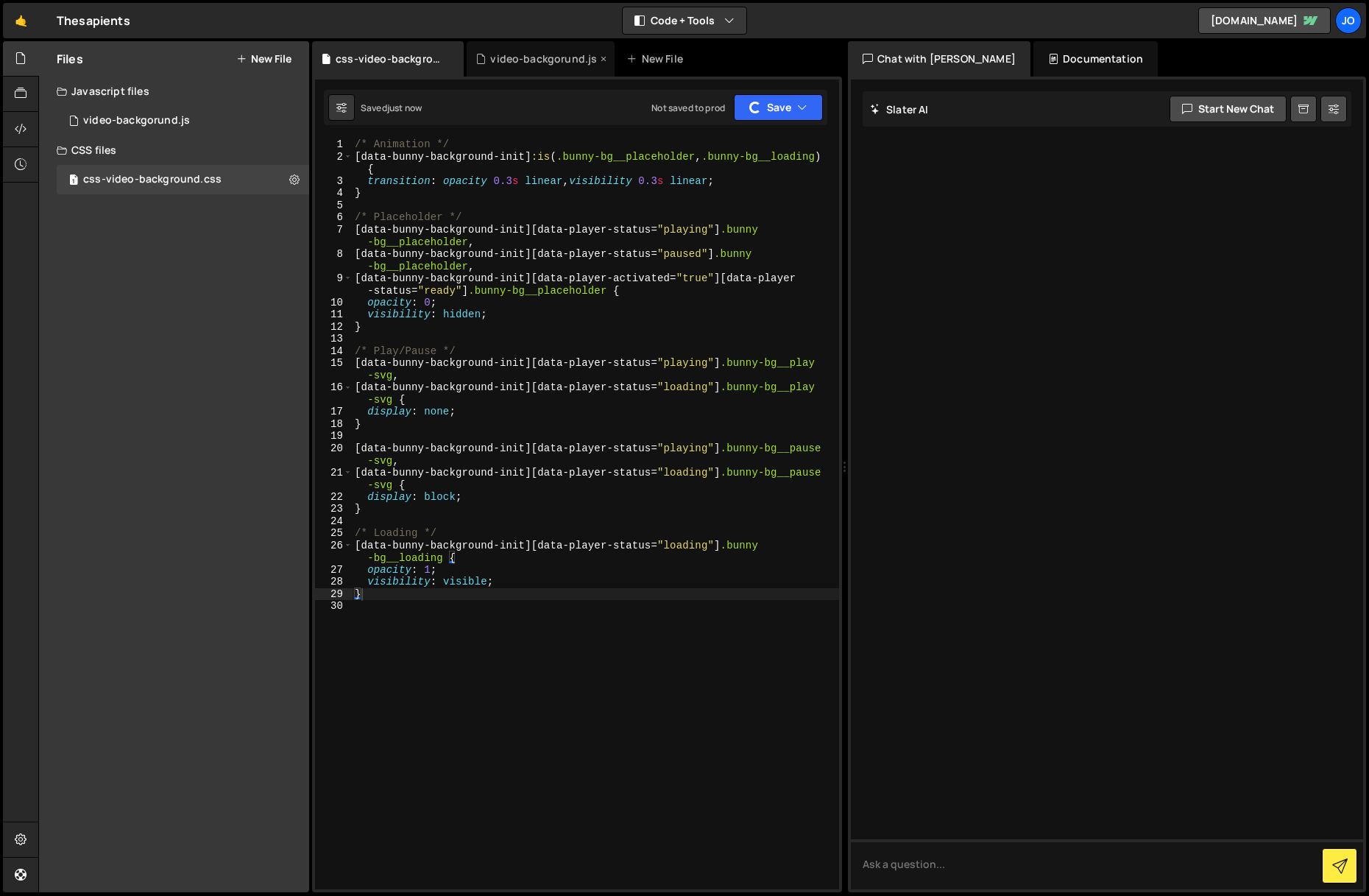
click at [512, 50] on div "video-backgorund.js" at bounding box center [540, 58] width 148 height 35
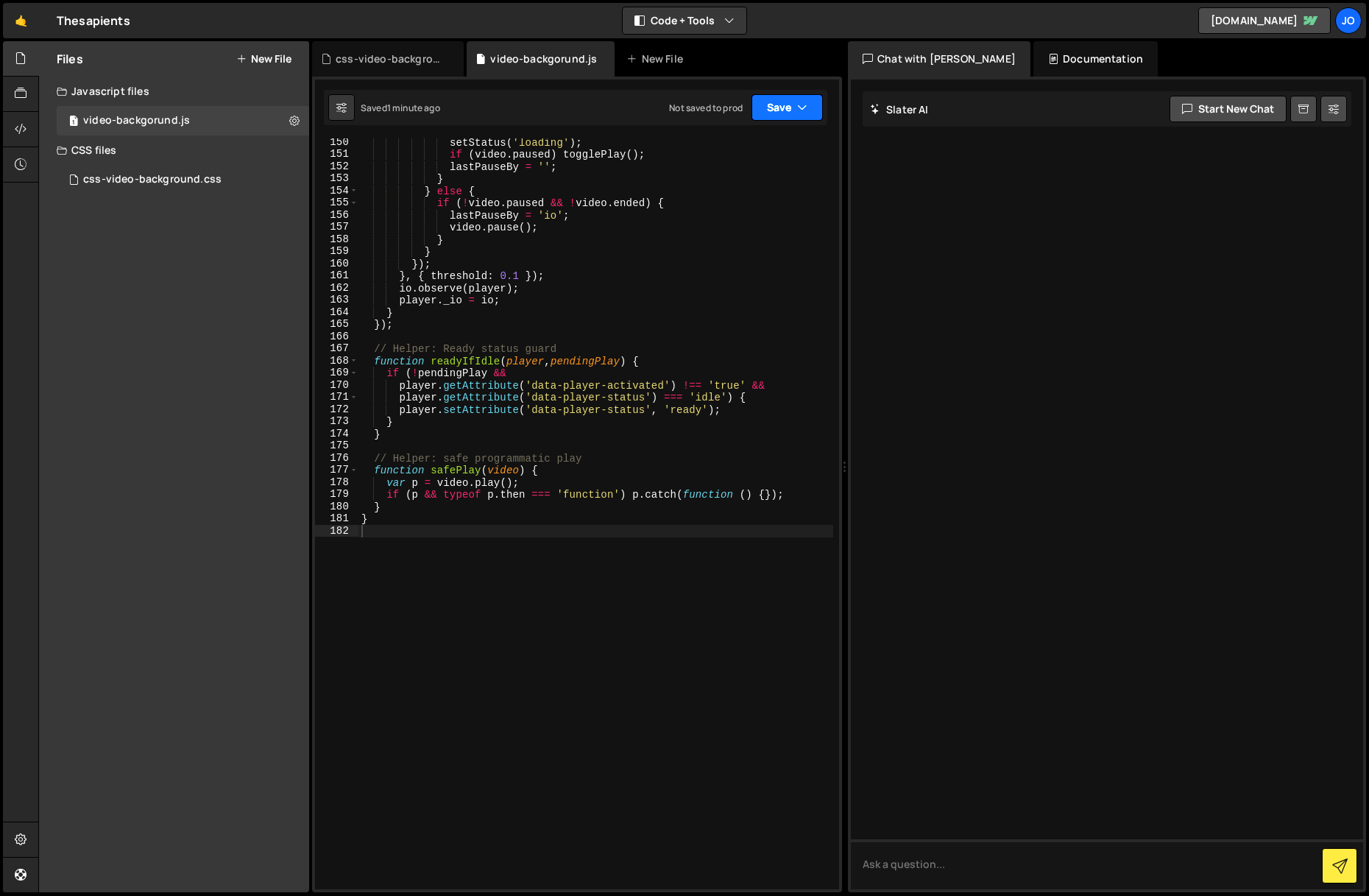
click at [788, 109] on button "Save" at bounding box center [788, 107] width 72 height 27
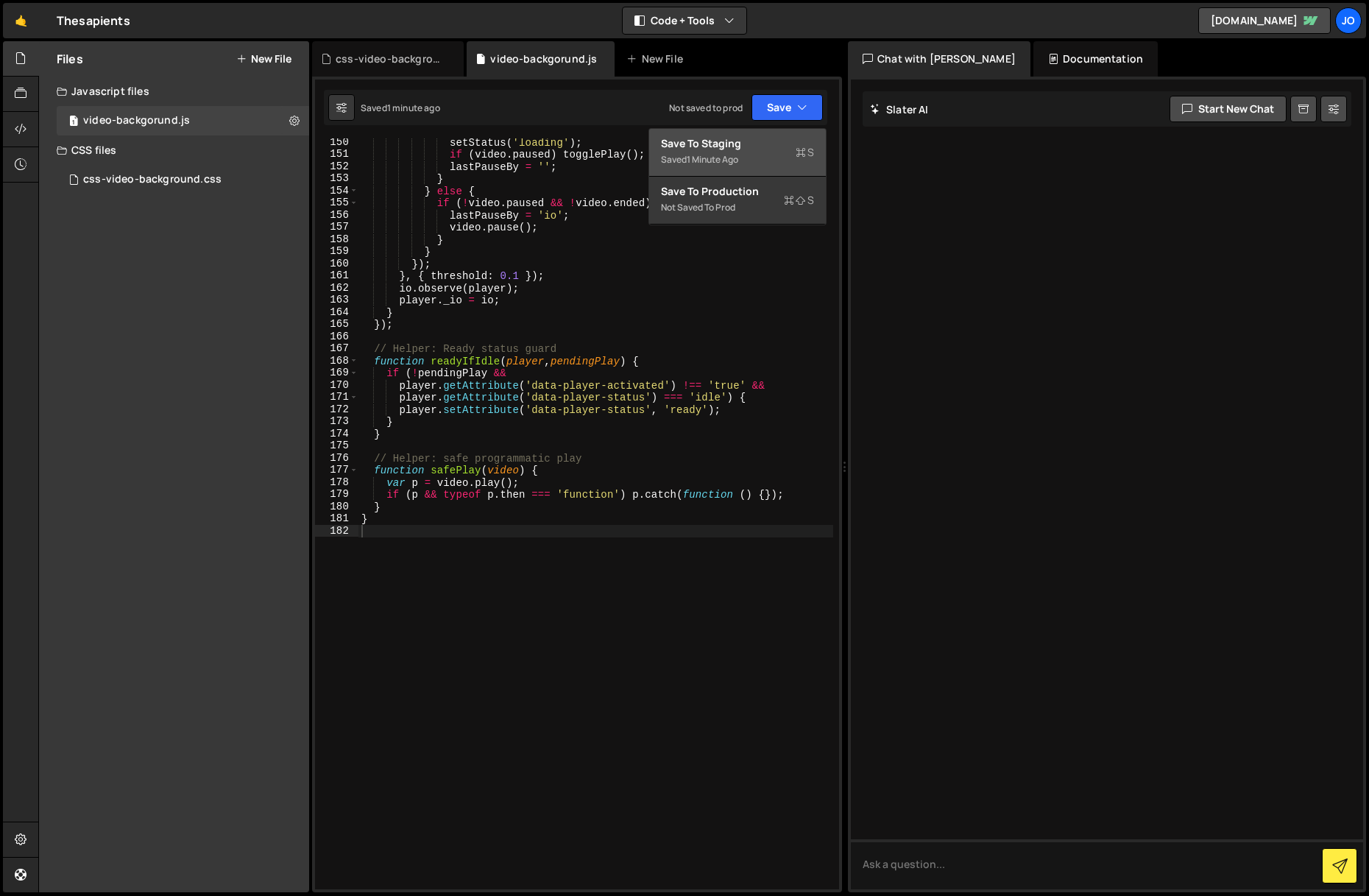
click at [758, 172] on button "Save to Staging S Saved 1 minute ago" at bounding box center [737, 153] width 177 height 48
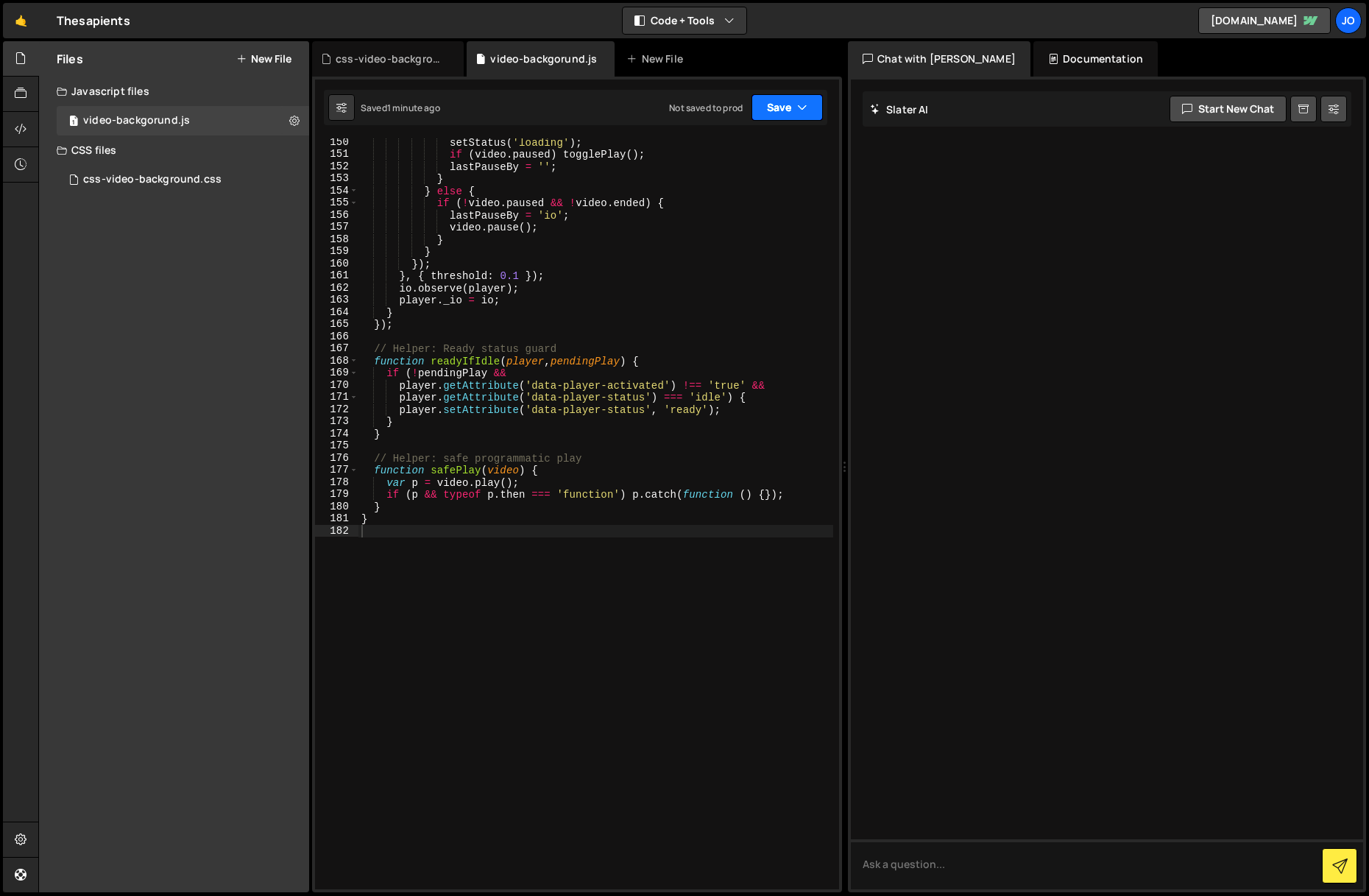
click at [781, 108] on button "Save" at bounding box center [788, 107] width 72 height 27
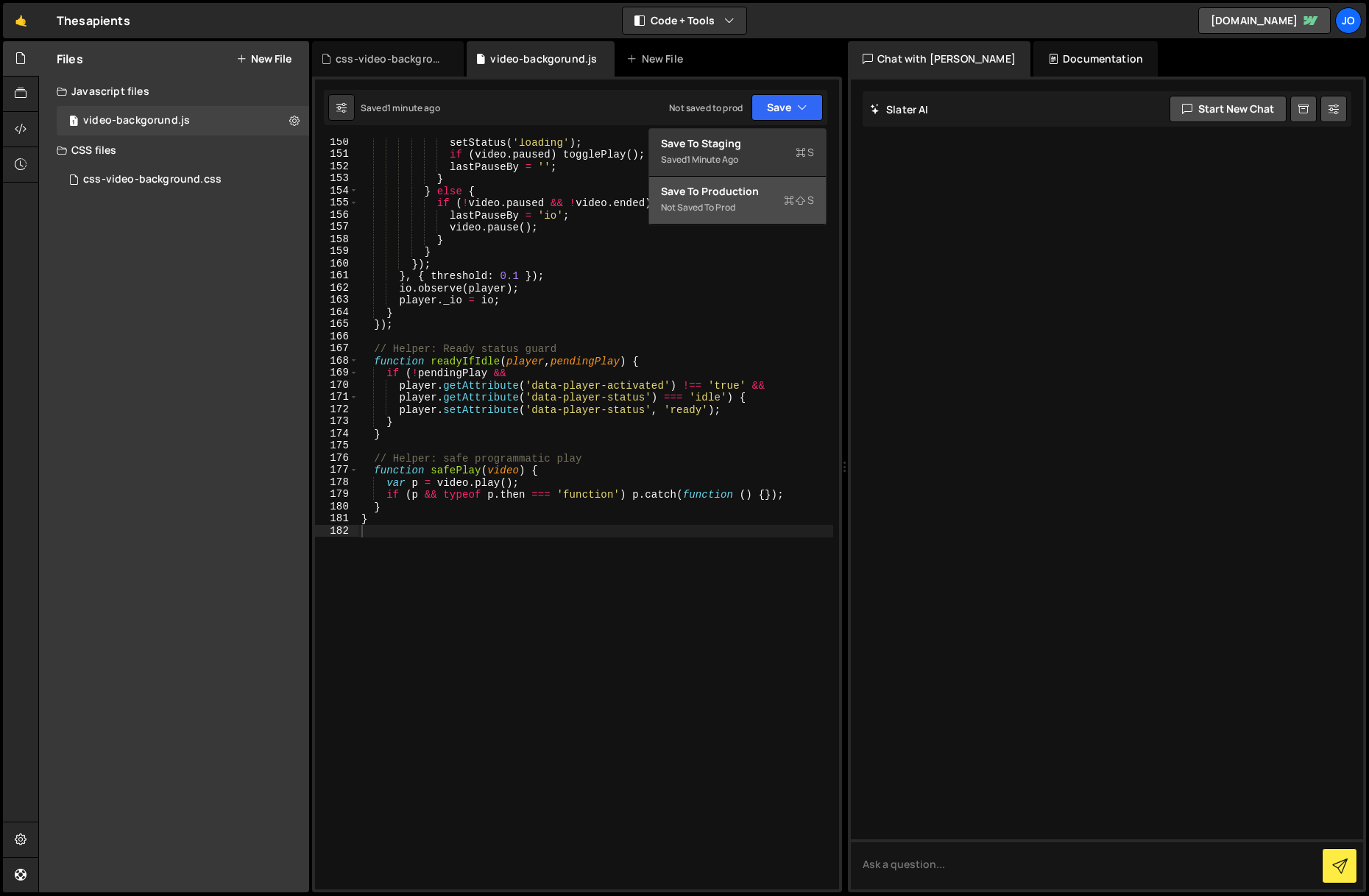
click at [731, 203] on div "Not saved to prod" at bounding box center [737, 207] width 153 height 18
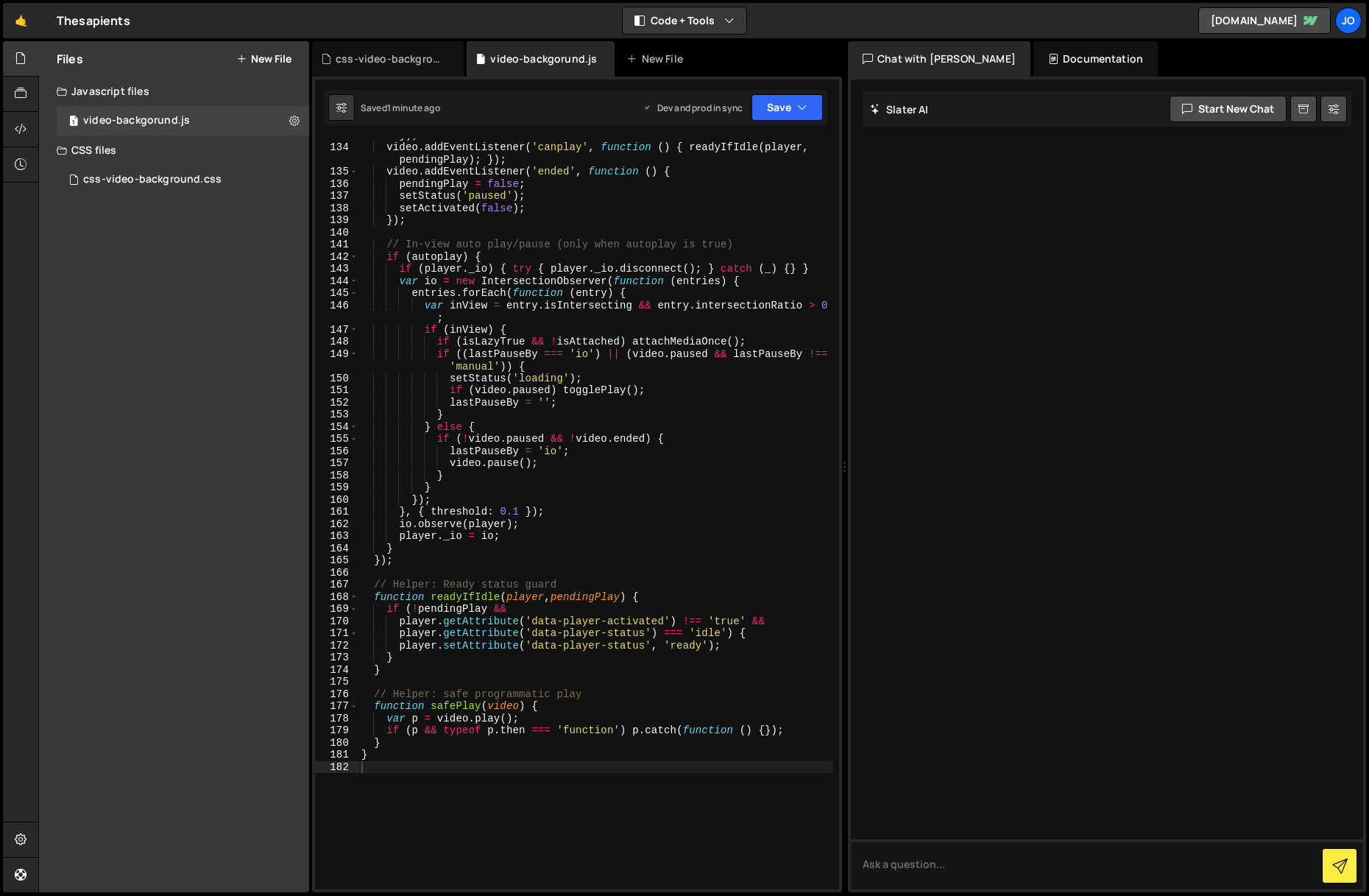
scroll to position [1772, 0]
click at [349, 325] on div "147" at bounding box center [336, 327] width 44 height 13
type textarea "}"
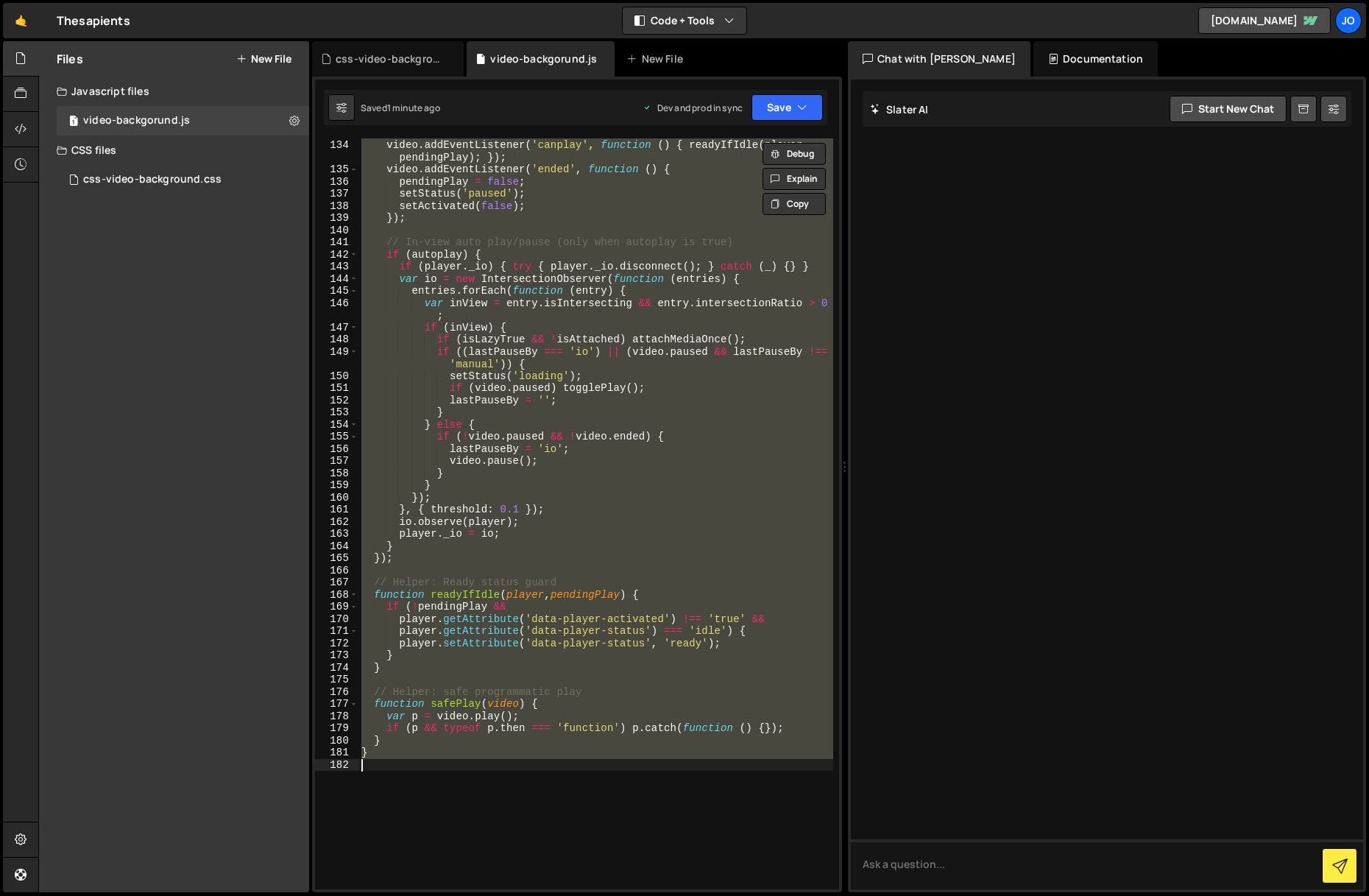
paste textarea "});"
type textarea "});"
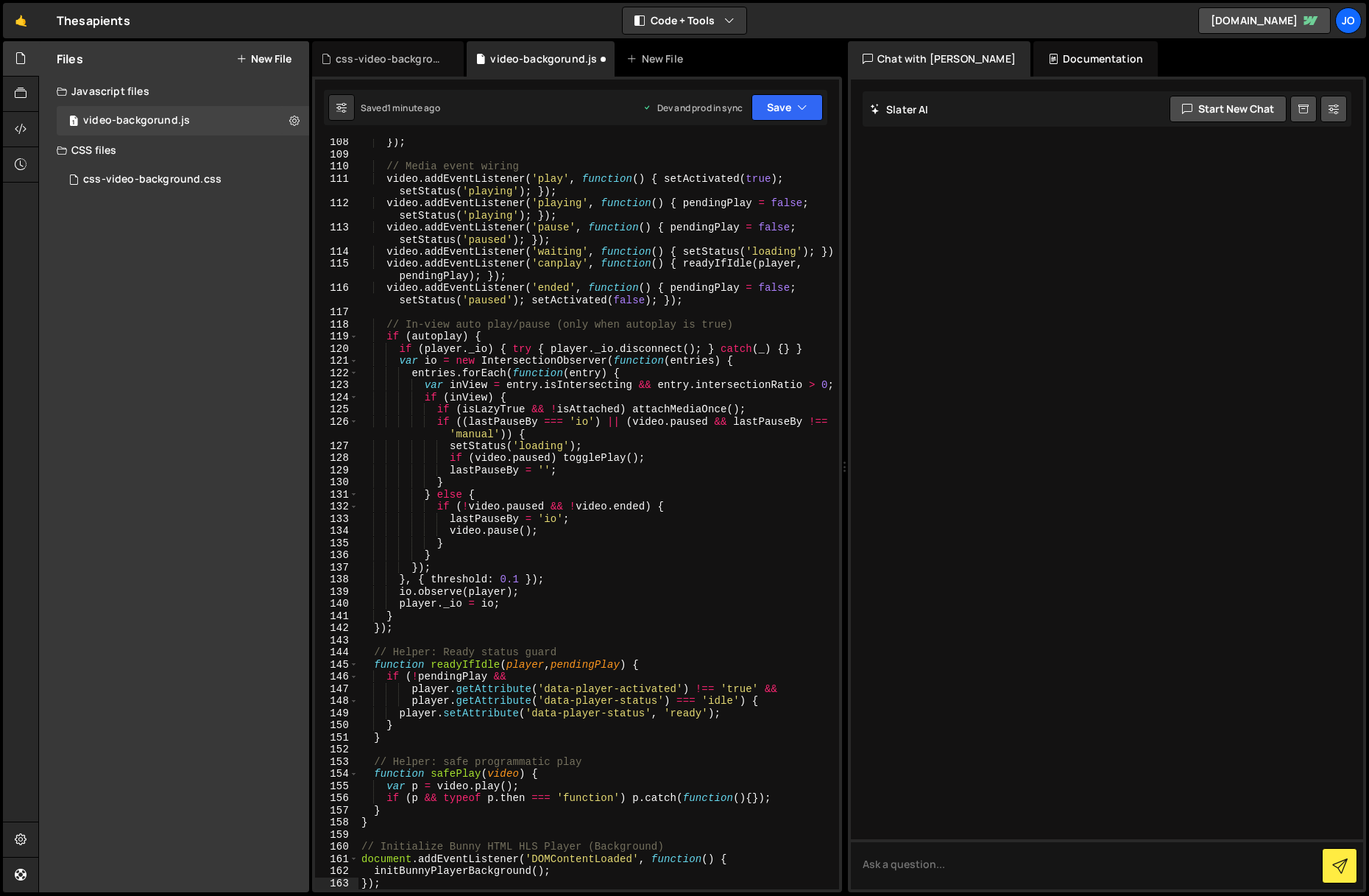
scroll to position [1435, 0]
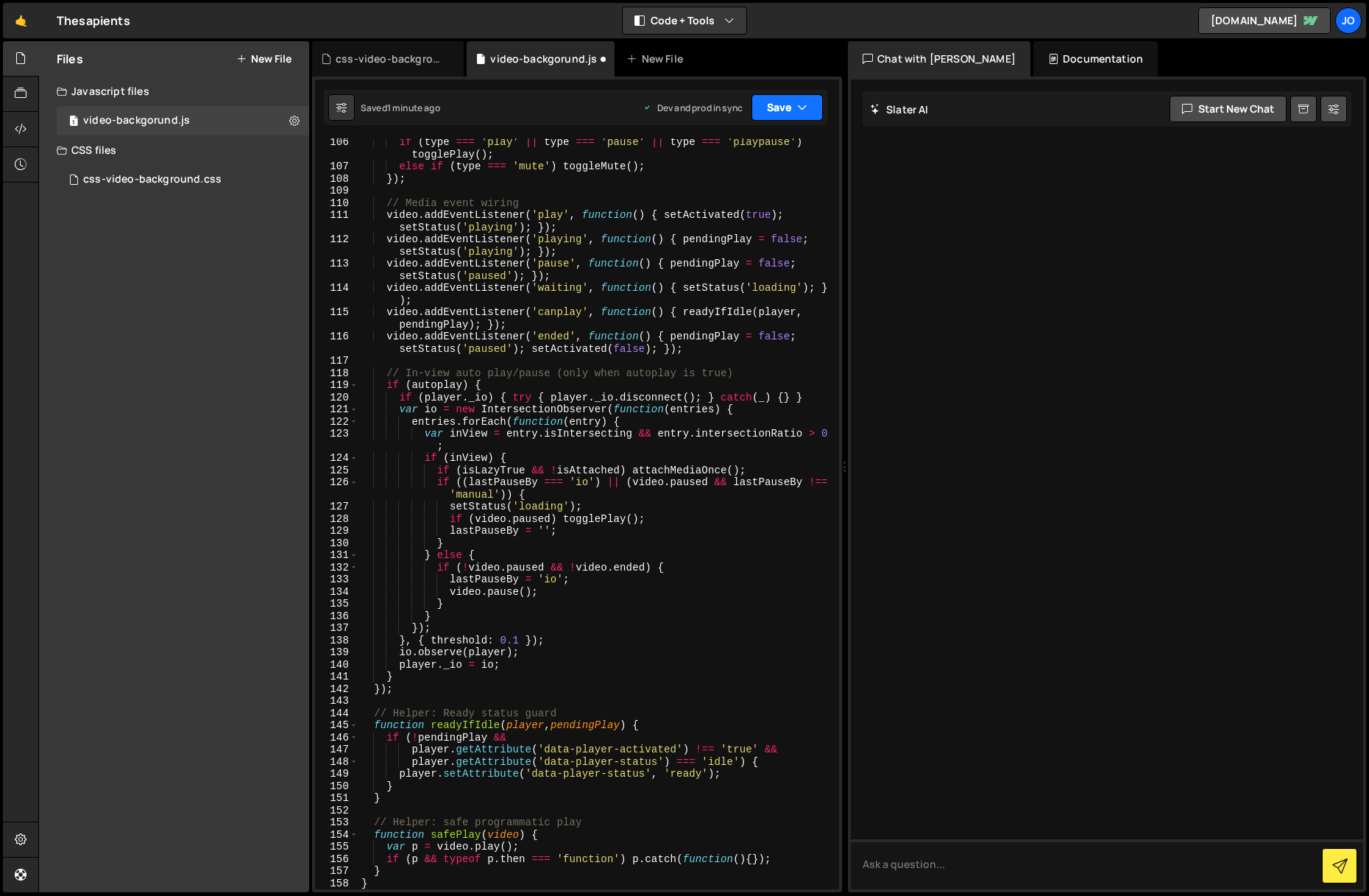
click at [786, 112] on button "Save" at bounding box center [788, 107] width 72 height 27
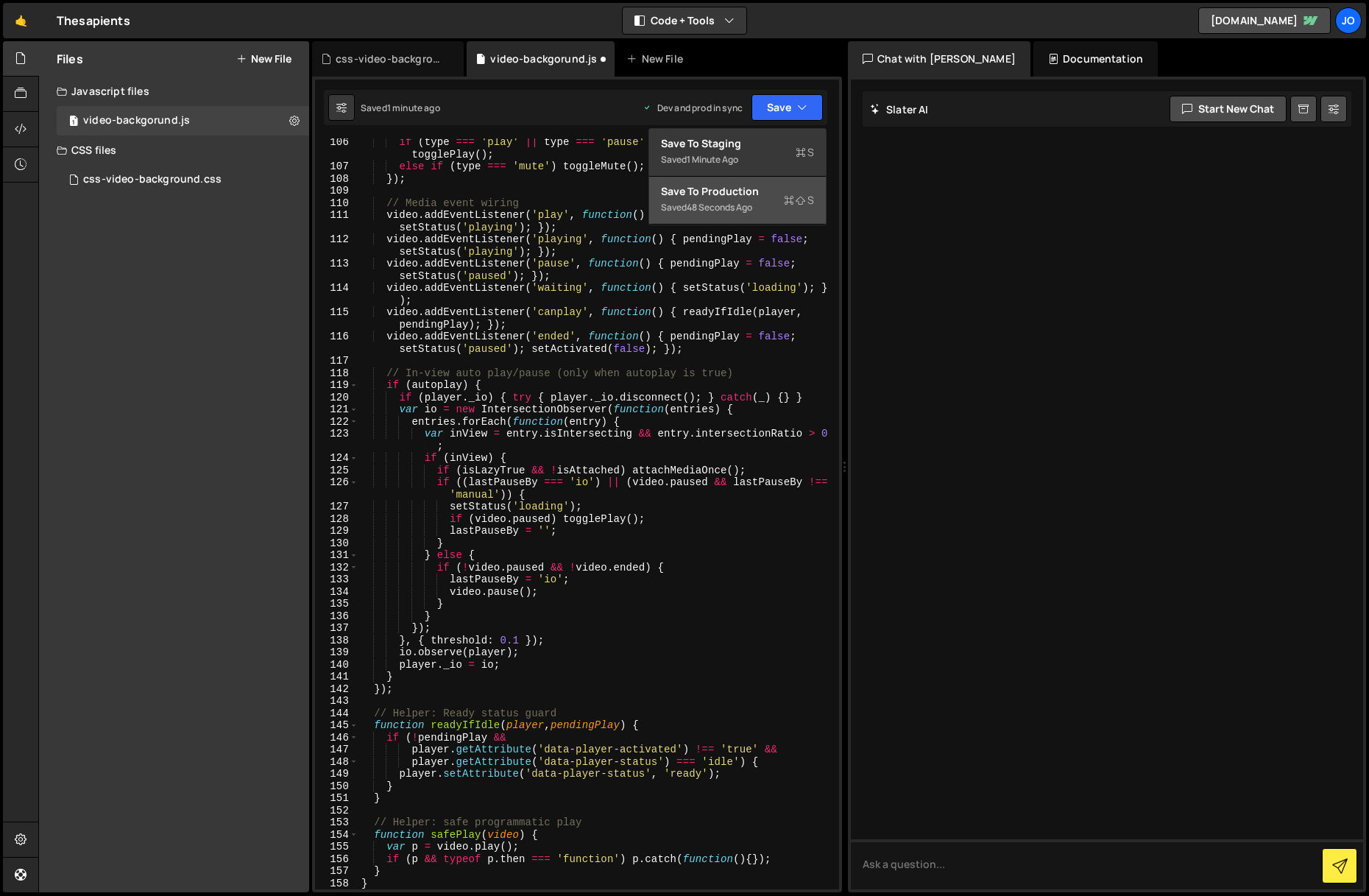
click at [761, 205] on div "Saved 48 seconds ago" at bounding box center [737, 207] width 153 height 18
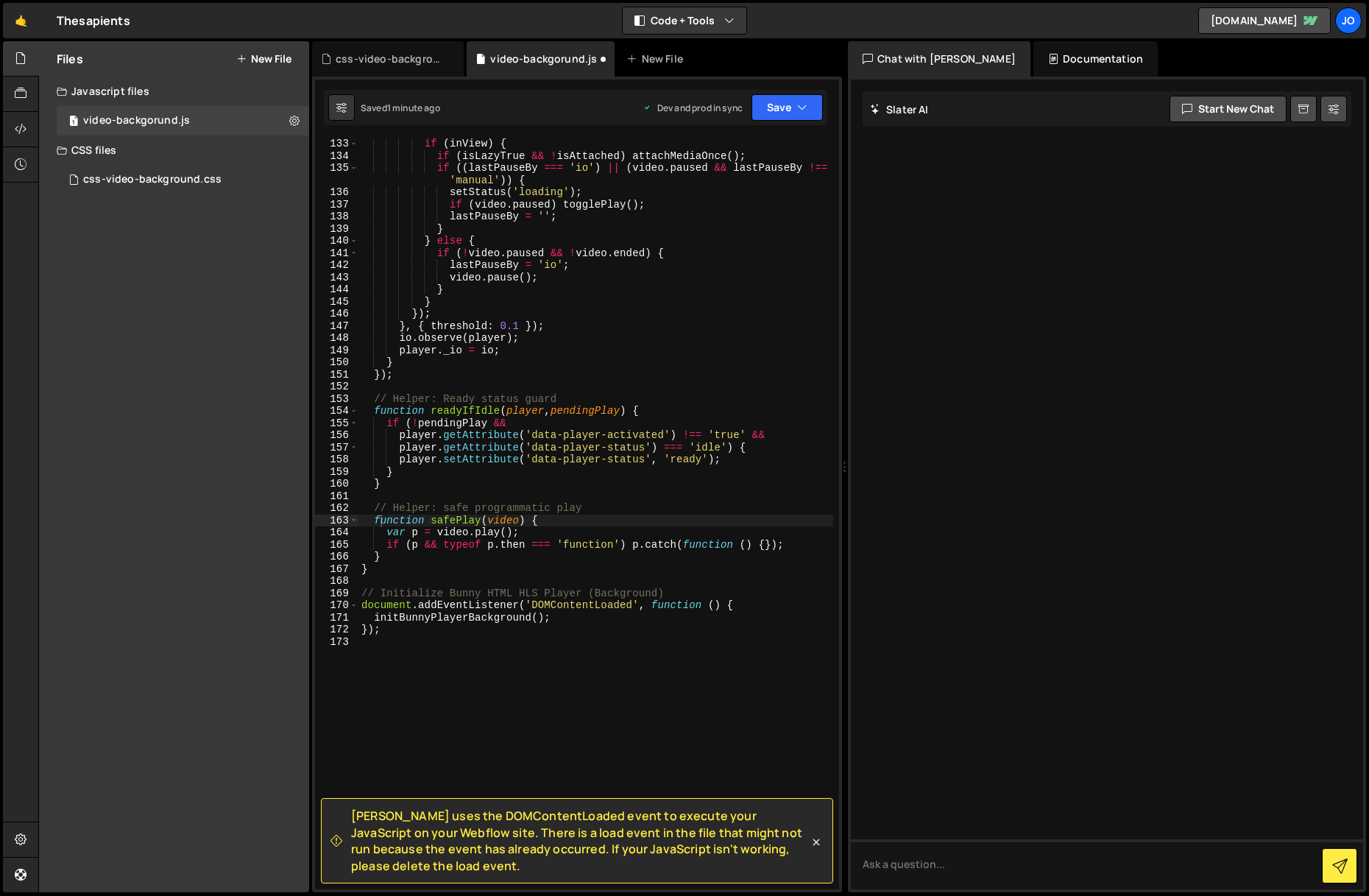
scroll to position [1798, 0]
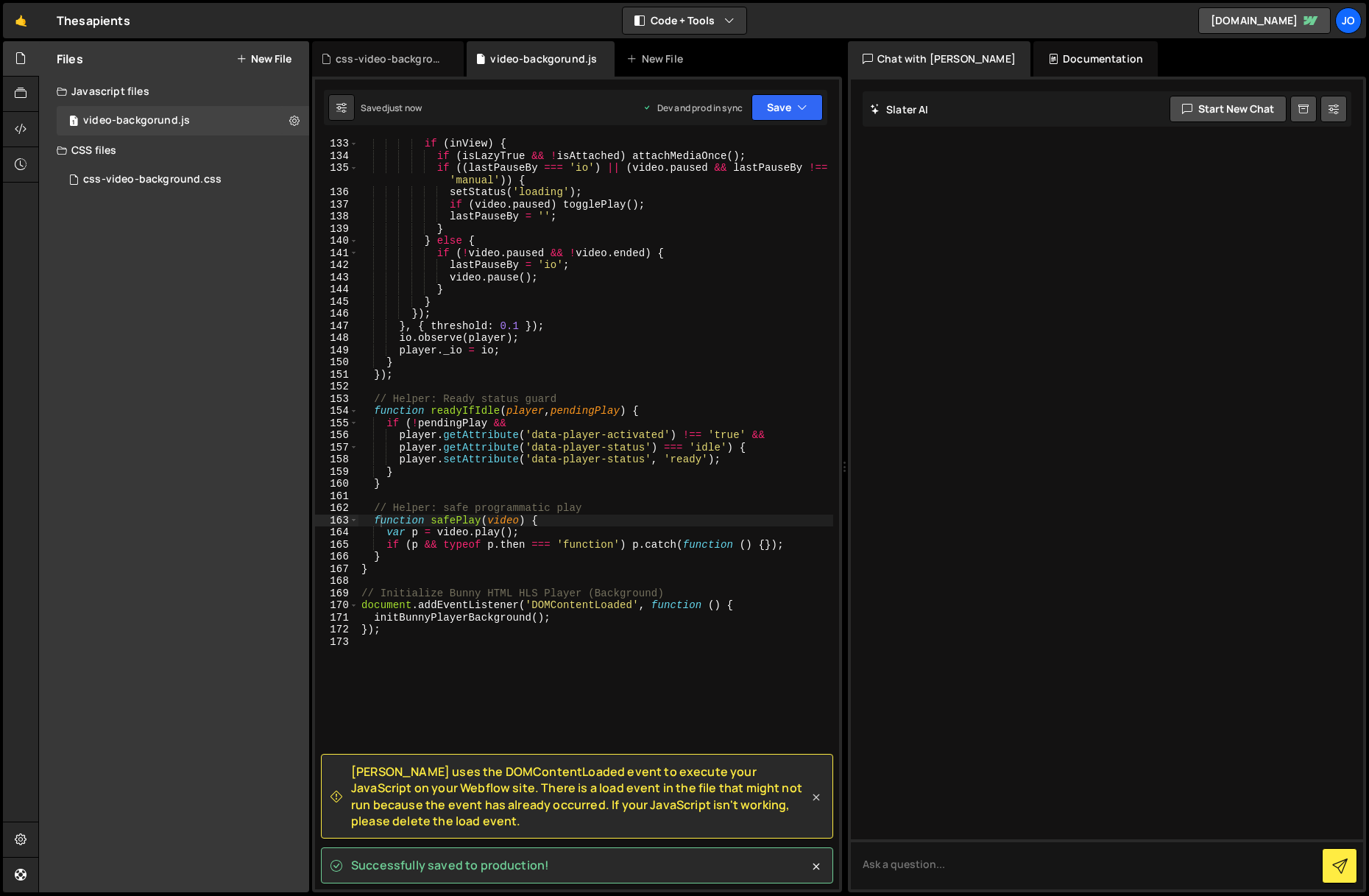
click at [817, 796] on icon at bounding box center [817, 798] width 7 height 7
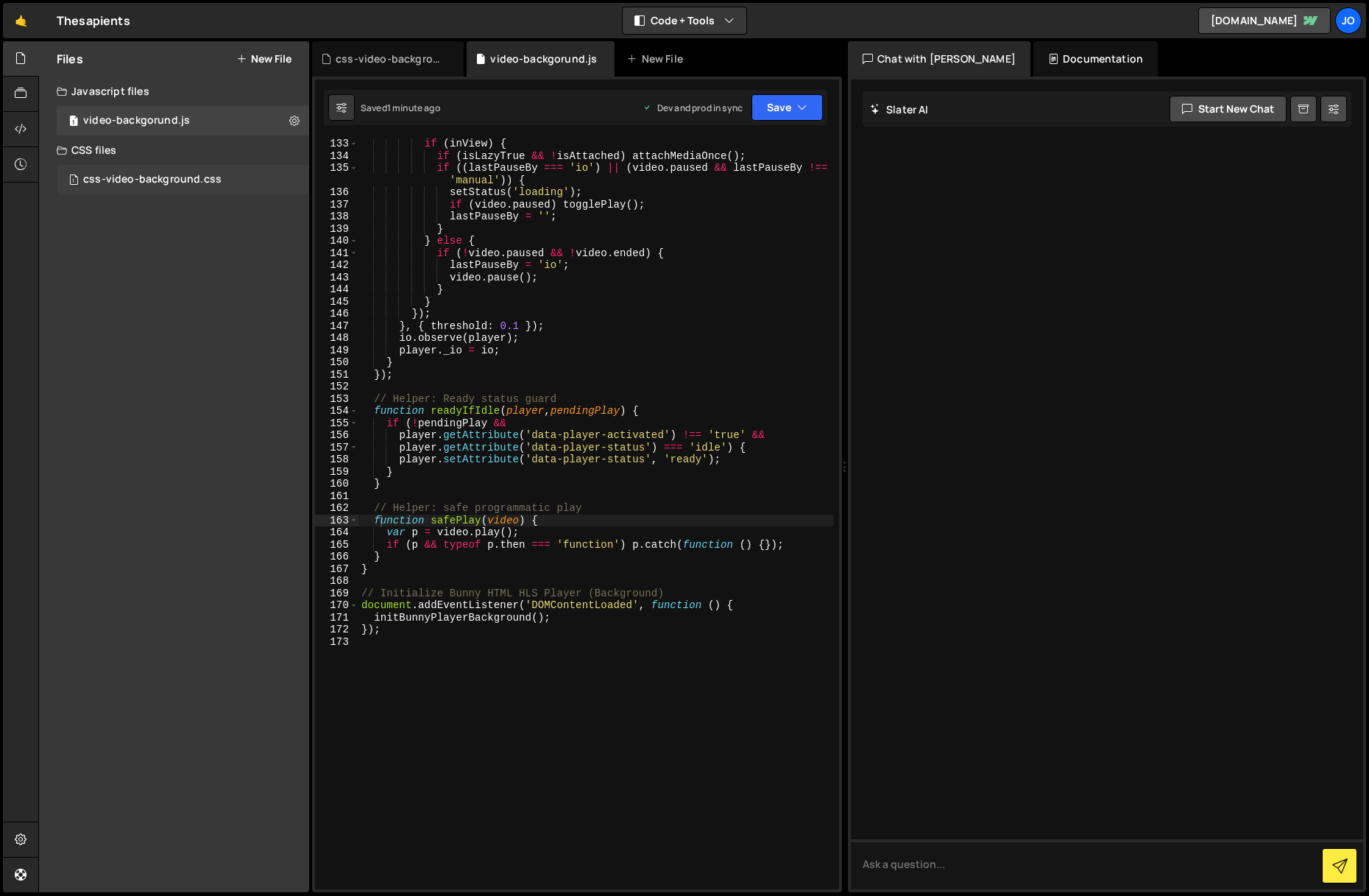
click at [157, 177] on div "css-video-background.css" at bounding box center [152, 179] width 139 height 13
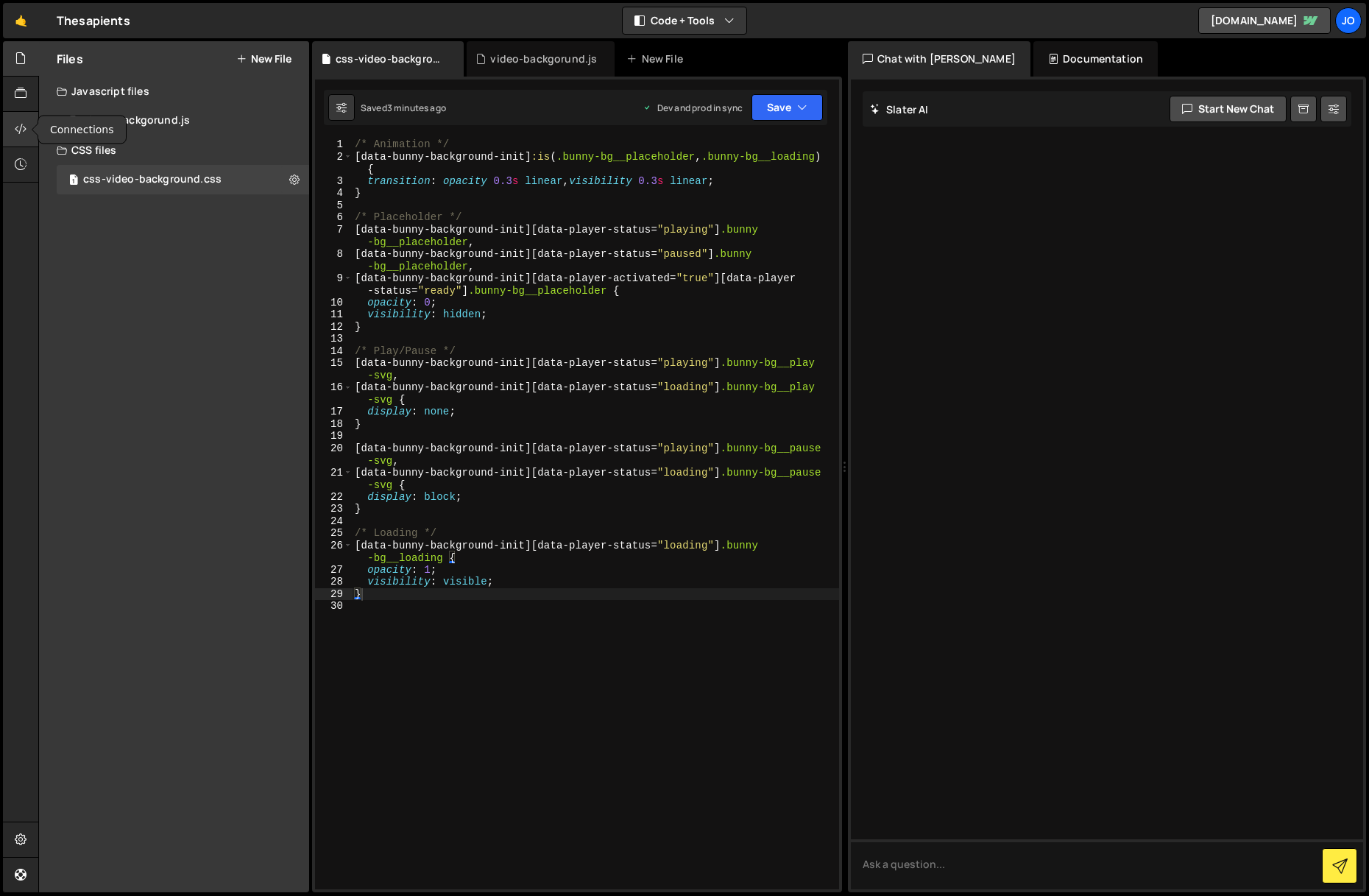
click at [20, 127] on icon at bounding box center [21, 128] width 12 height 16
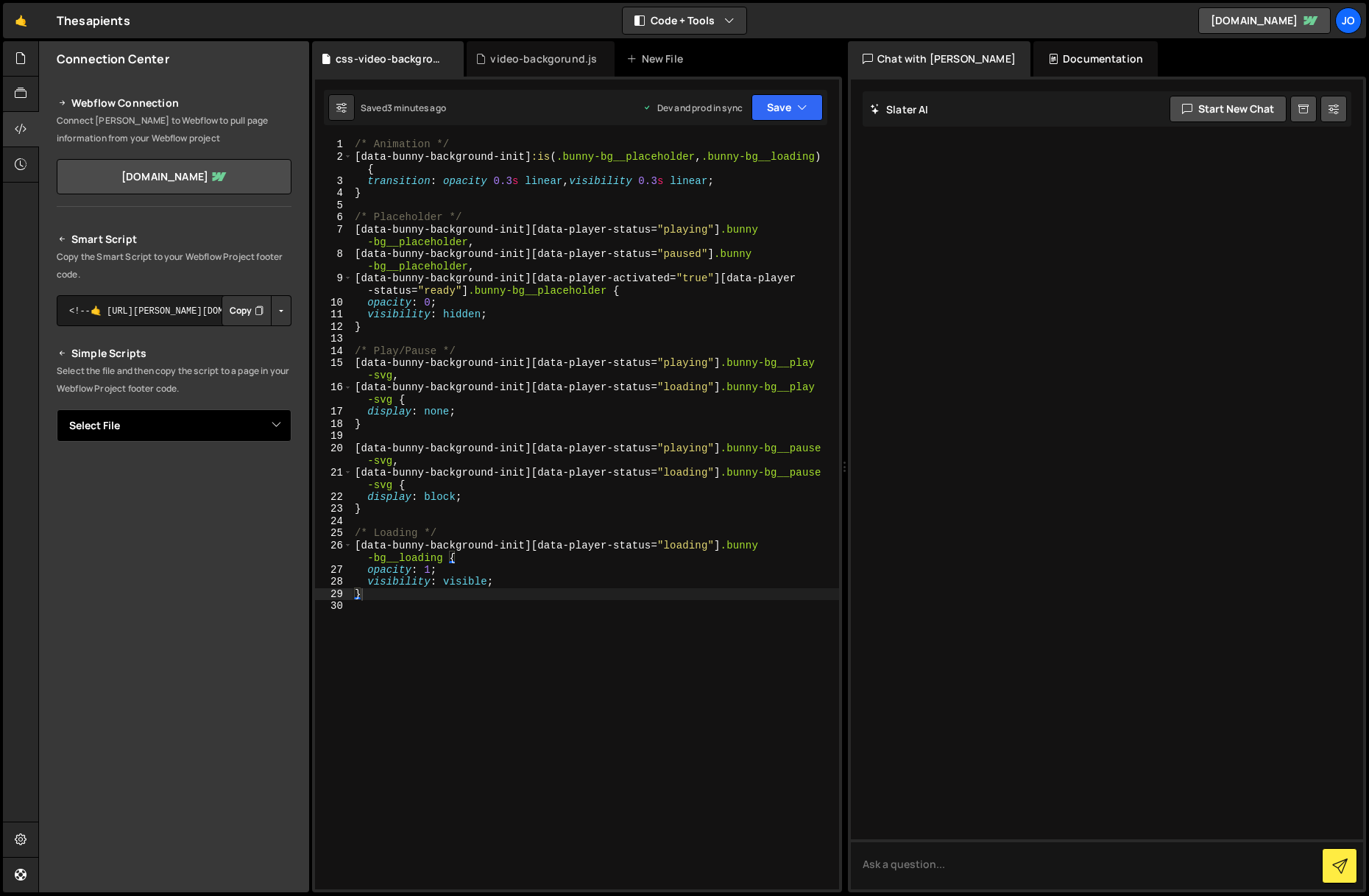
click at [230, 426] on select "Select File video-backgorund.js css-video-background.js css-video-background.css" at bounding box center [174, 426] width 235 height 32
select select "47809"
click at [56, 410] on select "Select File video-backgorund.js css-video-background.js css-video-background.css" at bounding box center [174, 426] width 235 height 32
click at [238, 471] on button "Copy" at bounding box center [246, 475] width 50 height 31
click at [263, 427] on select "Select File video-backgorund.js css-video-background.js css-video-background.css" at bounding box center [174, 426] width 235 height 32
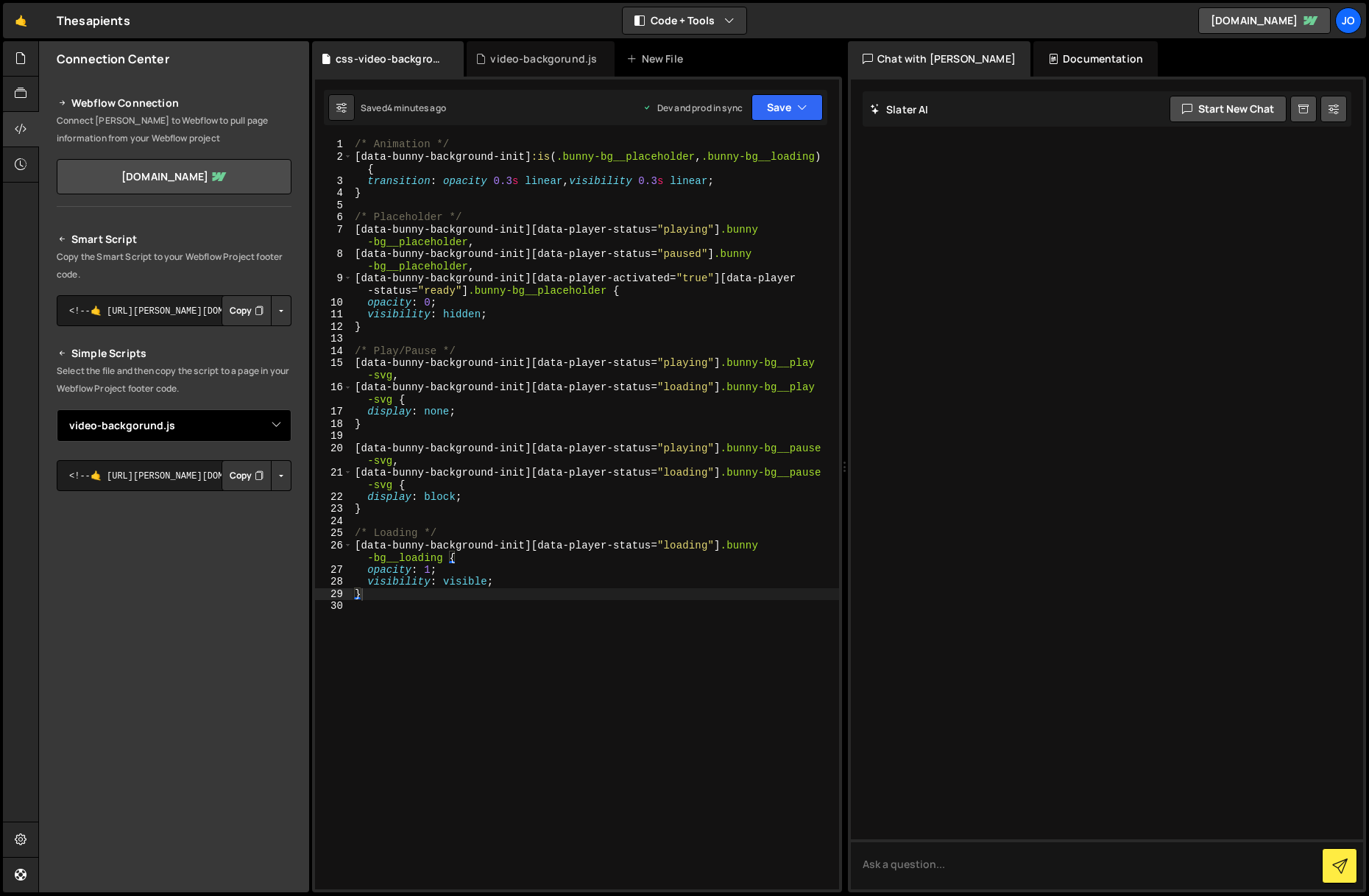
select select "47811"
click at [56, 410] on select "Select File video-backgorund.js css-video-background.js css-video-background.css" at bounding box center [174, 426] width 235 height 32
click at [249, 484] on button "Copy" at bounding box center [246, 475] width 50 height 31
